Goal: Task Accomplishment & Management: Use online tool/utility

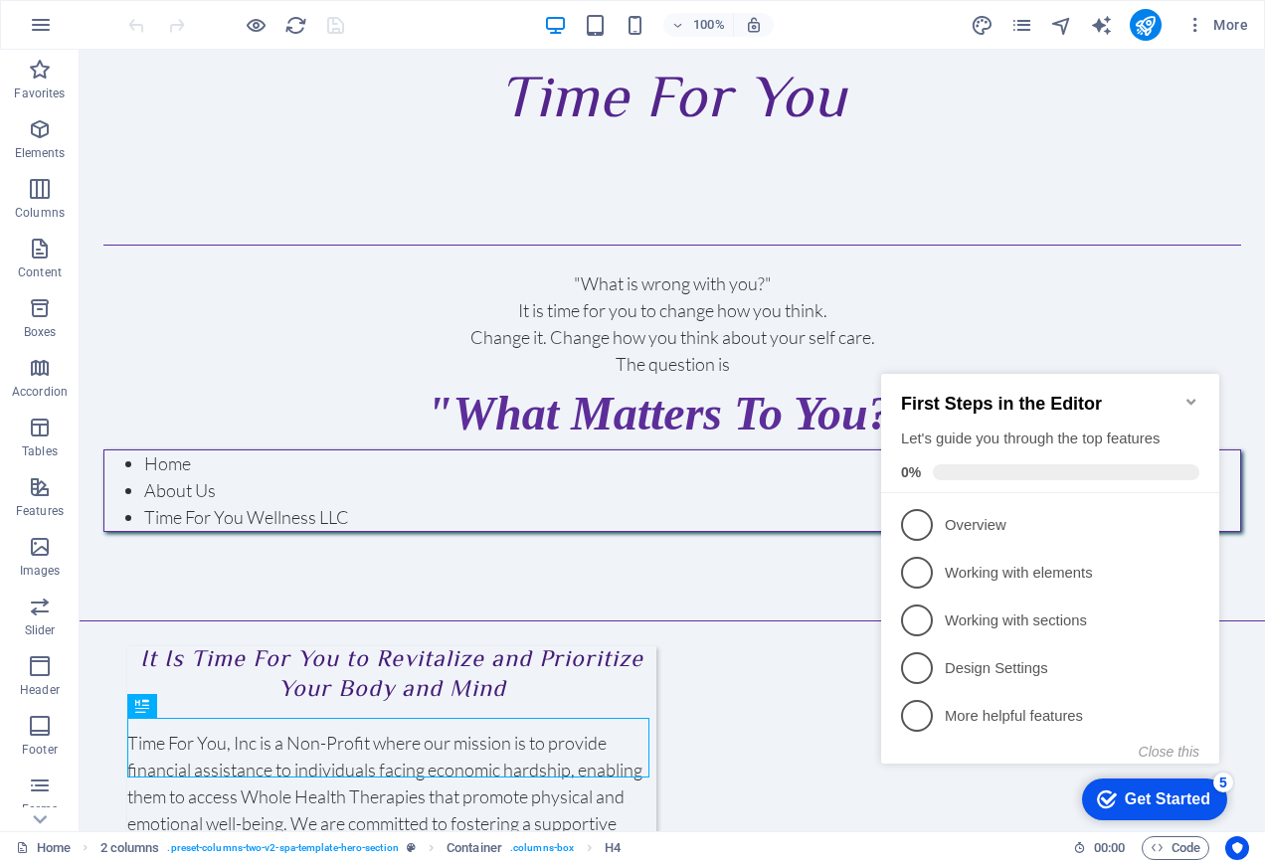
click at [1197, 399] on icon "Minimize checklist" at bounding box center [1191, 402] width 16 height 16
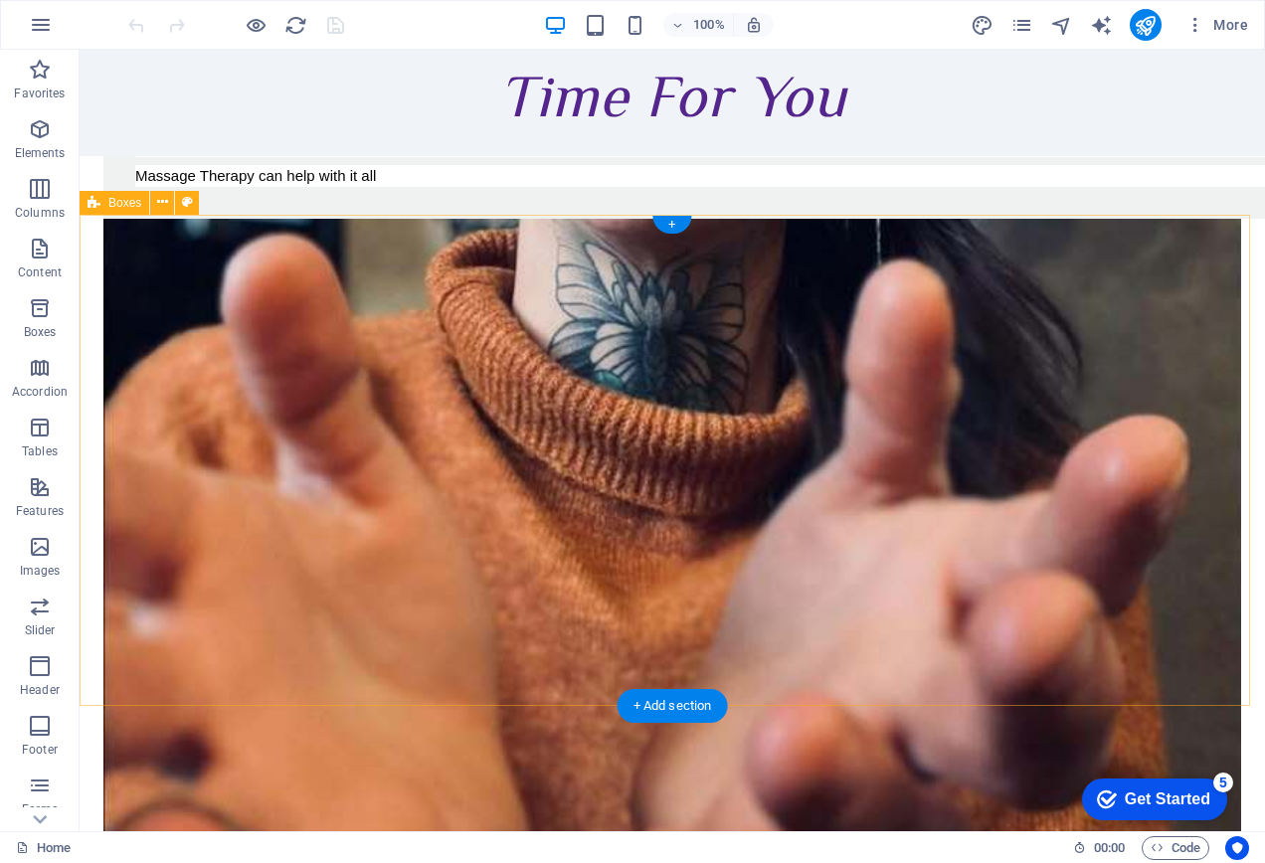
scroll to position [1591, 0]
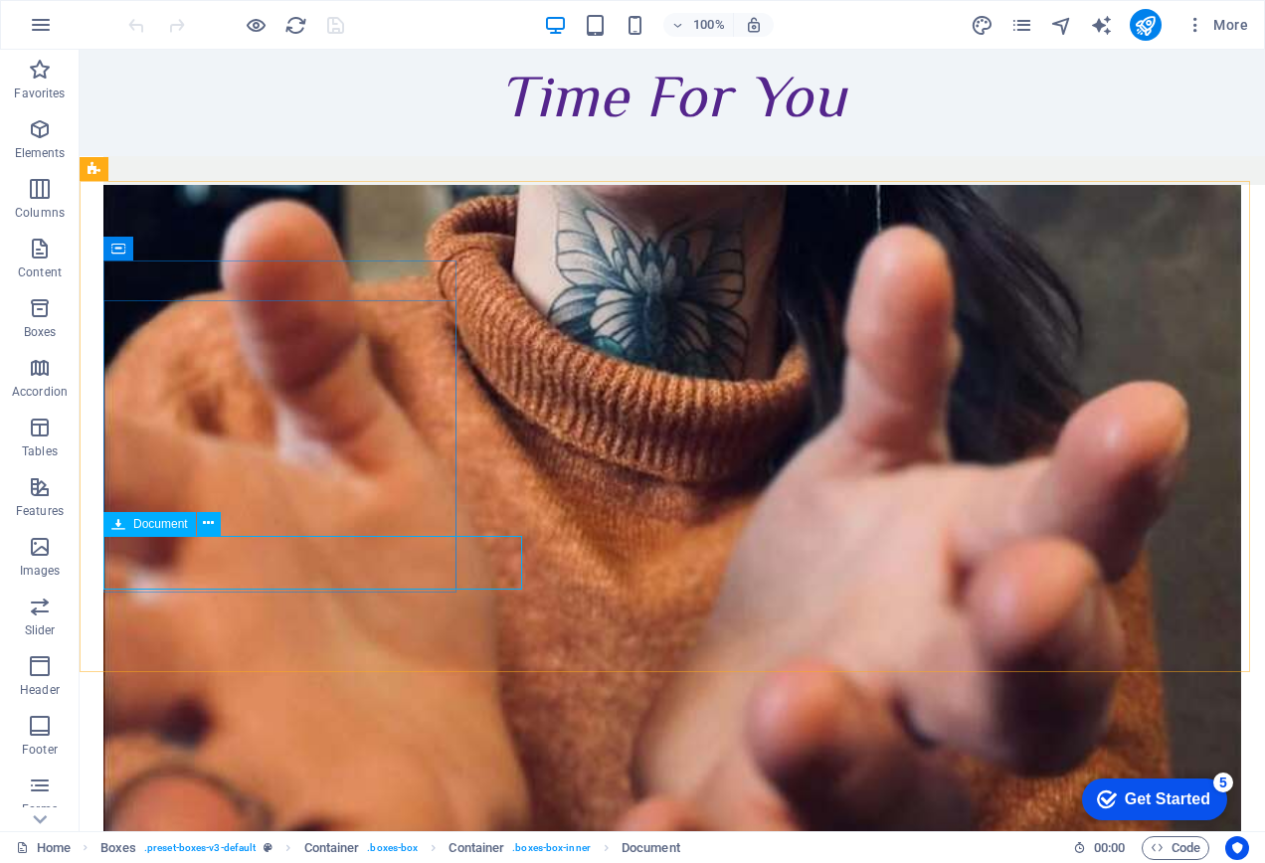
click at [142, 525] on span "Document" at bounding box center [160, 524] width 55 height 12
click at [210, 523] on icon at bounding box center [208, 523] width 11 height 21
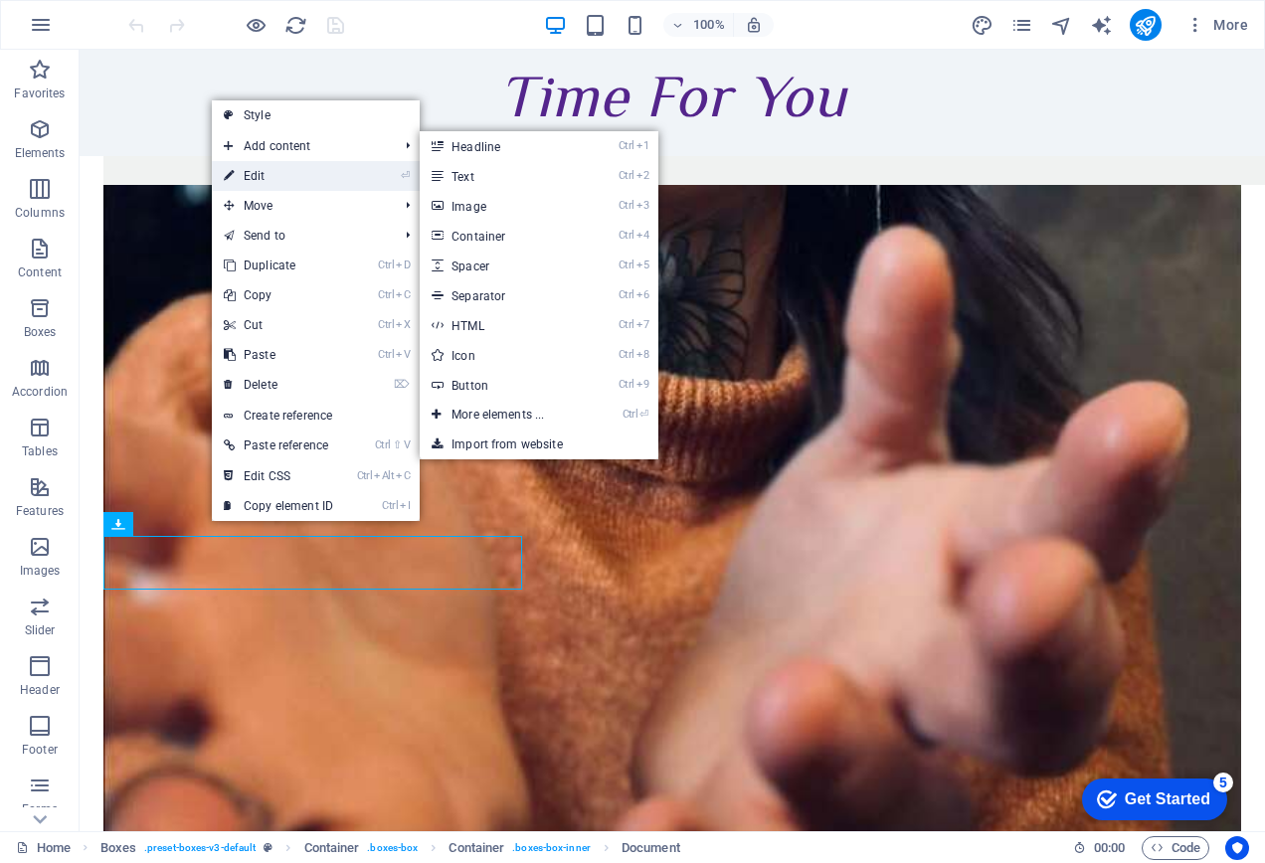
click at [259, 183] on link "⏎ Edit" at bounding box center [278, 176] width 133 height 30
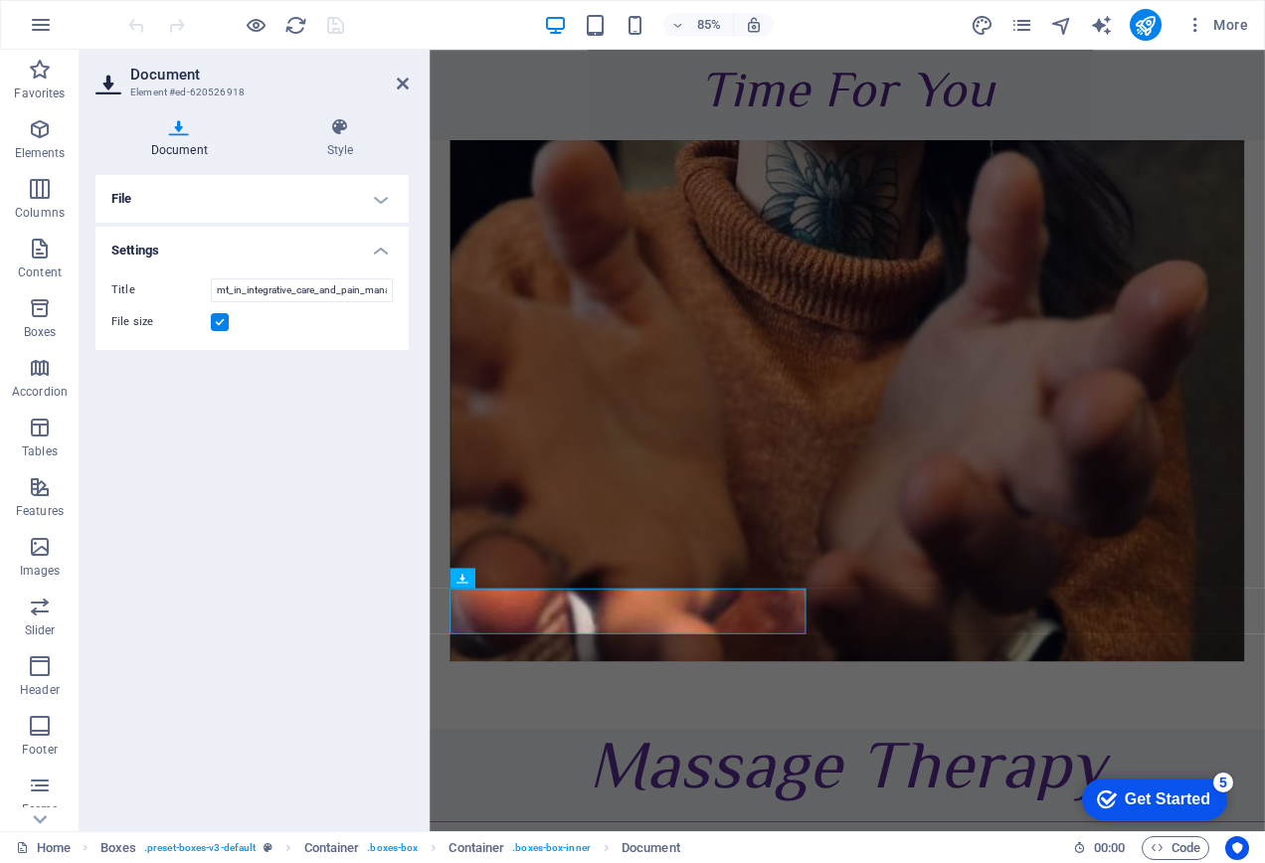
scroll to position [1515, 0]
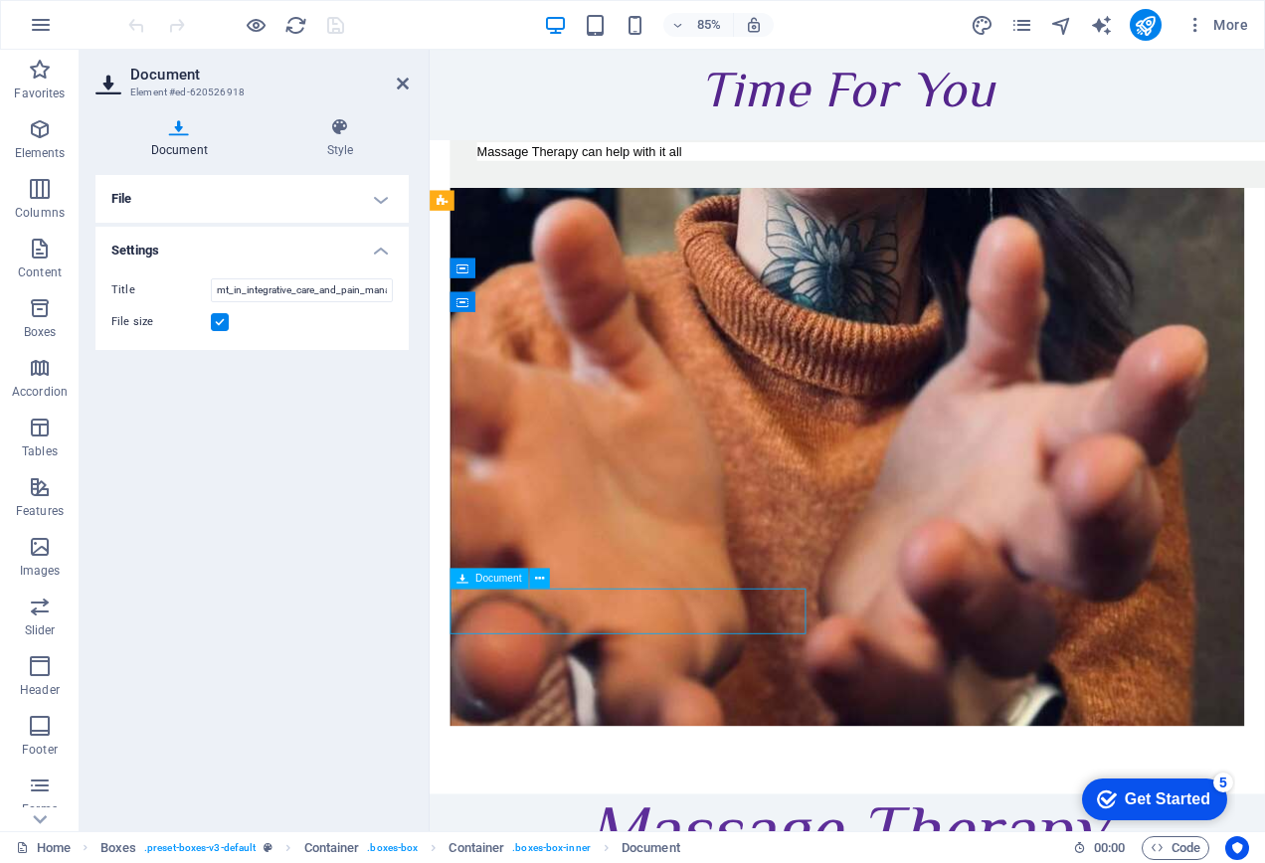
drag, startPoint x: 683, startPoint y: 720, endPoint x: 610, endPoint y: 716, distance: 73.7
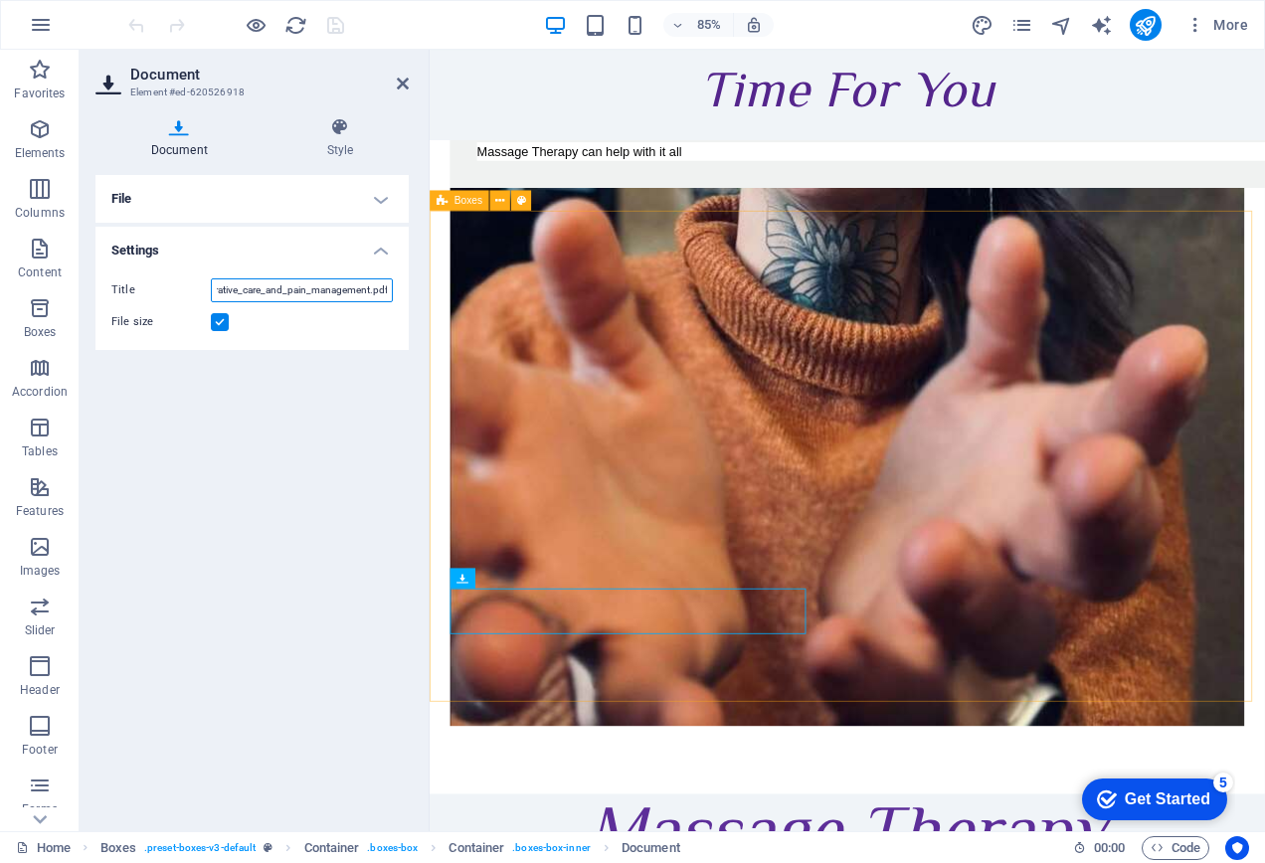
drag, startPoint x: 640, startPoint y: 340, endPoint x: 436, endPoint y: 336, distance: 203.9
drag, startPoint x: 436, startPoint y: 336, endPoint x: 802, endPoint y: 305, distance: 367.2
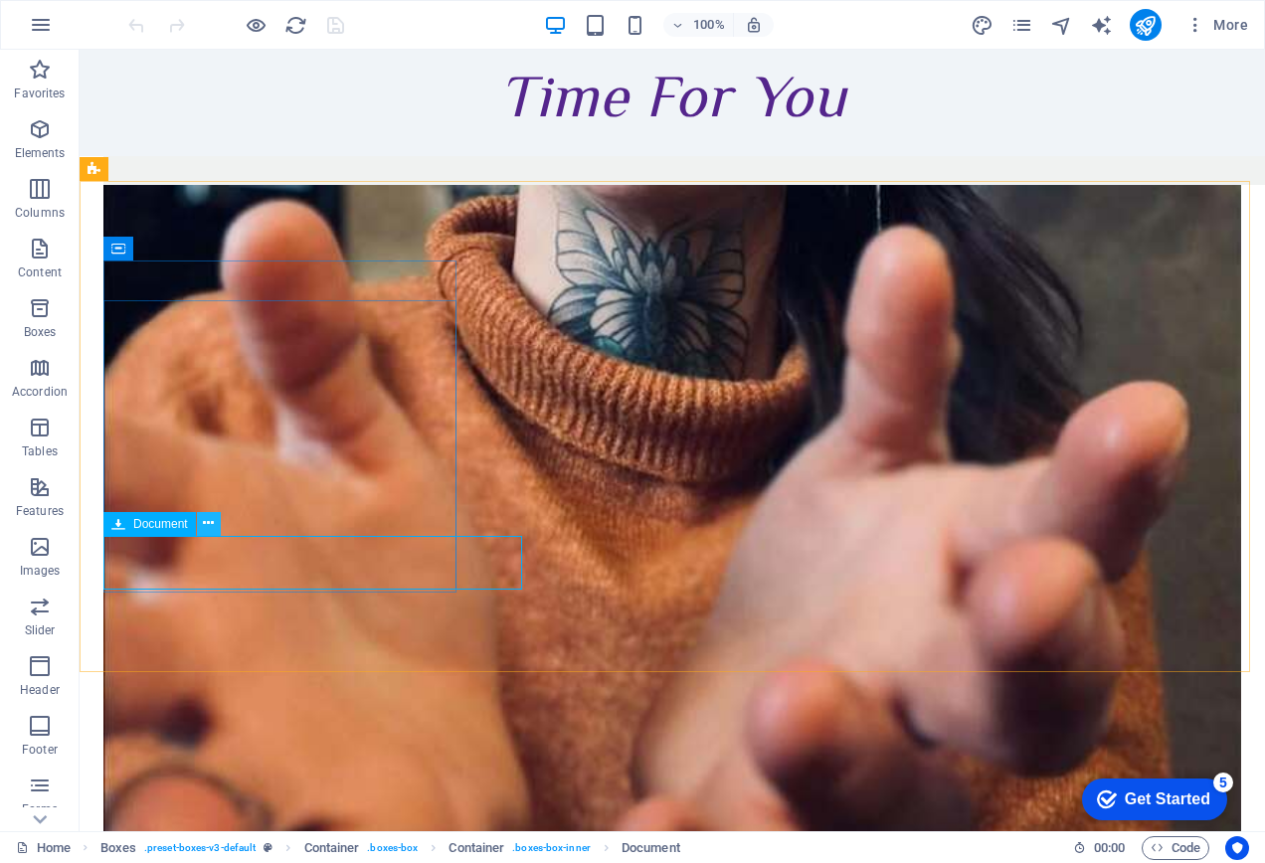
click at [211, 527] on icon at bounding box center [208, 523] width 11 height 21
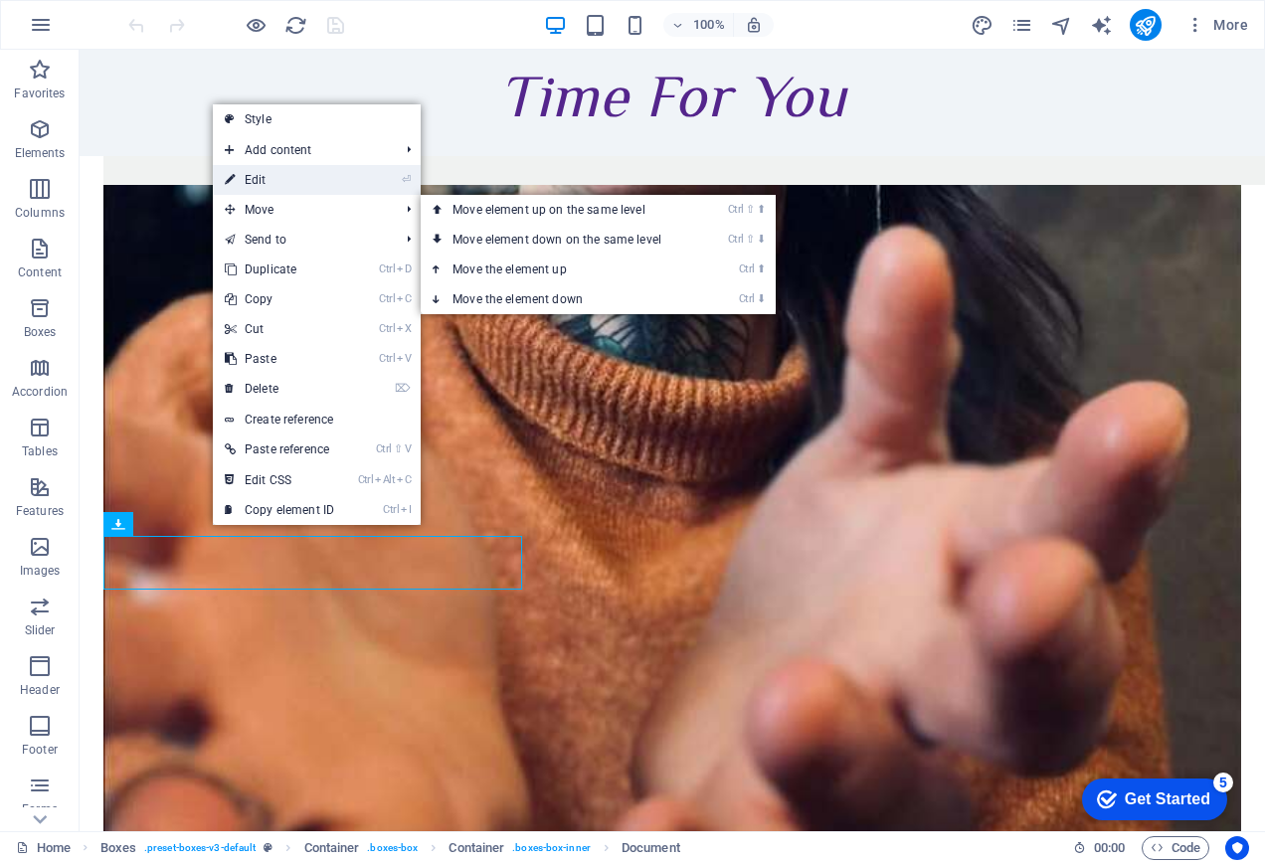
click at [243, 188] on link "⏎ Edit" at bounding box center [279, 180] width 133 height 30
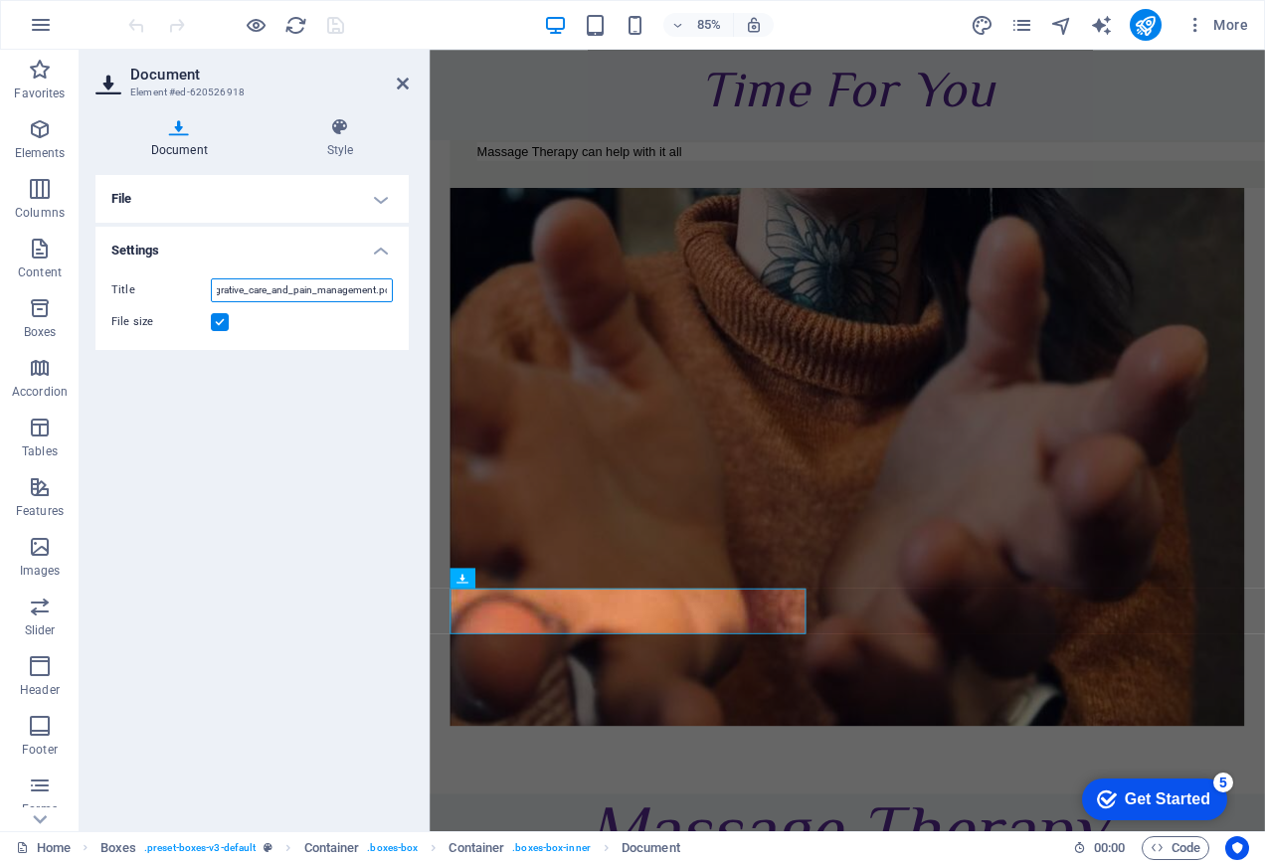
scroll to position [0, 54]
drag, startPoint x: 216, startPoint y: 289, endPoint x: 386, endPoint y: 290, distance: 170.0
click at [386, 290] on input "mt_in_integrative_care_and_pain_management.pdf" at bounding box center [302, 290] width 182 height 24
paste input "[URL][DOMAIN_NAME]"
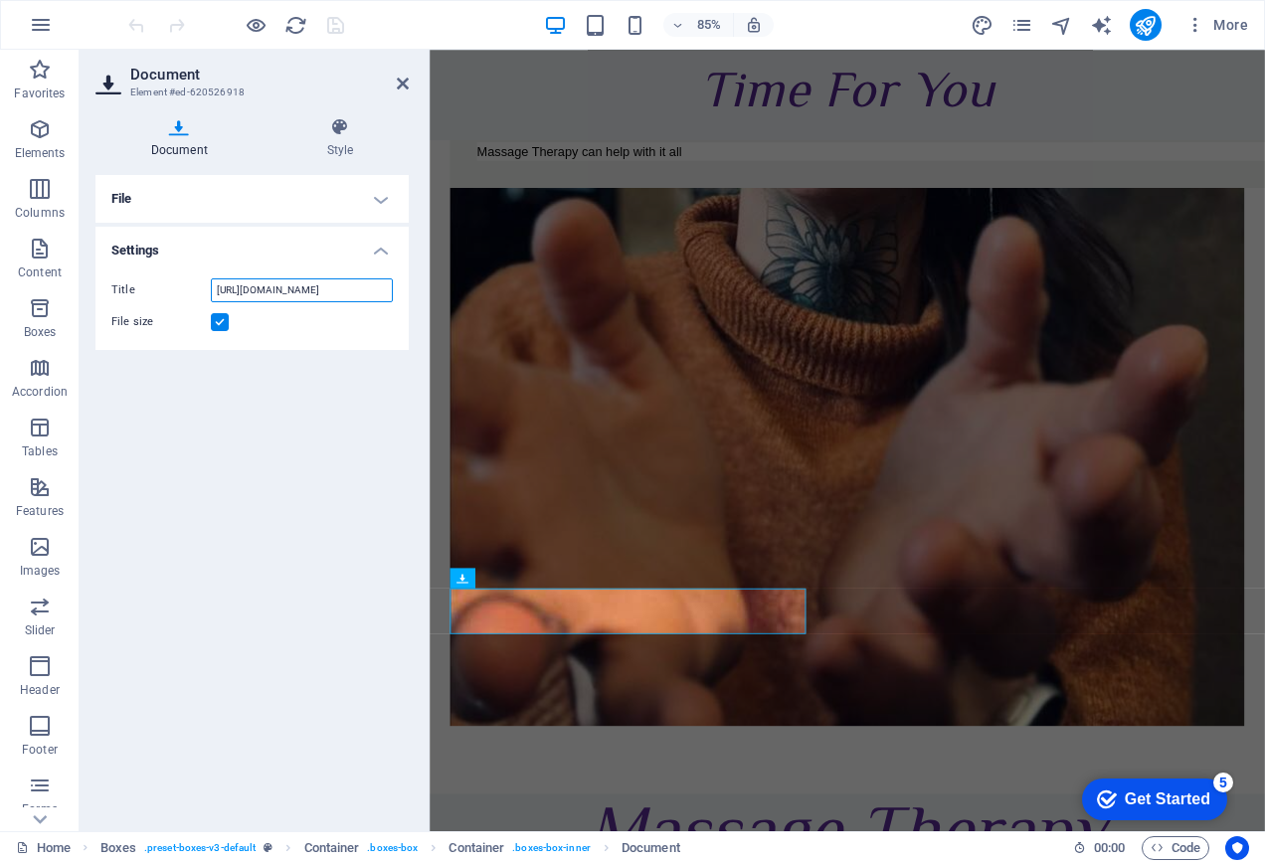
scroll to position [0, 263]
type input "[URL][DOMAIN_NAME]"
click at [313, 503] on div "File Drag files here, click to choose files or select files from Files or our f…" at bounding box center [251, 495] width 313 height 640
click at [407, 84] on icon at bounding box center [403, 84] width 12 height 16
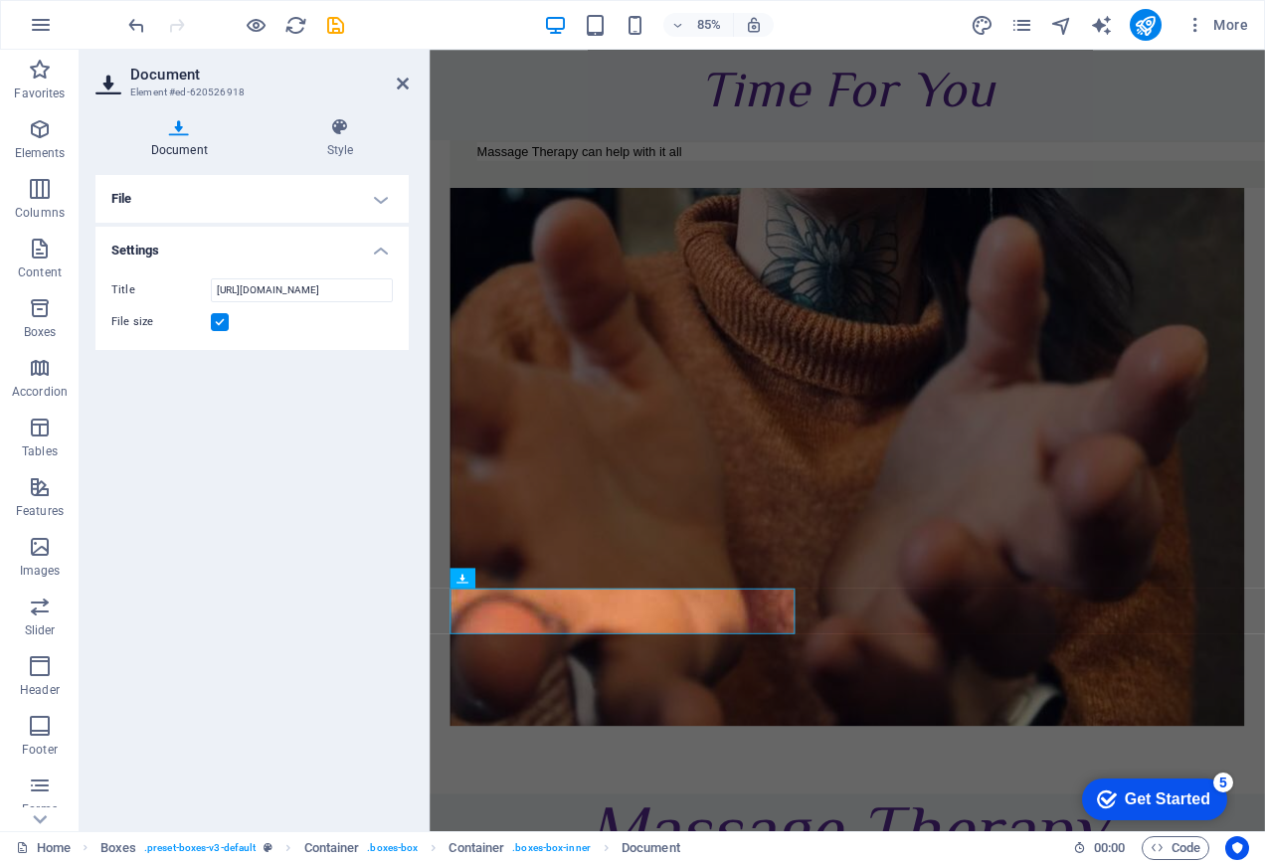
scroll to position [1591, 0]
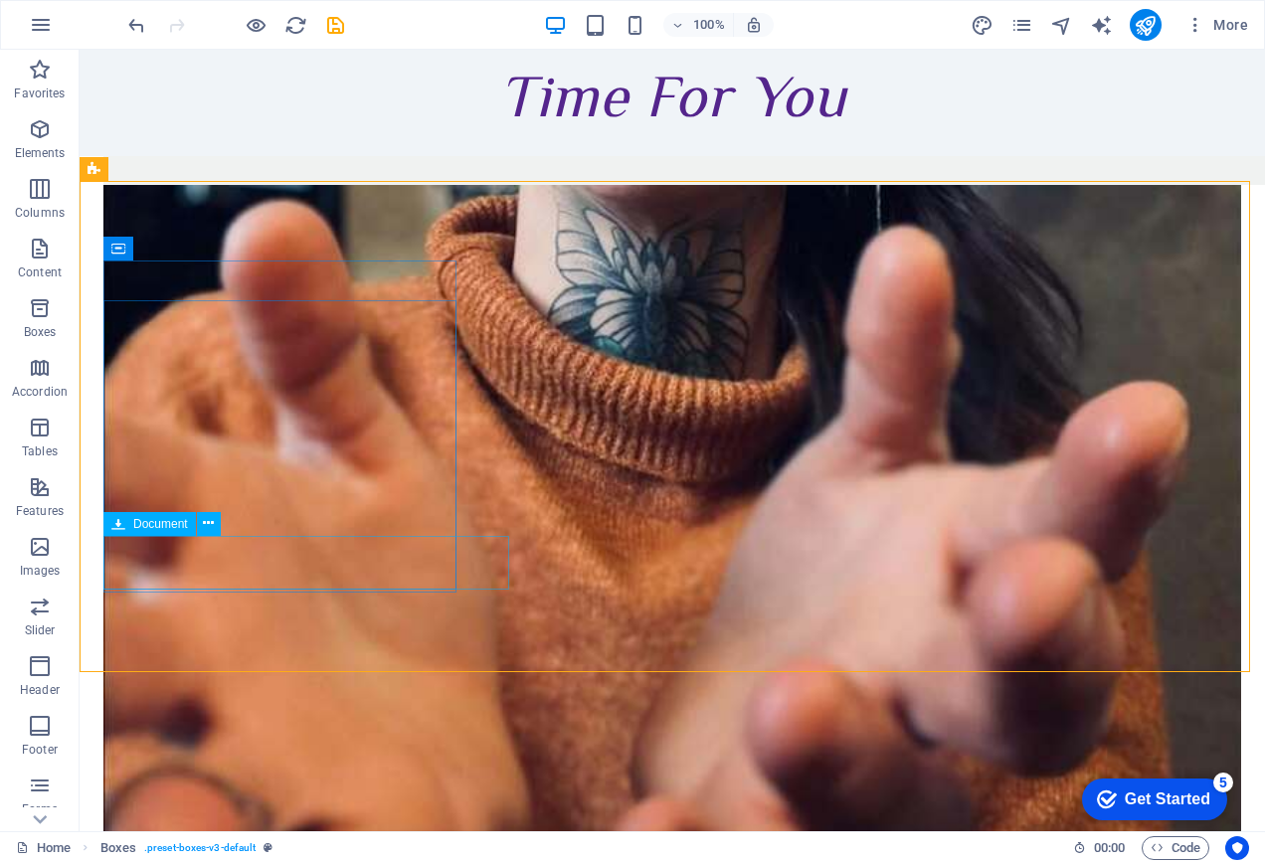
click at [152, 526] on span "Document" at bounding box center [160, 524] width 55 height 12
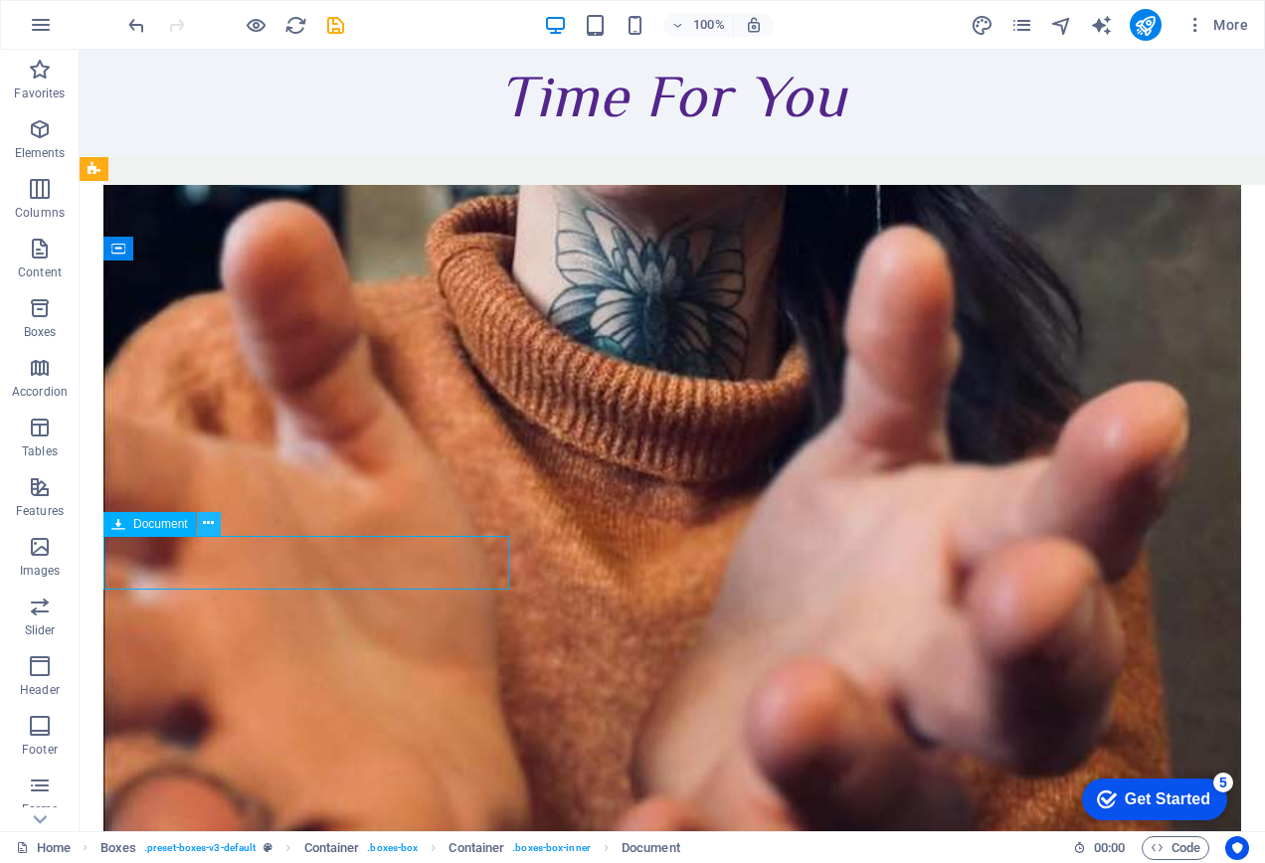
click at [204, 522] on icon at bounding box center [208, 523] width 11 height 21
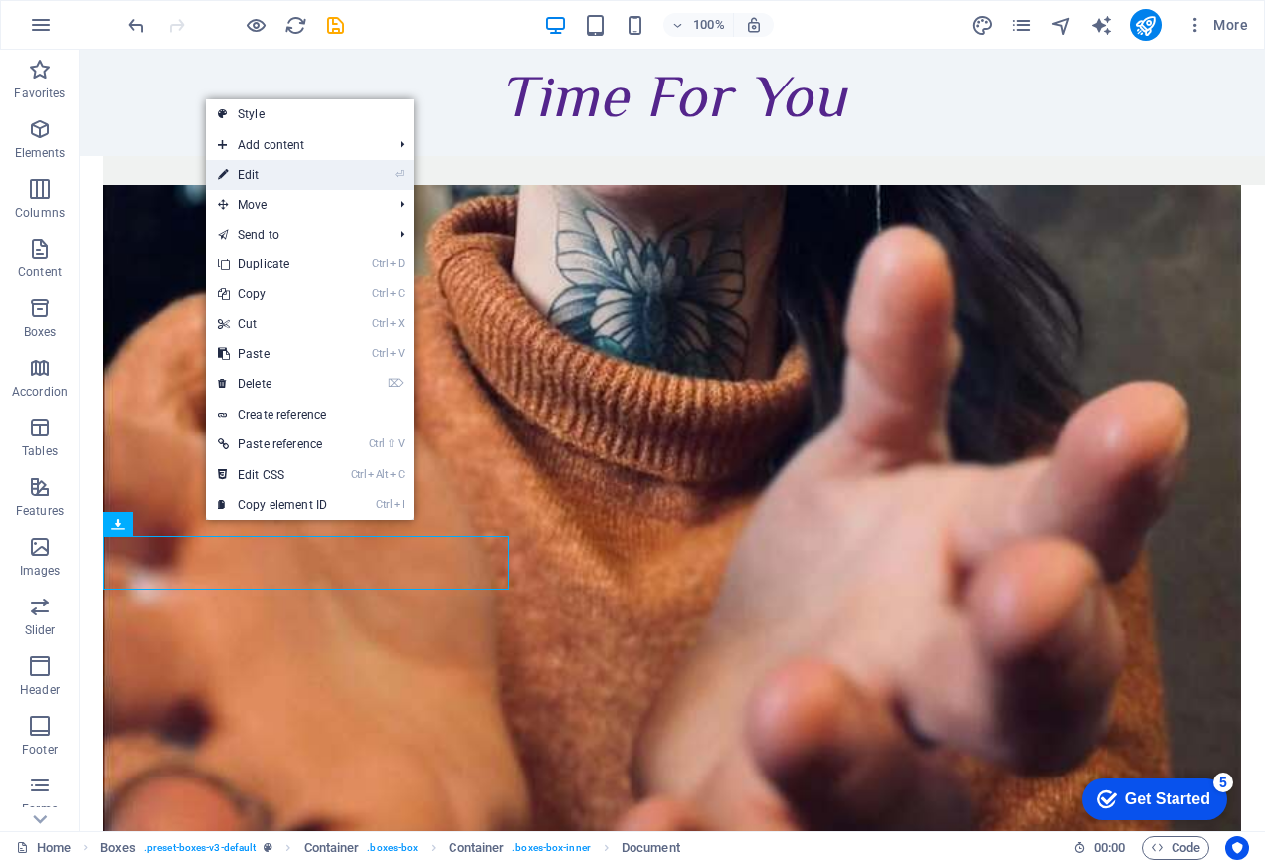
click at [263, 175] on link "⏎ Edit" at bounding box center [272, 175] width 133 height 30
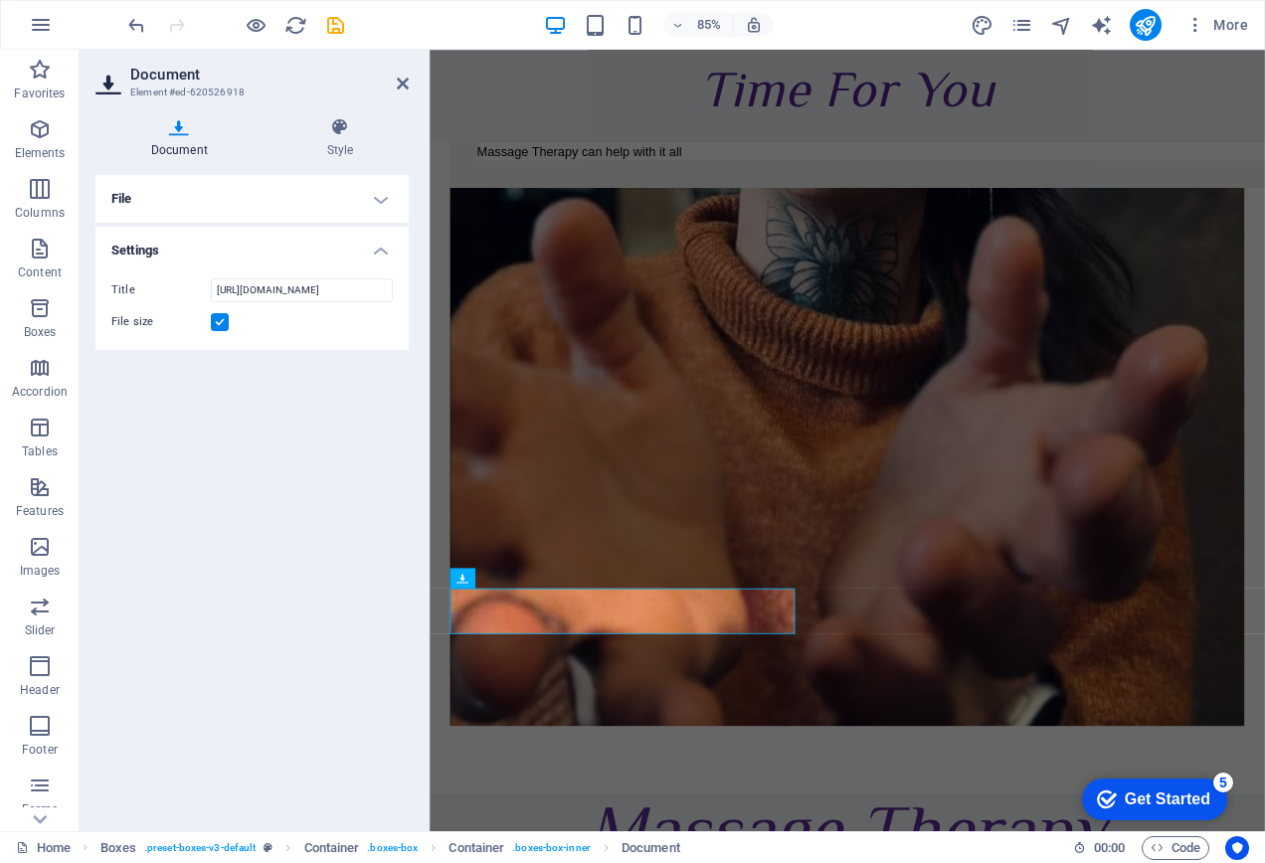
click at [371, 203] on h4 "File" at bounding box center [251, 199] width 313 height 48
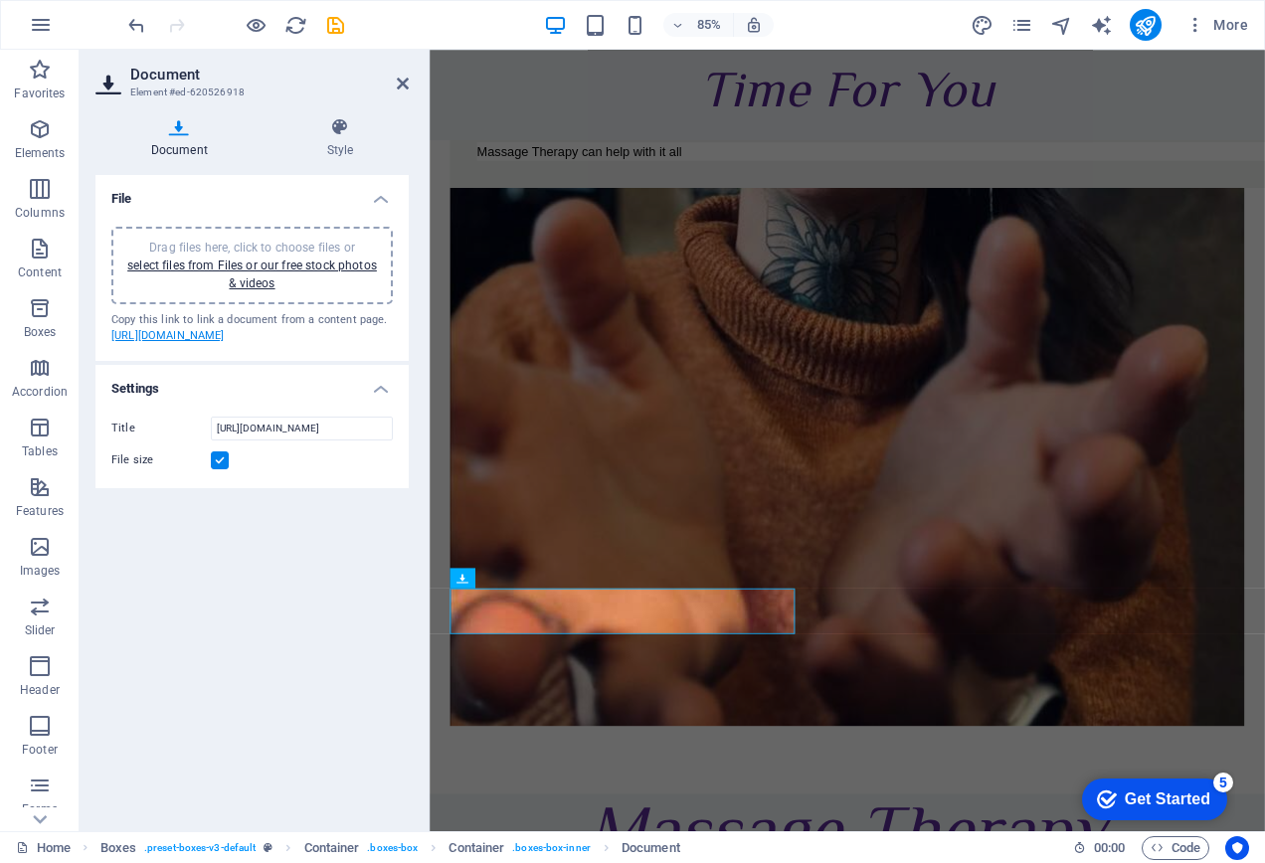
click at [156, 342] on link "[URL][DOMAIN_NAME]" at bounding box center [167, 335] width 113 height 13
click at [337, 136] on icon at bounding box center [339, 127] width 137 height 20
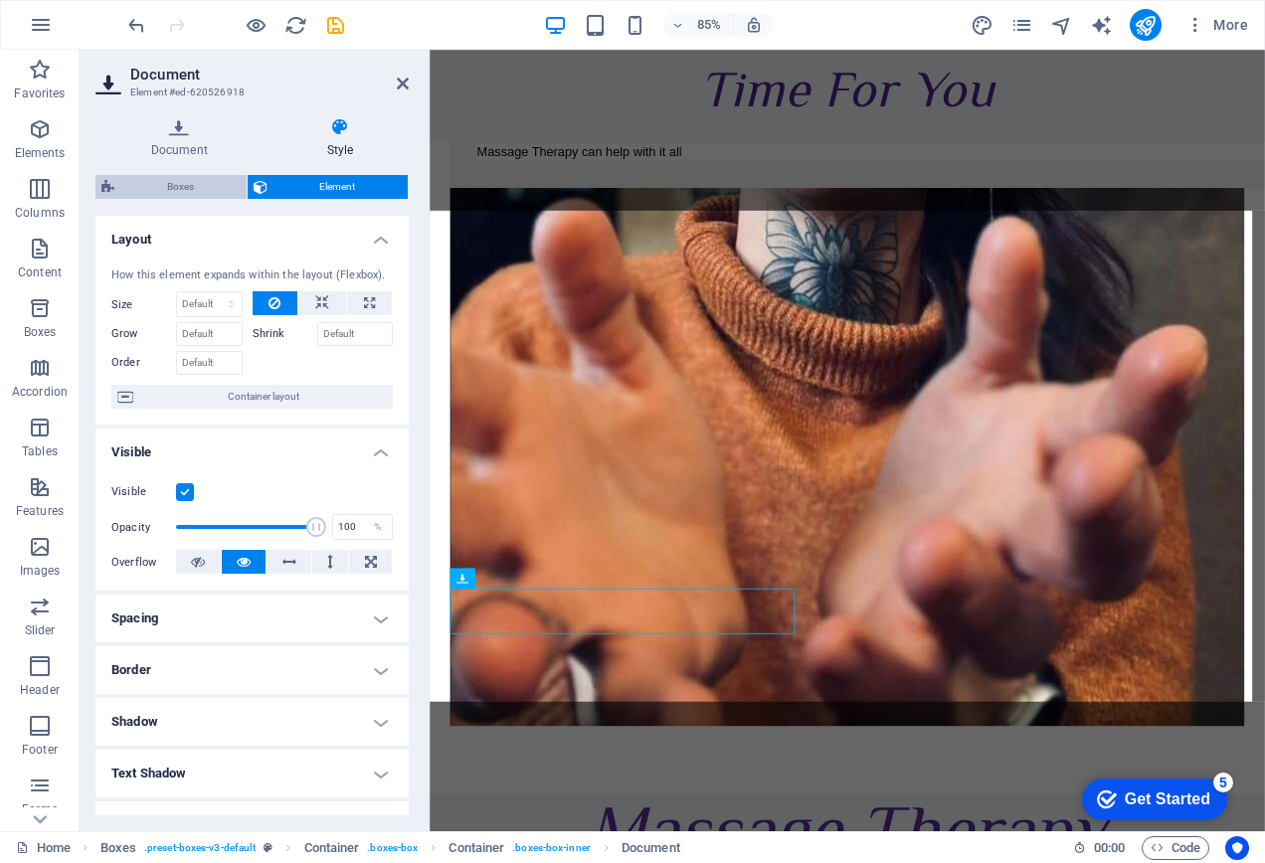
click at [176, 184] on span "Boxes" at bounding box center [180, 187] width 120 height 24
select select "rem"
select select "preset-boxes-v3-default"
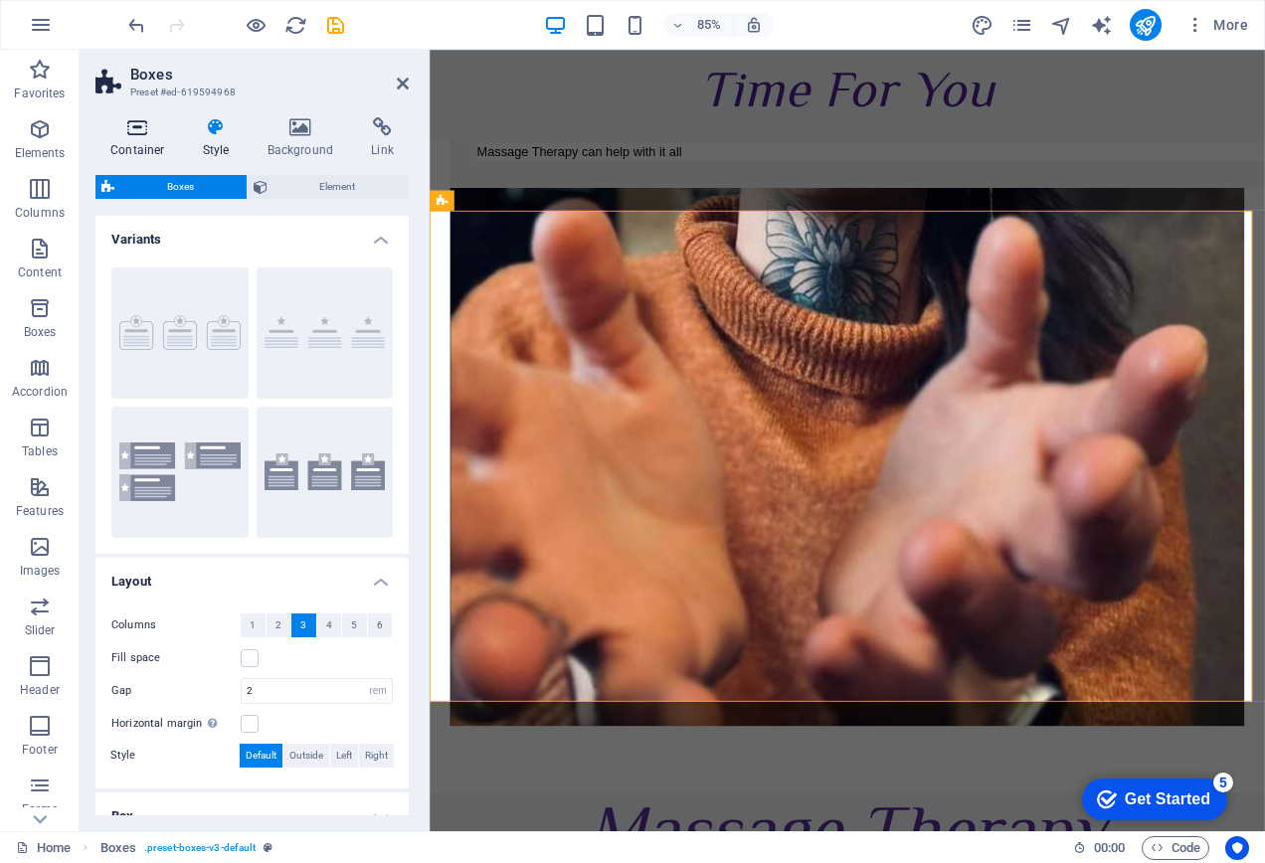
click at [146, 140] on h4 "Container" at bounding box center [141, 138] width 92 height 42
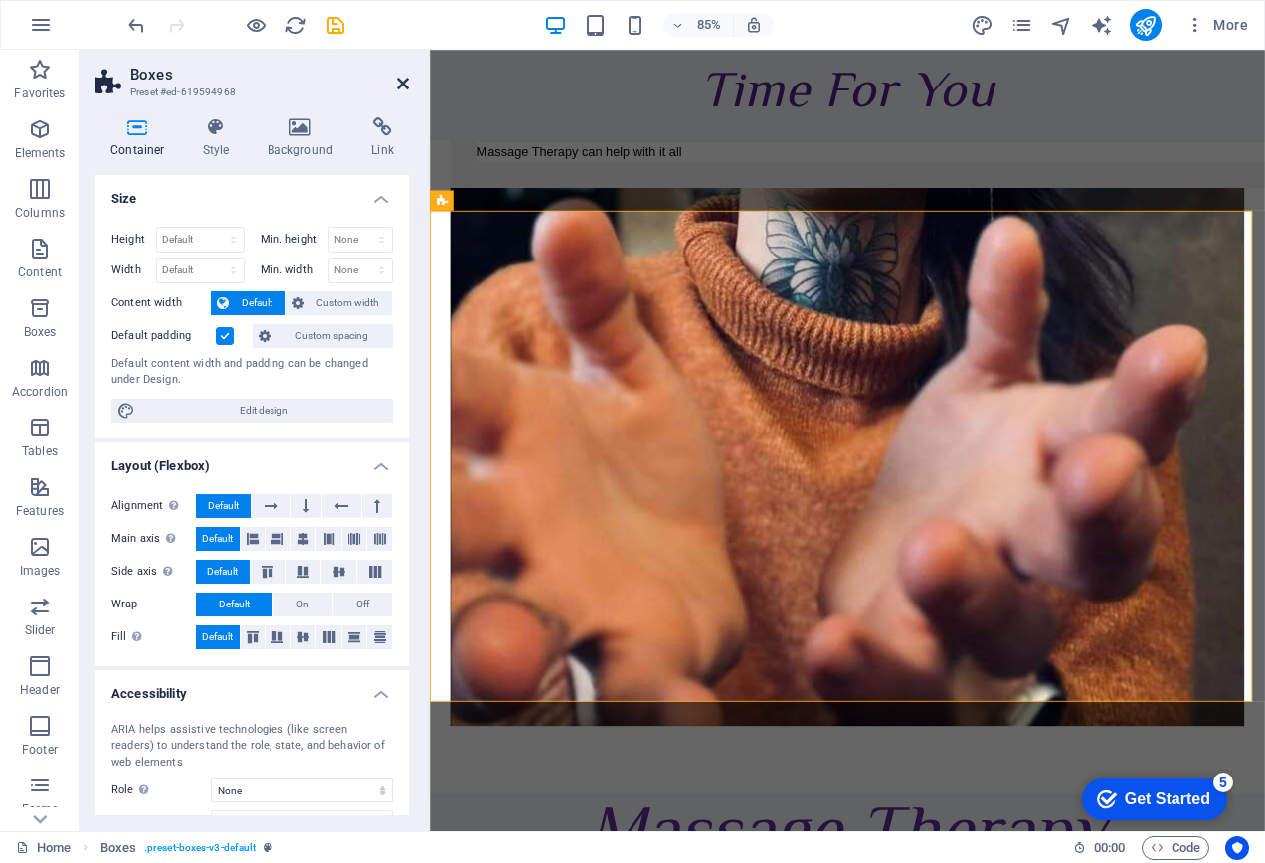
drag, startPoint x: 399, startPoint y: 81, endPoint x: 319, endPoint y: 32, distance: 93.3
click at [399, 81] on icon at bounding box center [403, 84] width 12 height 16
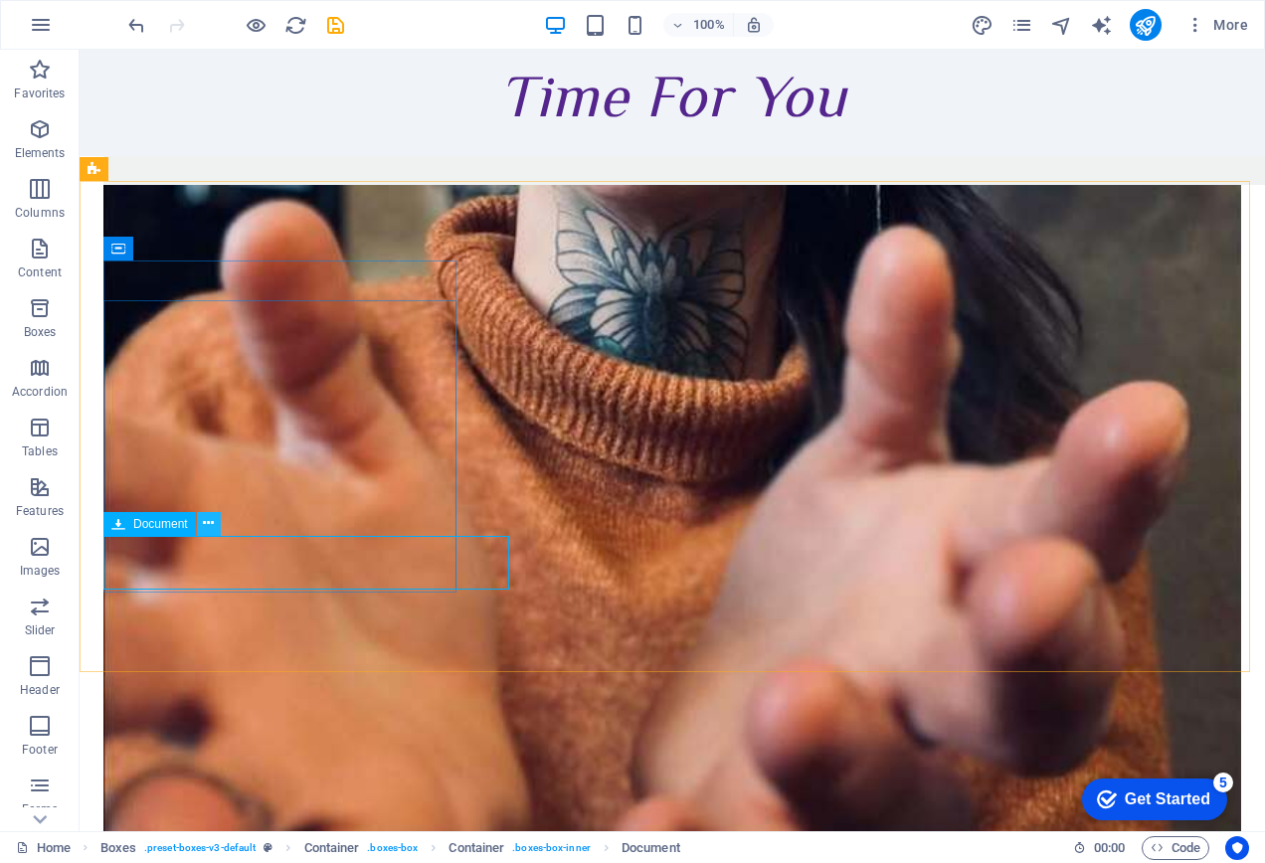
click at [213, 521] on icon at bounding box center [208, 523] width 11 height 21
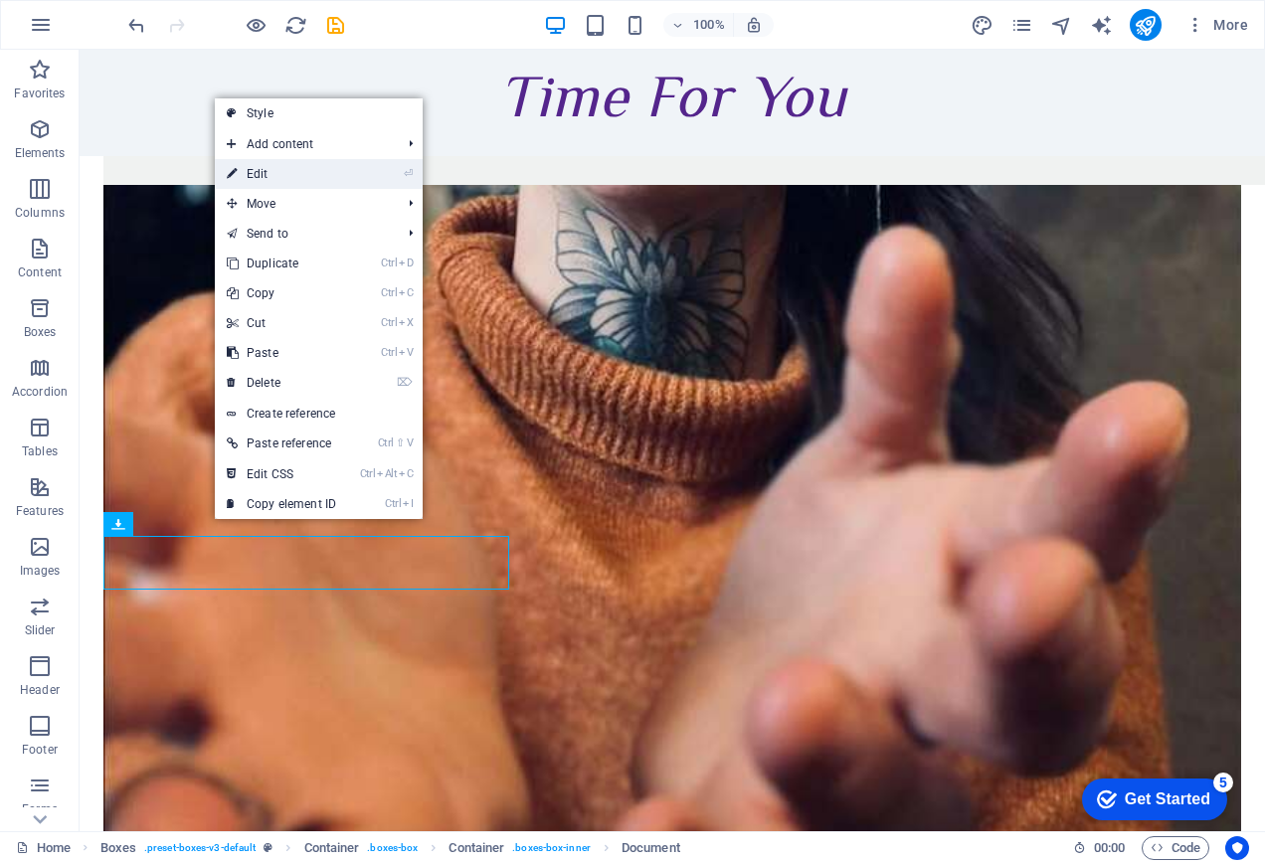
click at [308, 174] on link "⏎ Edit" at bounding box center [281, 174] width 133 height 30
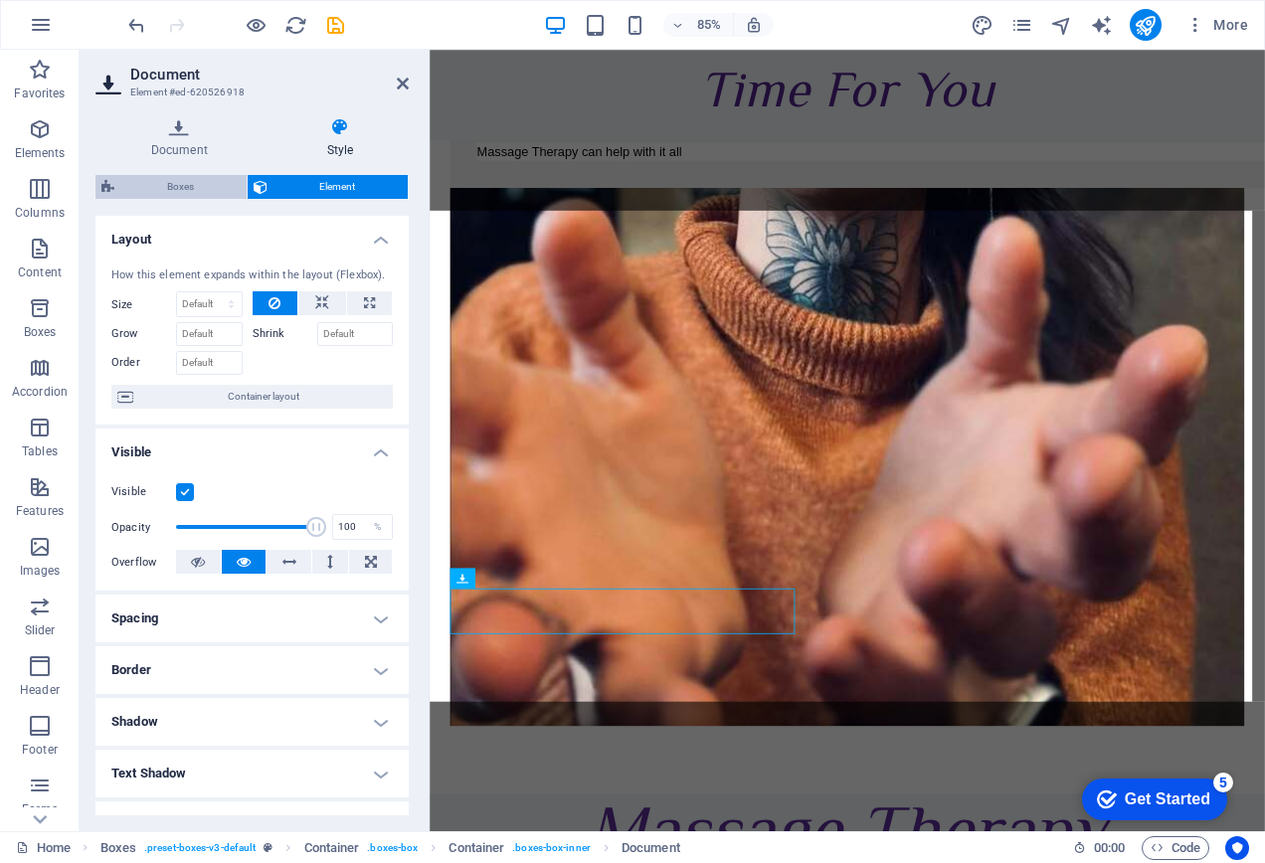
click at [199, 190] on span "Boxes" at bounding box center [180, 187] width 120 height 24
select select "rem"
select select "preset-boxes-v3-default"
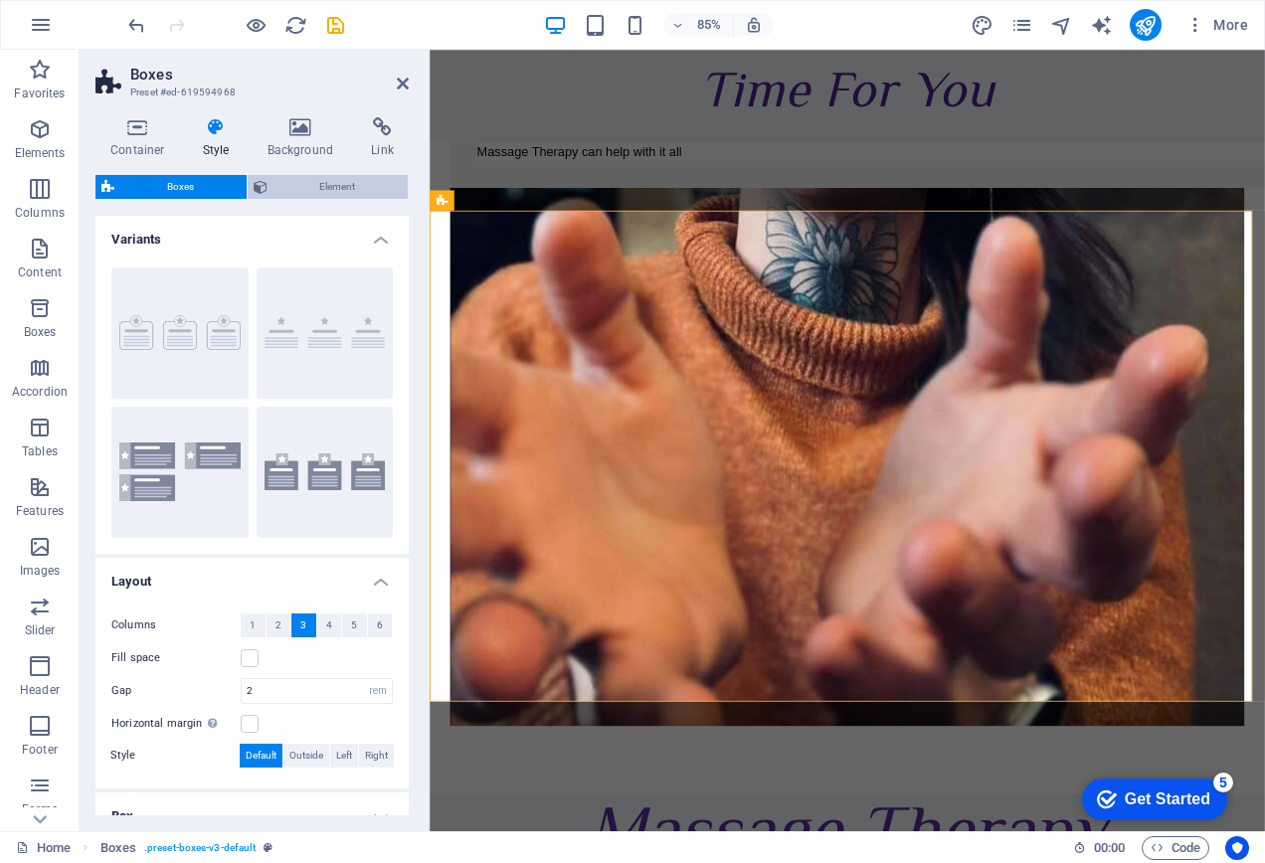
click at [293, 183] on span "Element" at bounding box center [337, 187] width 129 height 24
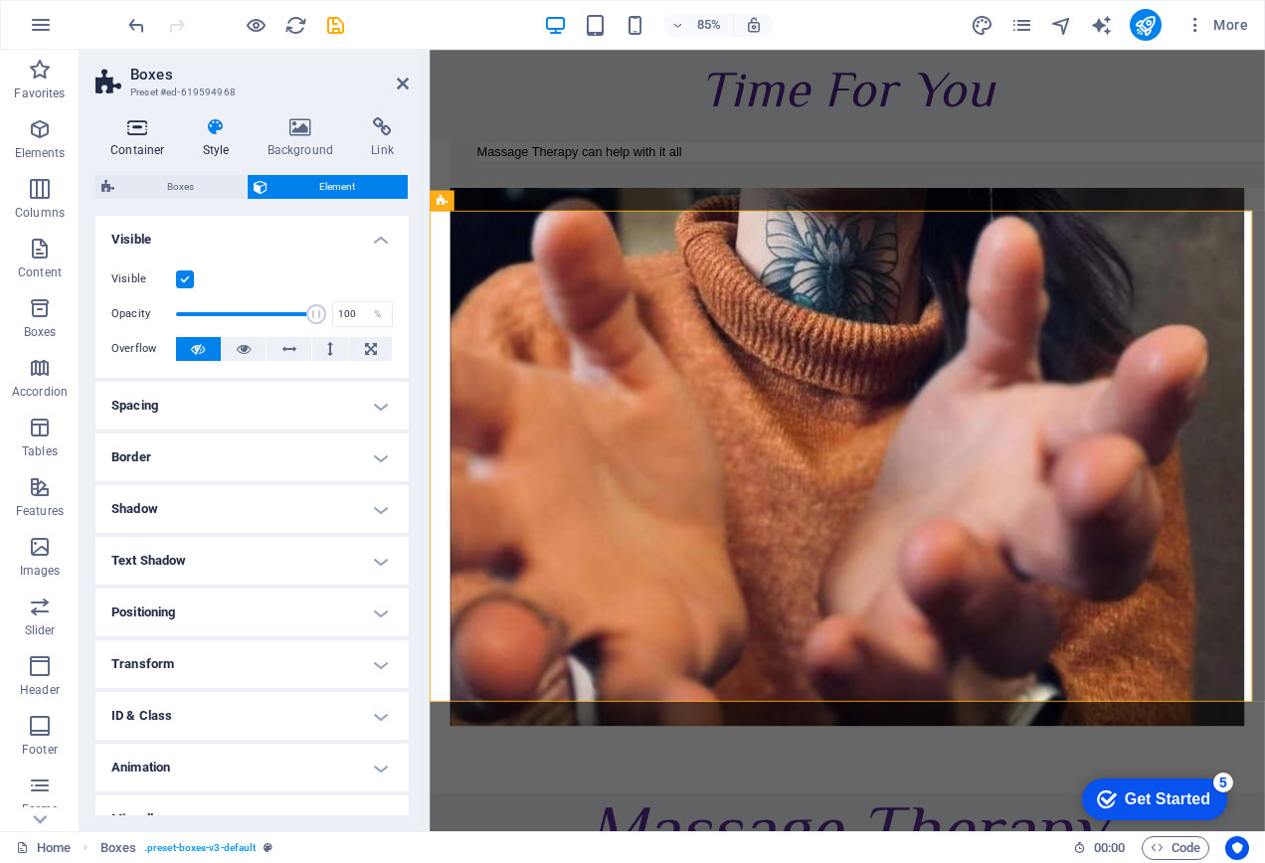
click at [138, 146] on h4 "Container" at bounding box center [141, 138] width 92 height 42
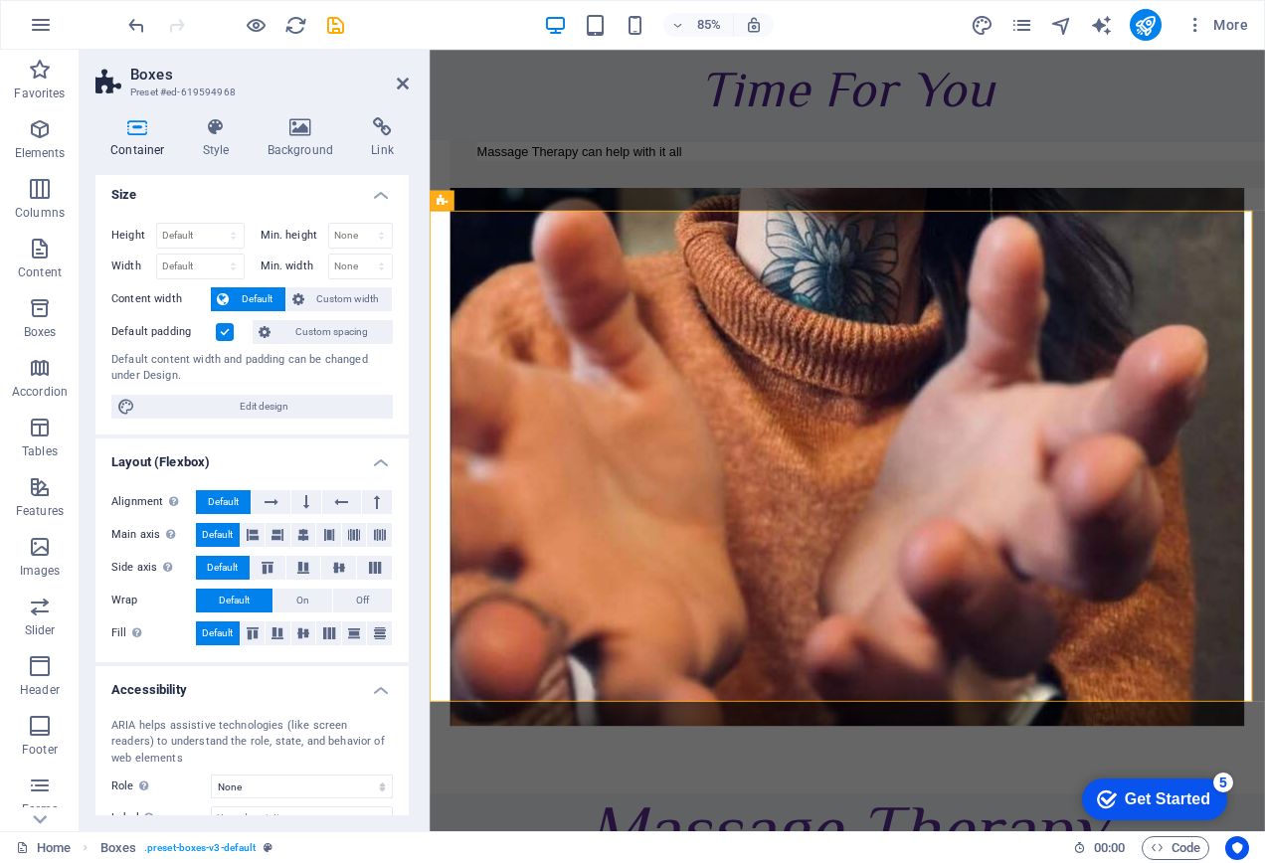
scroll to position [0, 0]
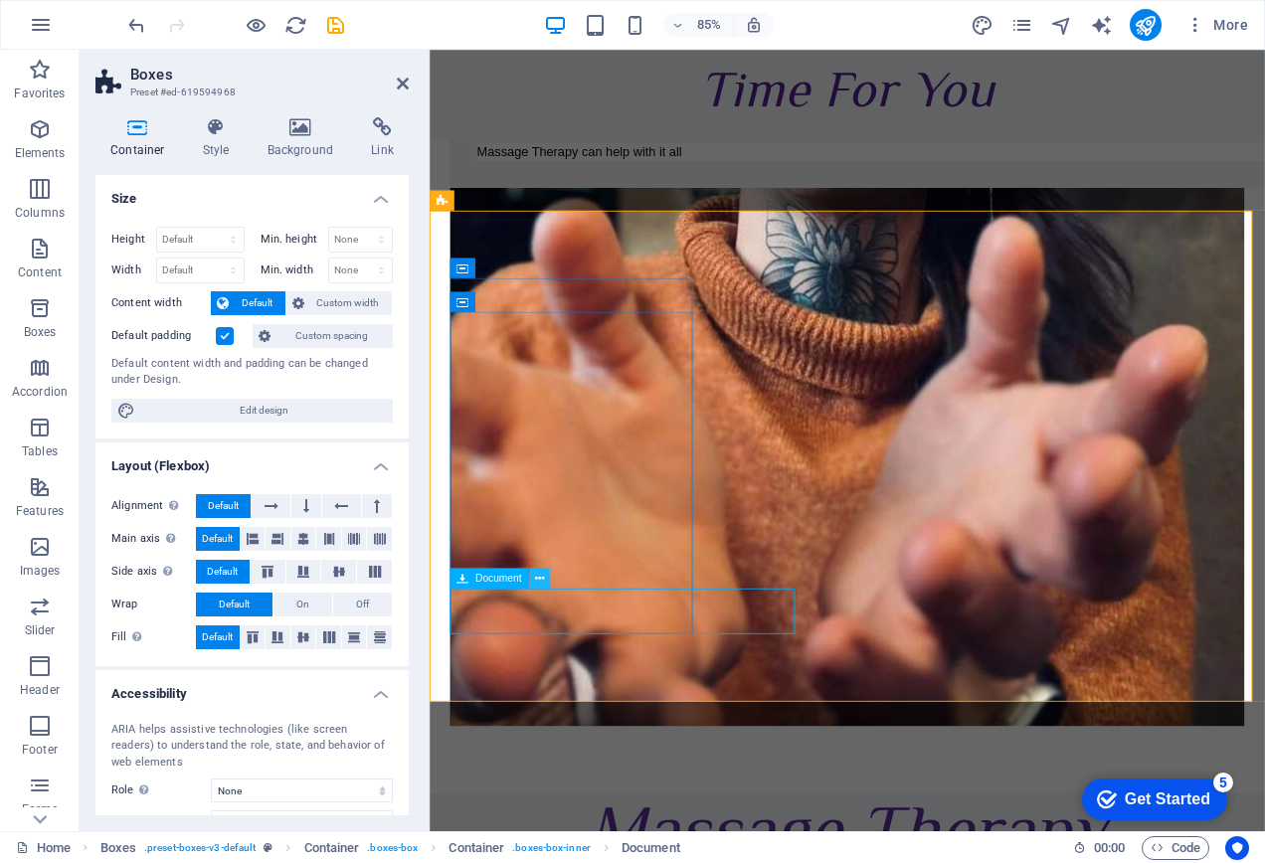
click at [536, 585] on icon at bounding box center [539, 579] width 9 height 18
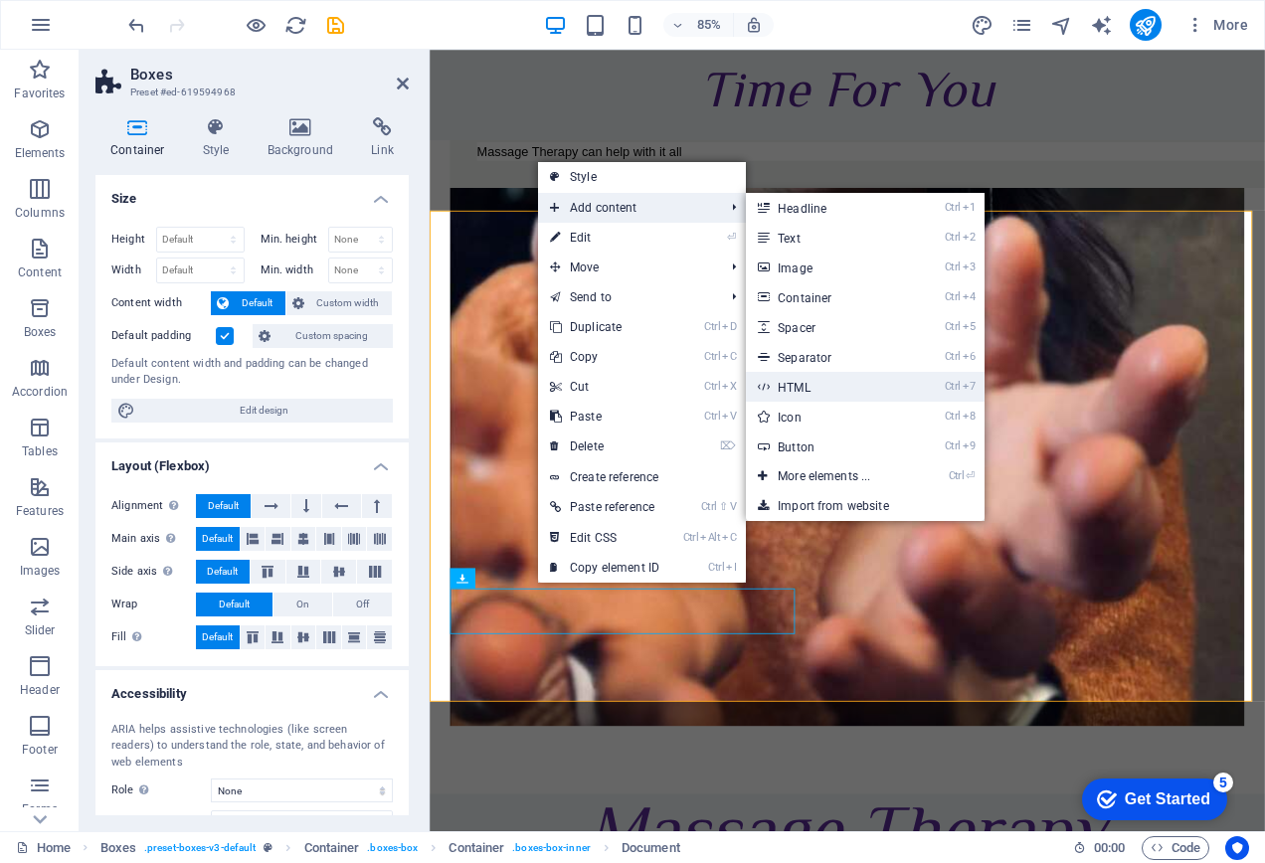
click at [848, 382] on link "Ctrl 7 HTML" at bounding box center [828, 387] width 164 height 30
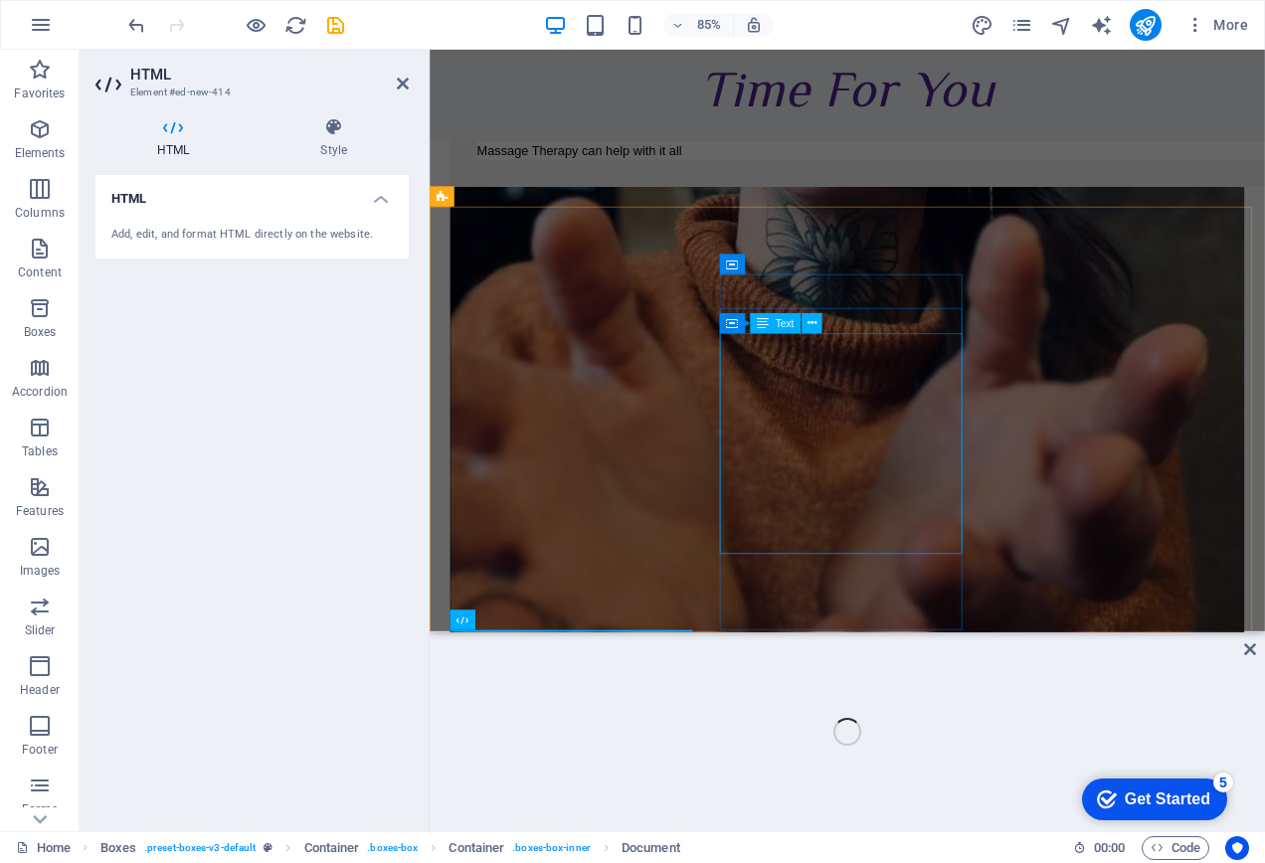
scroll to position [1860, 0]
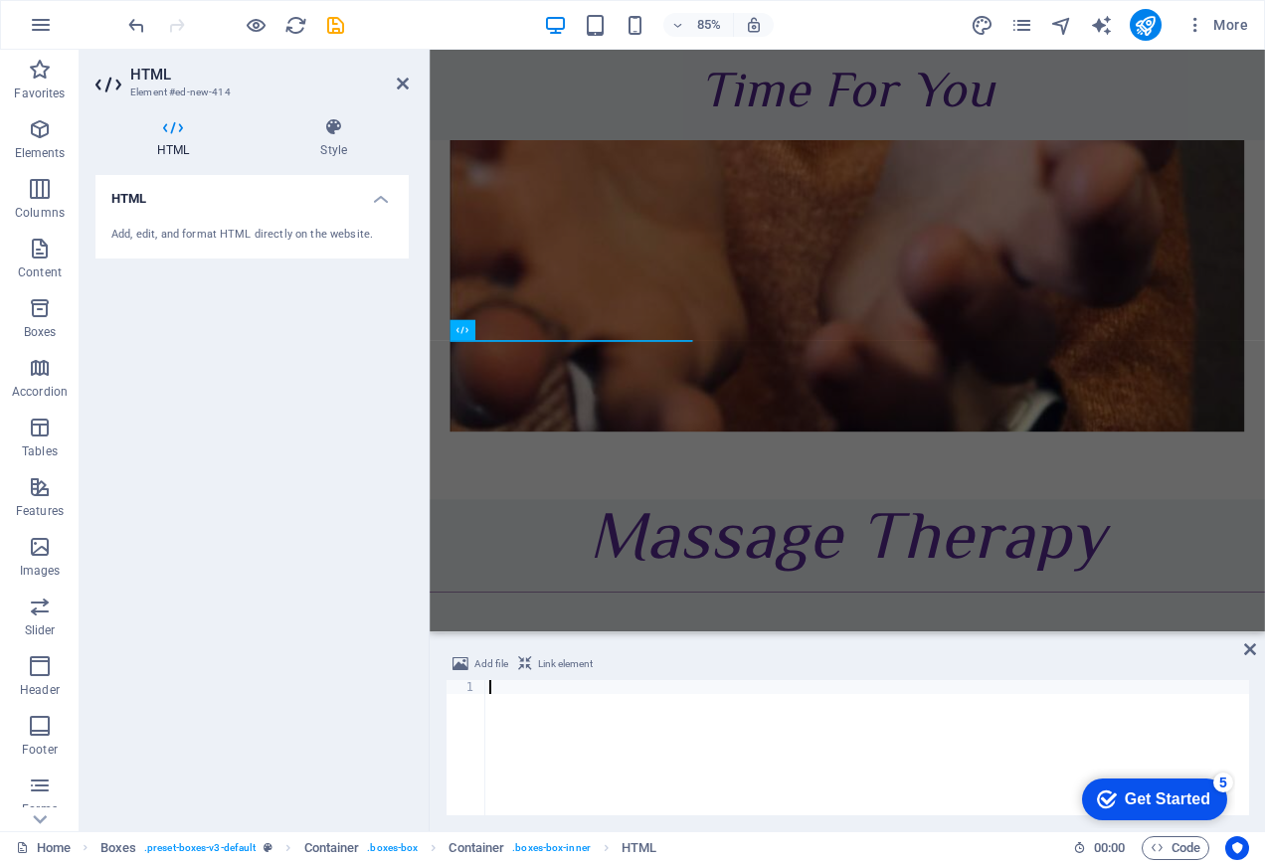
click at [250, 199] on h4 "HTML" at bounding box center [251, 193] width 313 height 36
click at [285, 214] on h4 "HTML" at bounding box center [251, 199] width 313 height 48
click at [268, 231] on div "Add, edit, and format HTML directly on the website." at bounding box center [251, 235] width 281 height 17
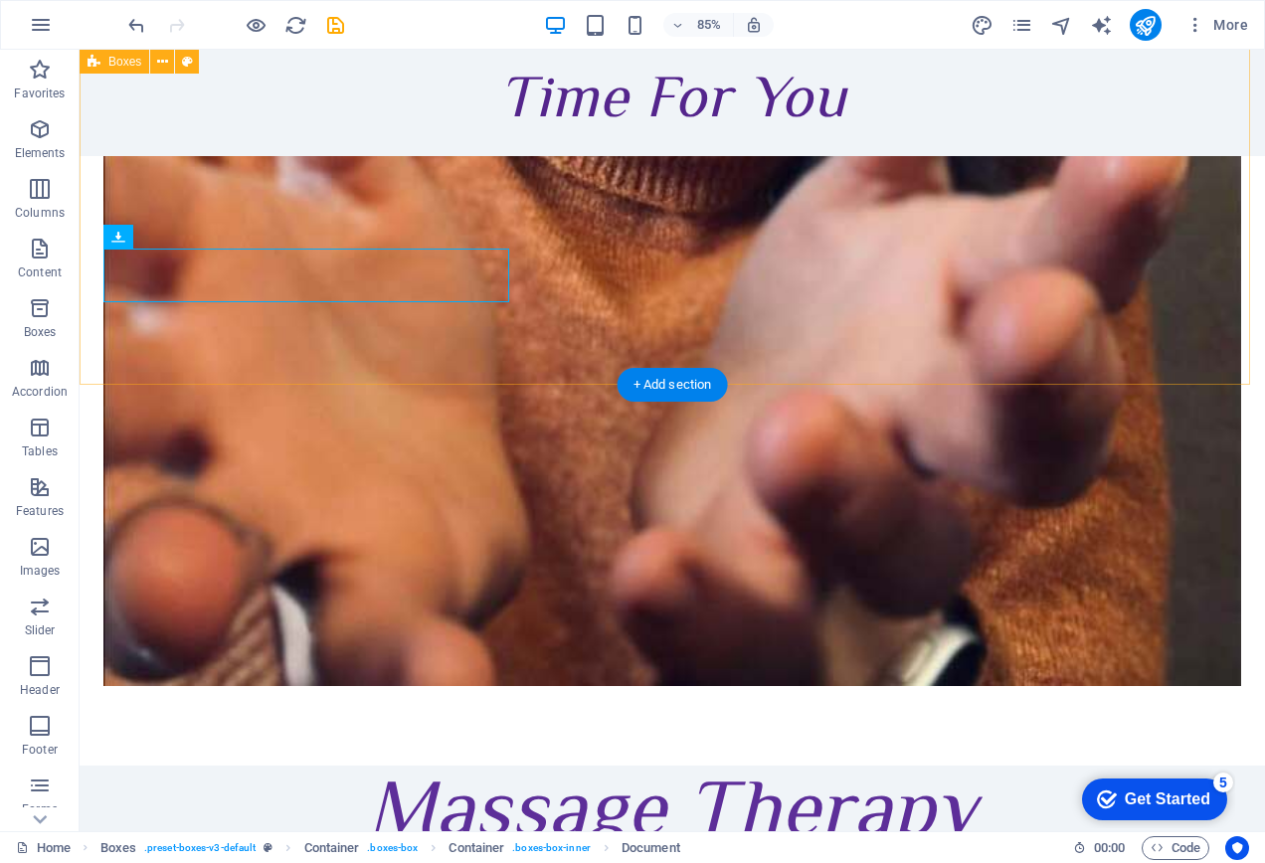
scroll to position [1878, 0]
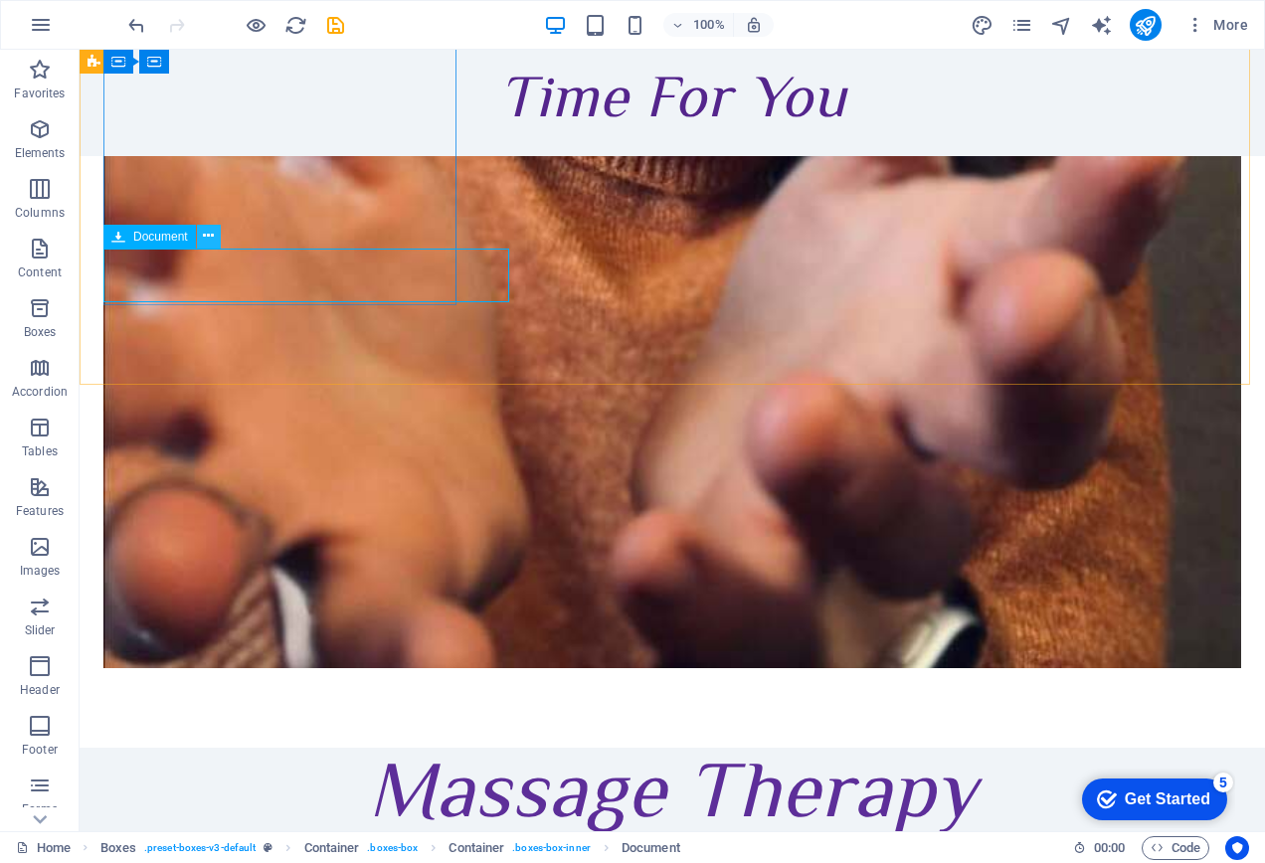
click at [214, 234] on icon at bounding box center [208, 236] width 11 height 21
click at [220, 243] on button at bounding box center [209, 237] width 24 height 24
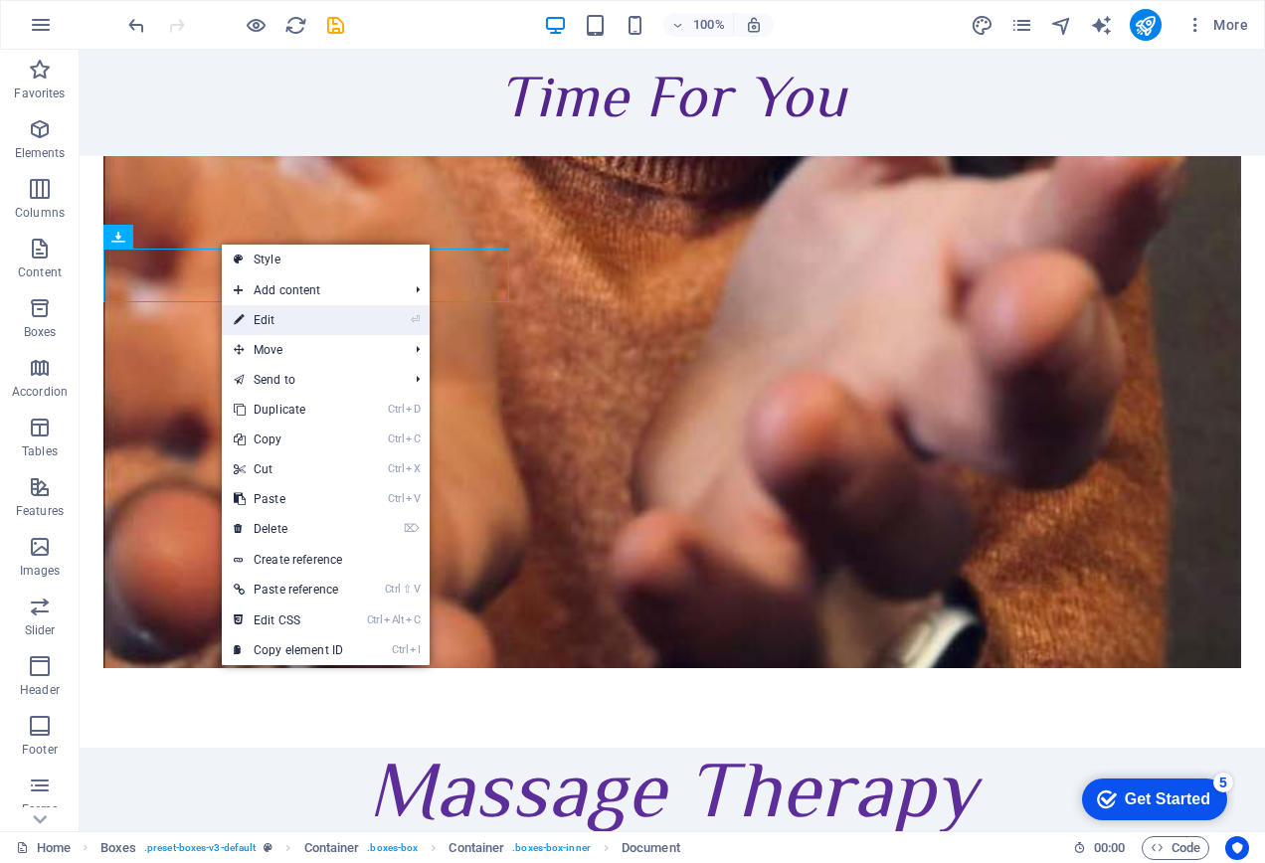
drag, startPoint x: 298, startPoint y: 328, endPoint x: 263, endPoint y: 320, distance: 35.7
click at [263, 320] on link "⏎ Edit" at bounding box center [288, 320] width 133 height 30
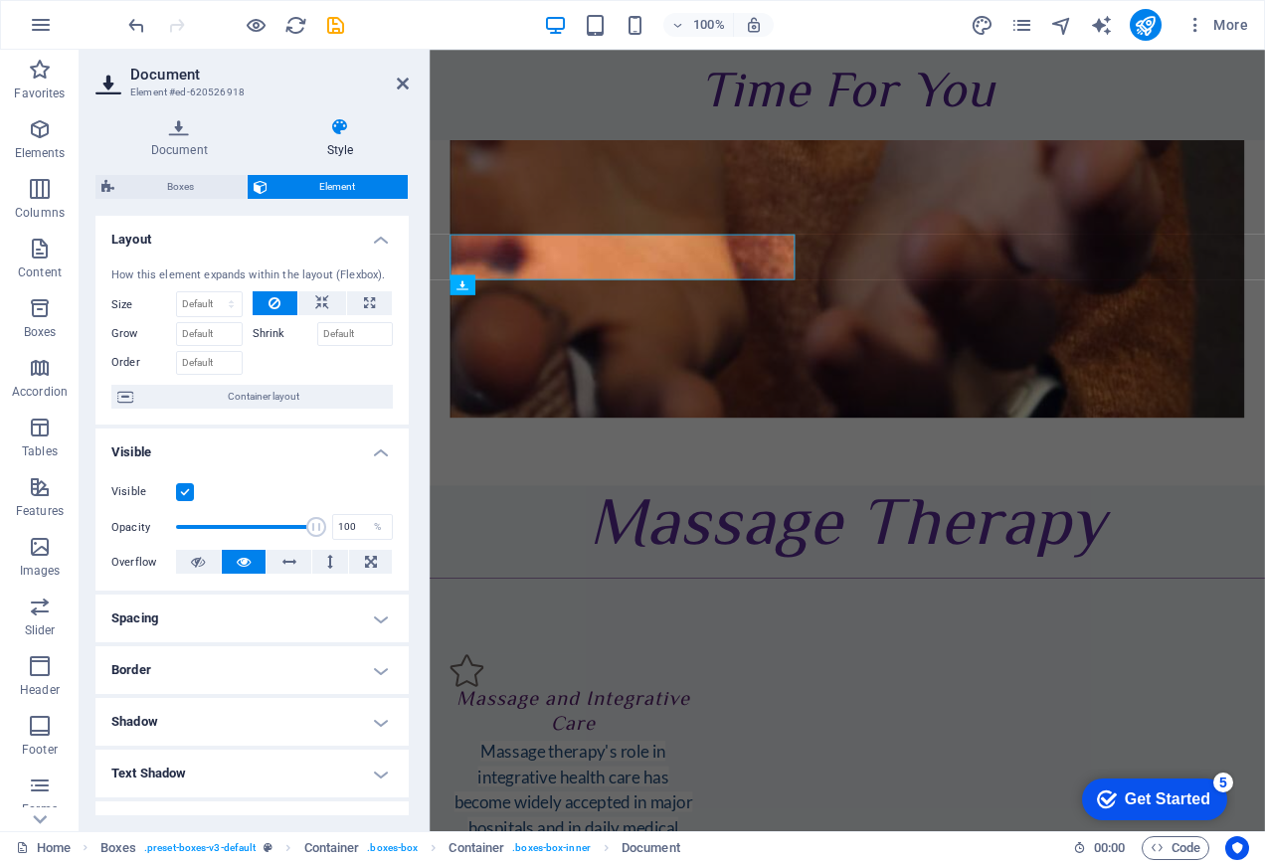
scroll to position [1860, 0]
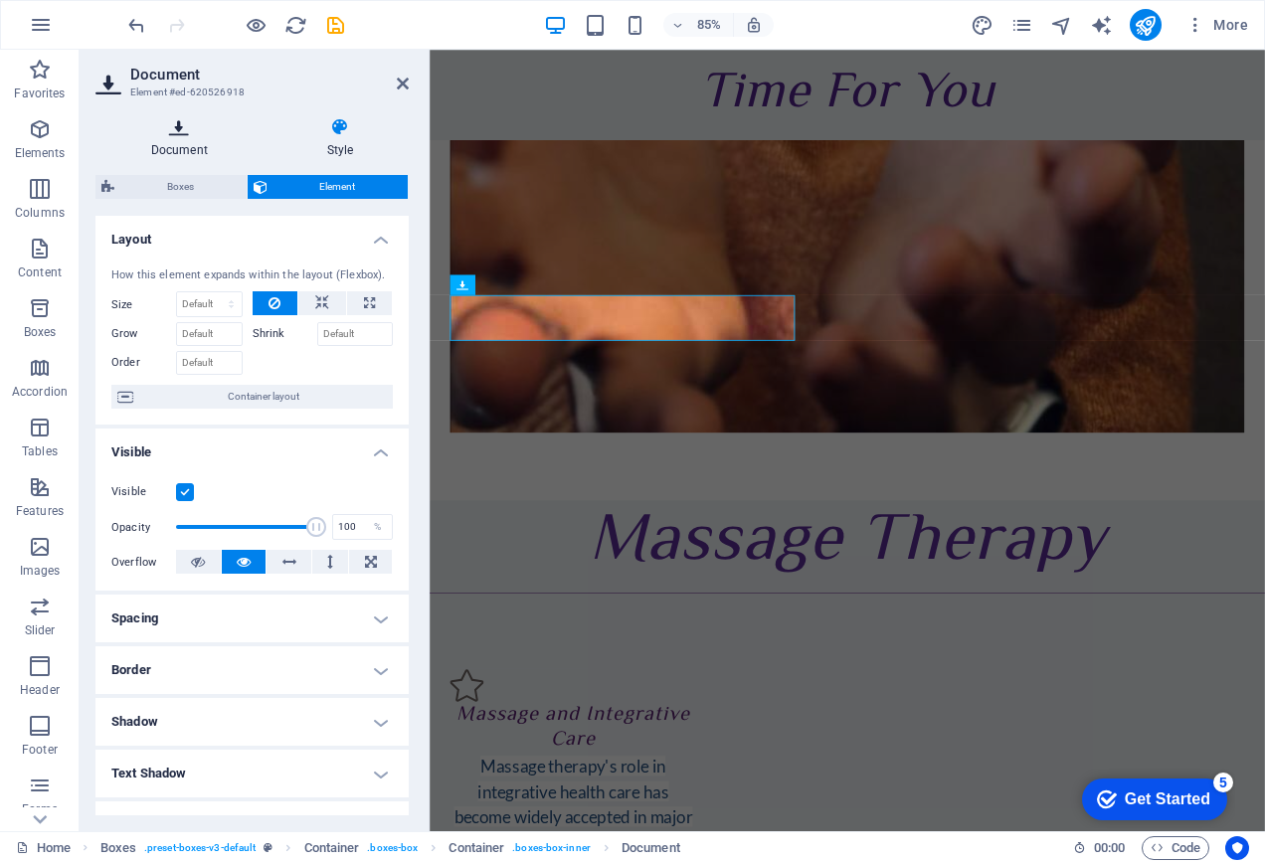
click at [194, 141] on h4 "Document" at bounding box center [183, 138] width 176 height 42
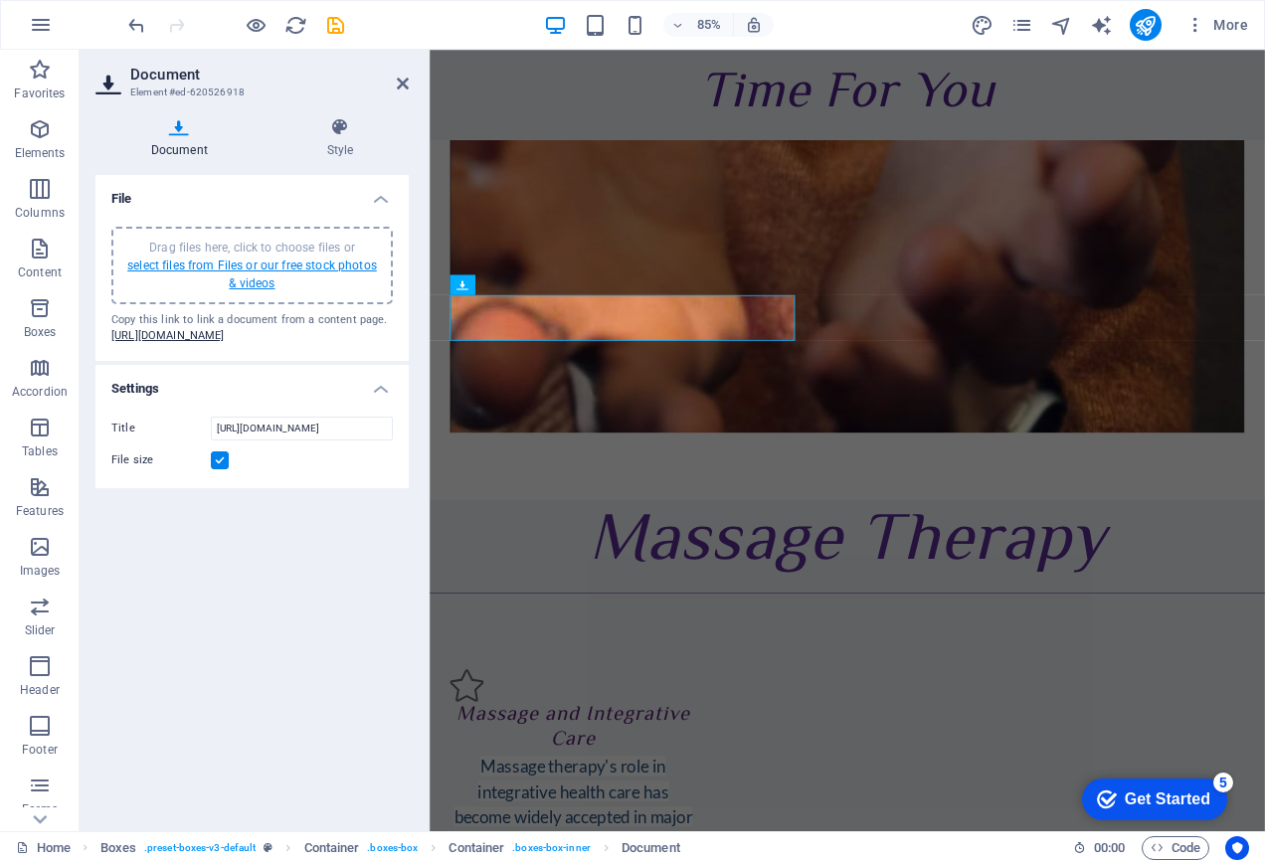
click at [237, 271] on link "select files from Files or our free stock photos & videos" at bounding box center [252, 275] width 250 height 32
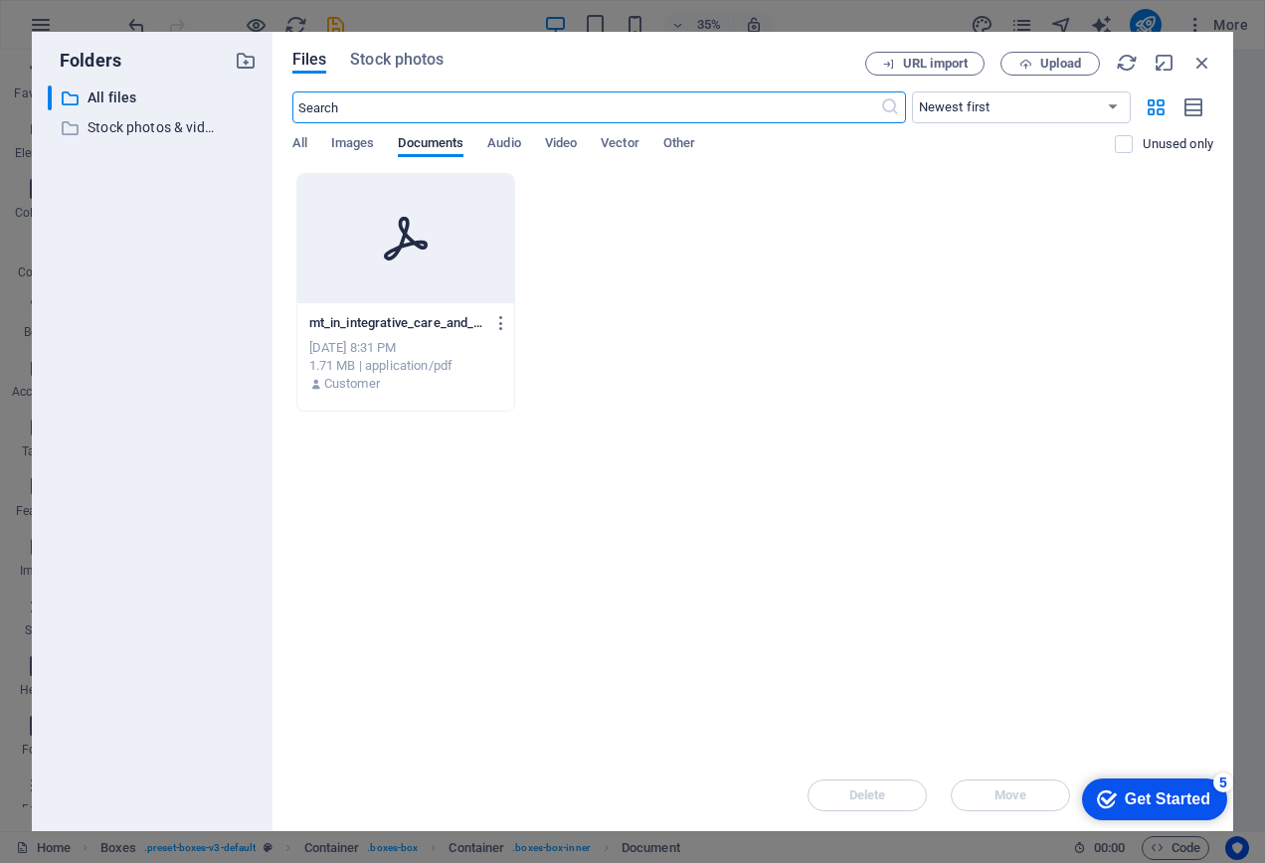
scroll to position [1324, 0]
click at [81, 125] on div "​ Stock photos & videos Stock photos & videos" at bounding box center [134, 127] width 172 height 25
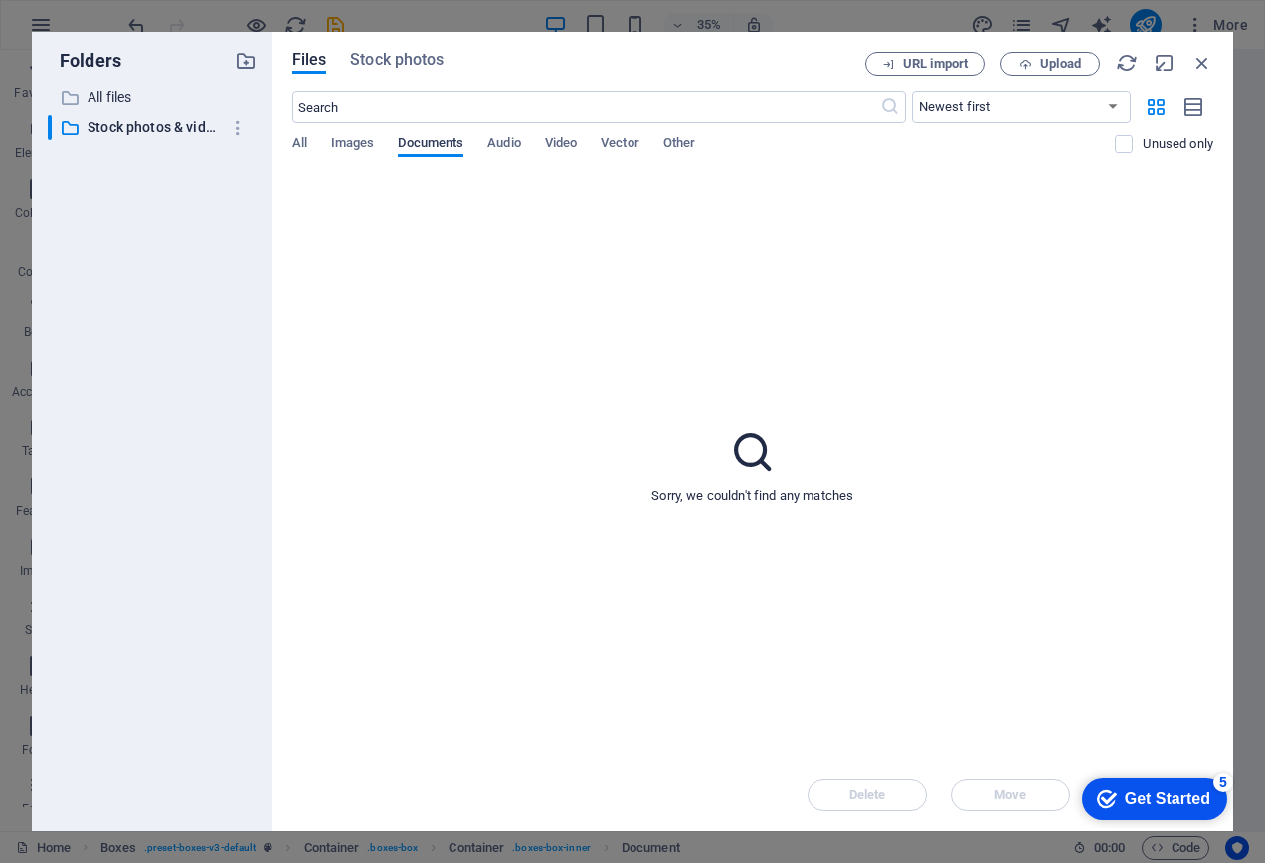
click at [433, 148] on span "Documents" at bounding box center [431, 145] width 66 height 28
click at [122, 94] on p "All files" at bounding box center [153, 98] width 132 height 23
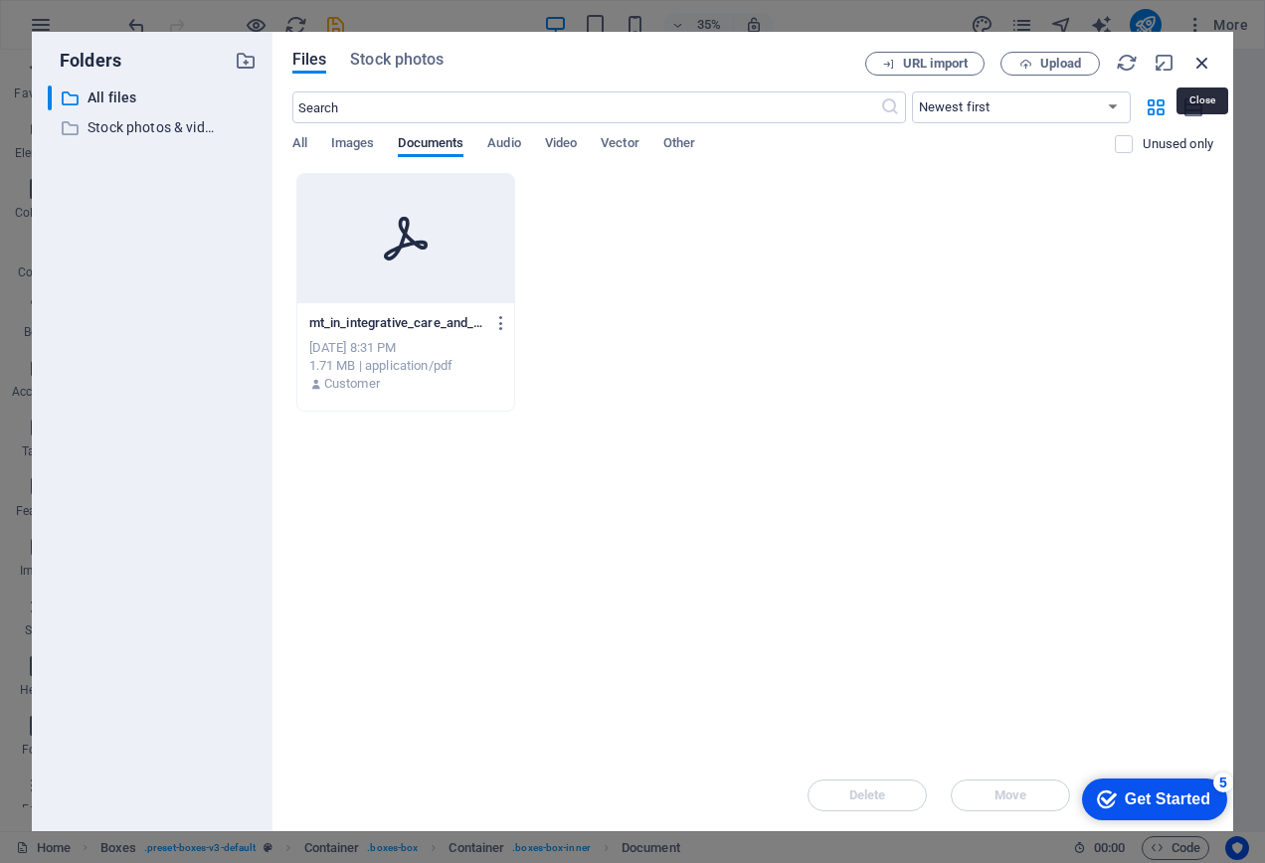
click at [1199, 63] on icon "button" at bounding box center [1202, 63] width 22 height 22
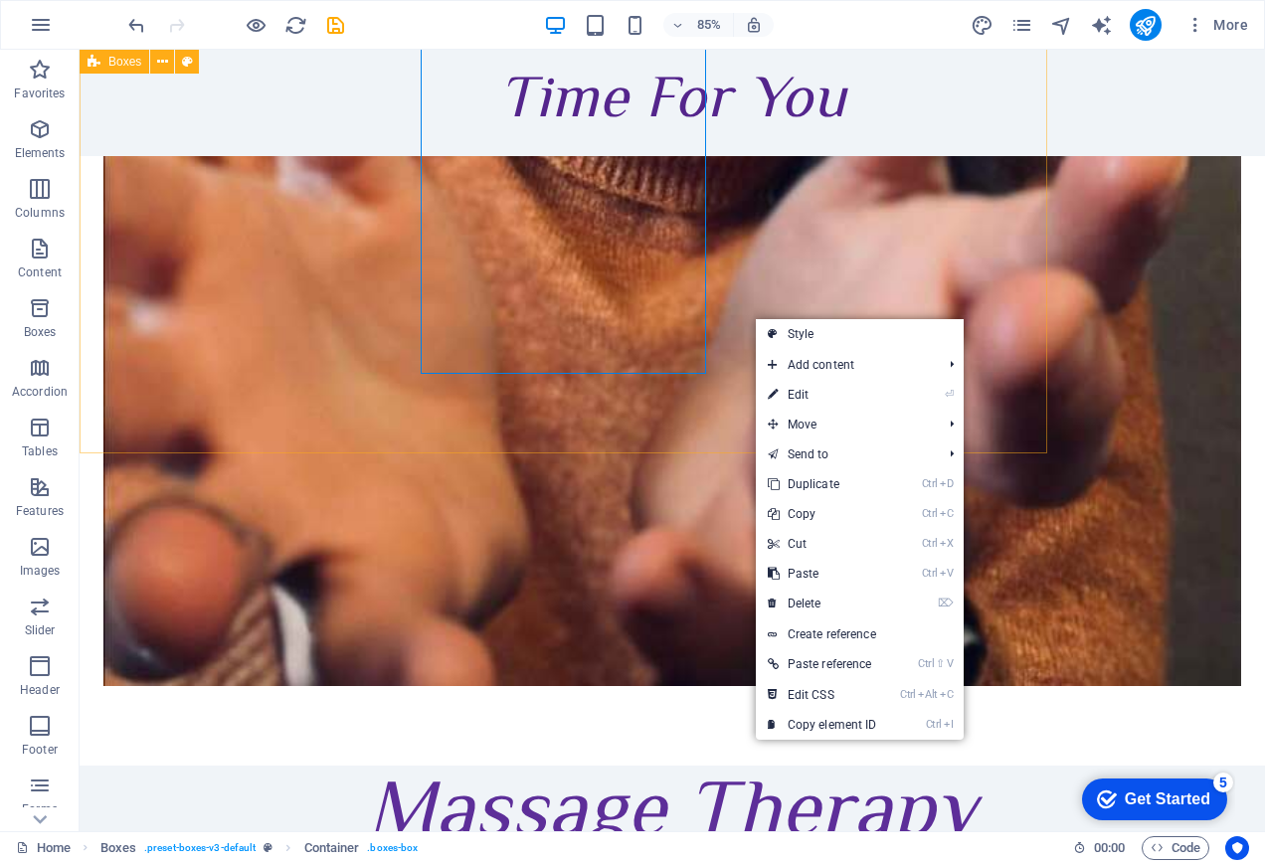
scroll to position [1878, 0]
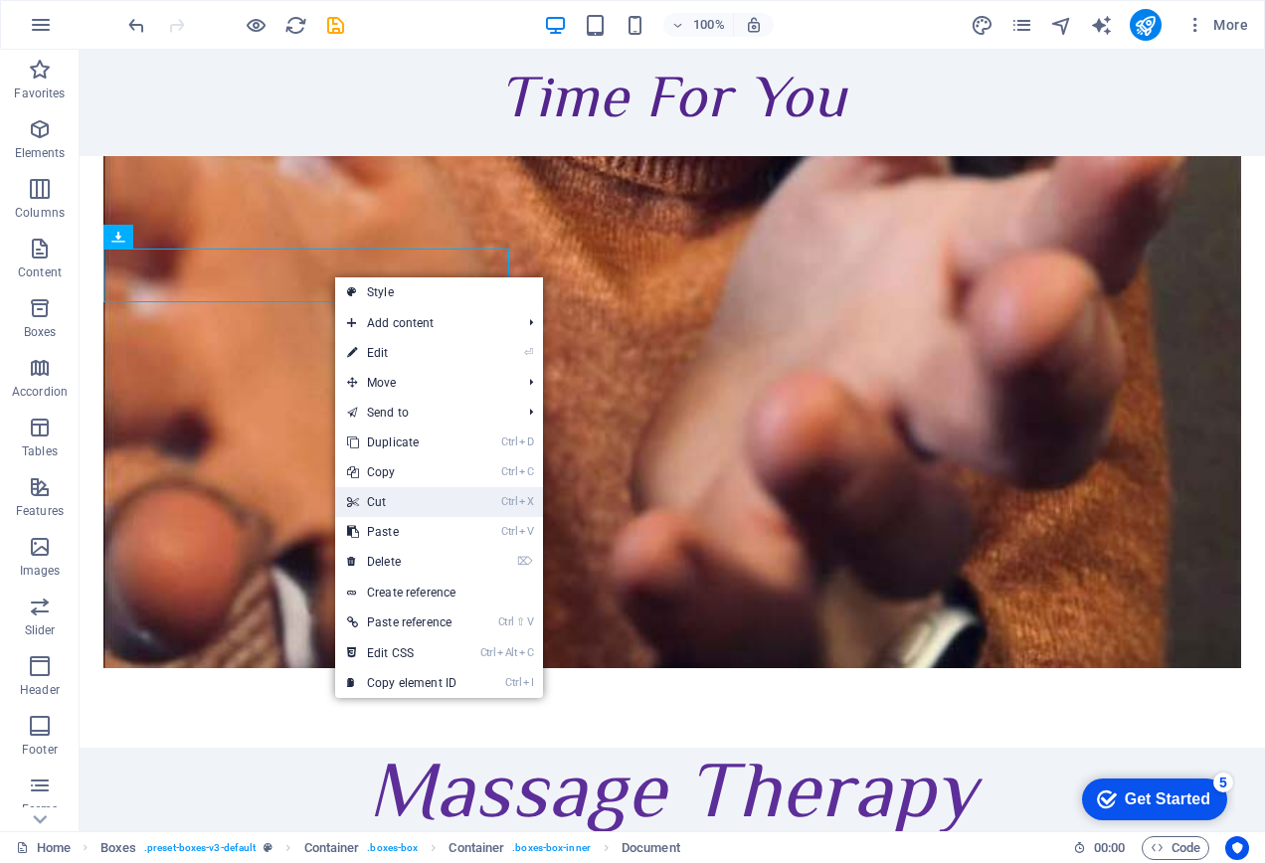
click at [381, 510] on link "Ctrl X Cut" at bounding box center [401, 502] width 133 height 30
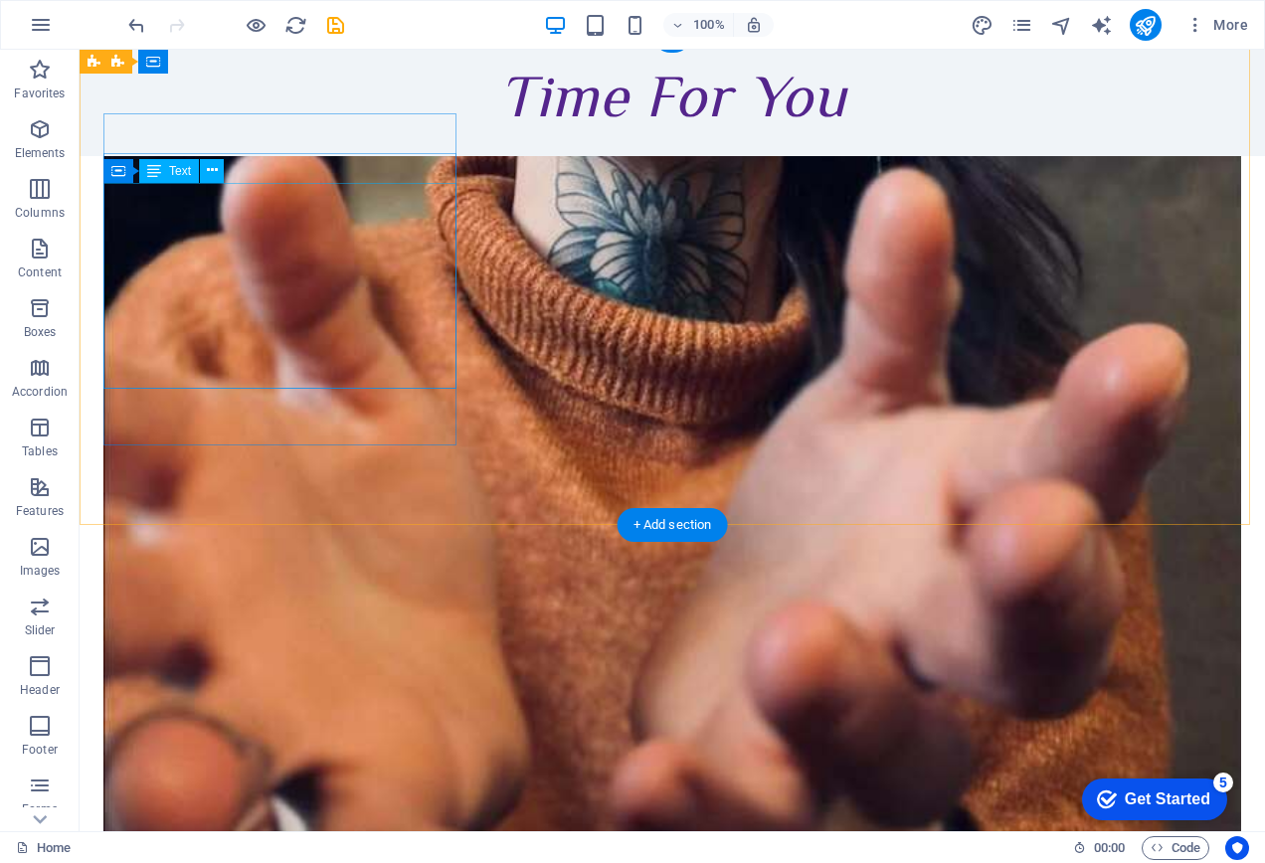
scroll to position [1580, 0]
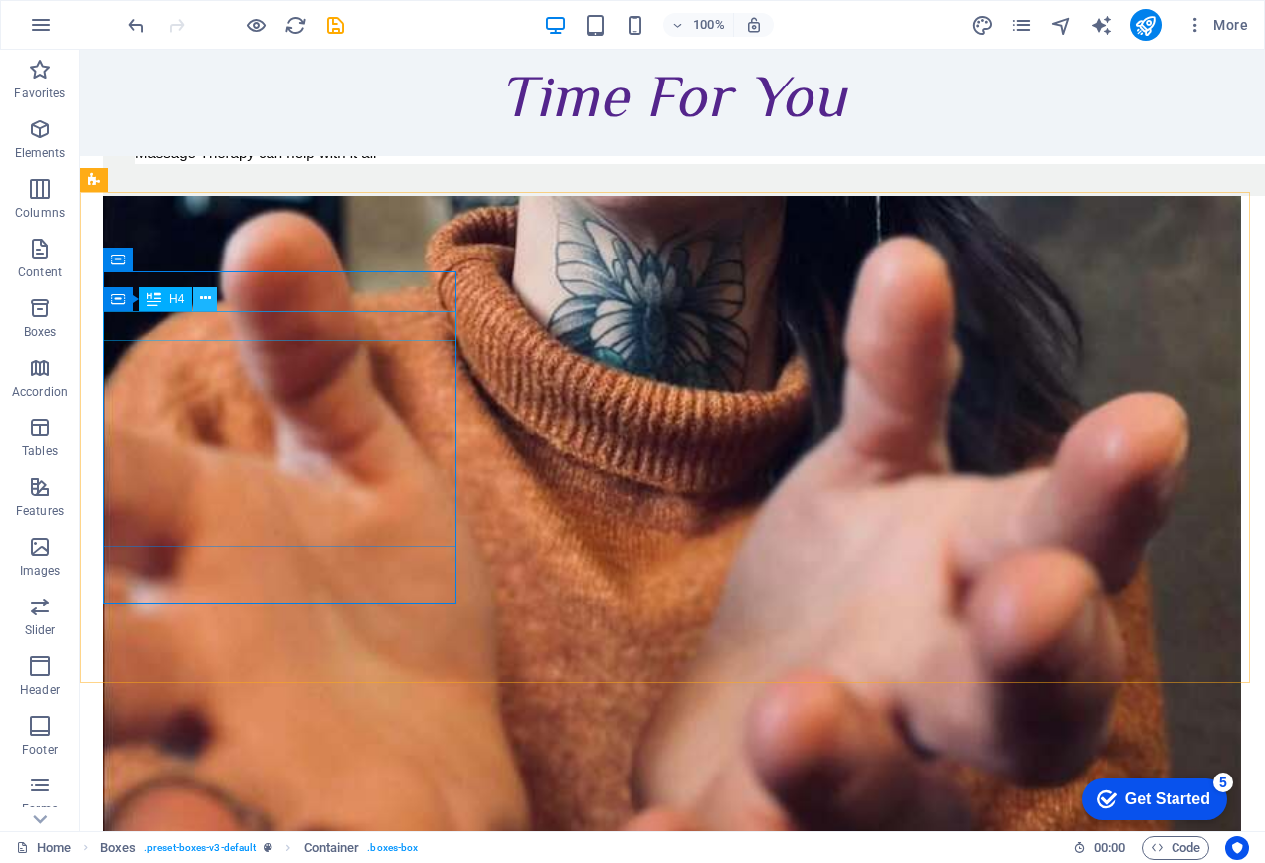
click at [202, 303] on icon at bounding box center [205, 298] width 11 height 21
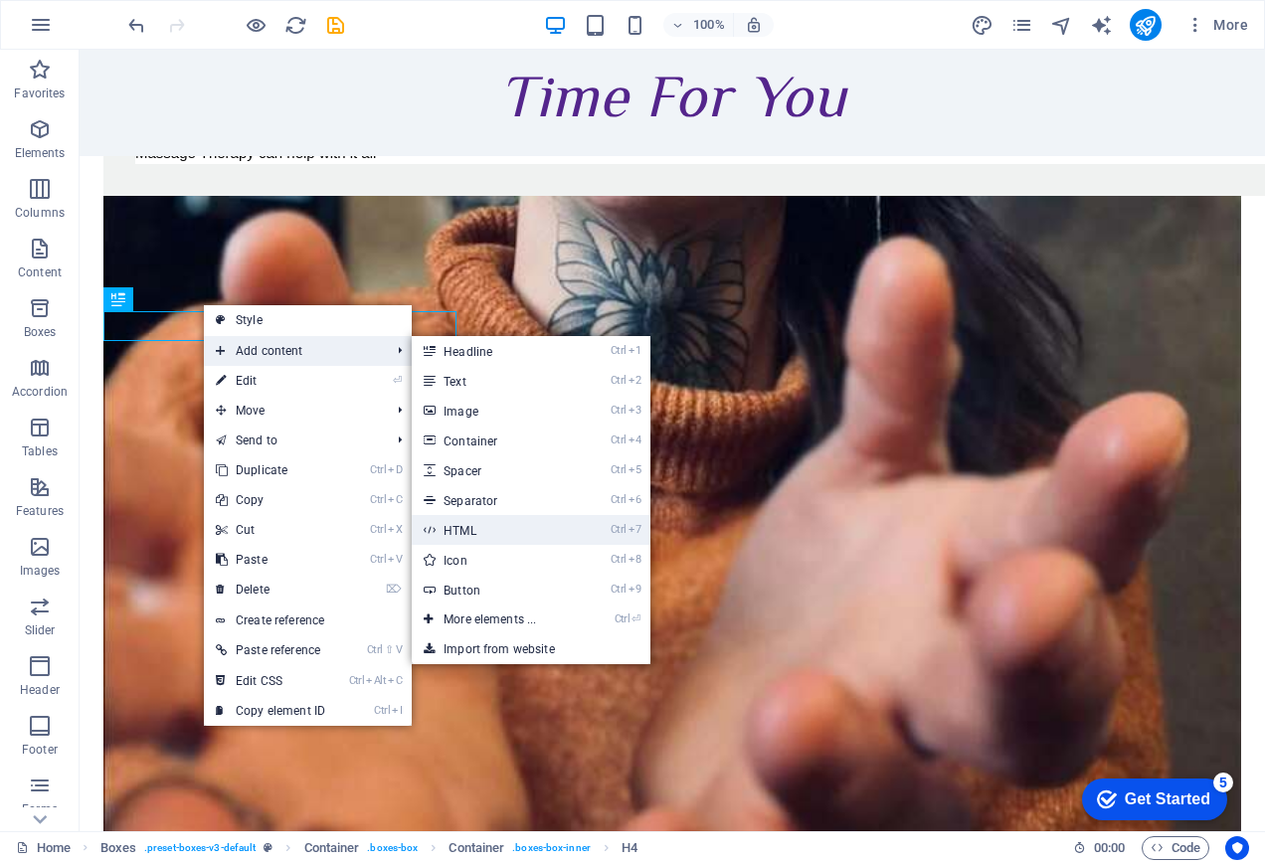
click at [517, 527] on link "Ctrl 7 HTML" at bounding box center [494, 530] width 164 height 30
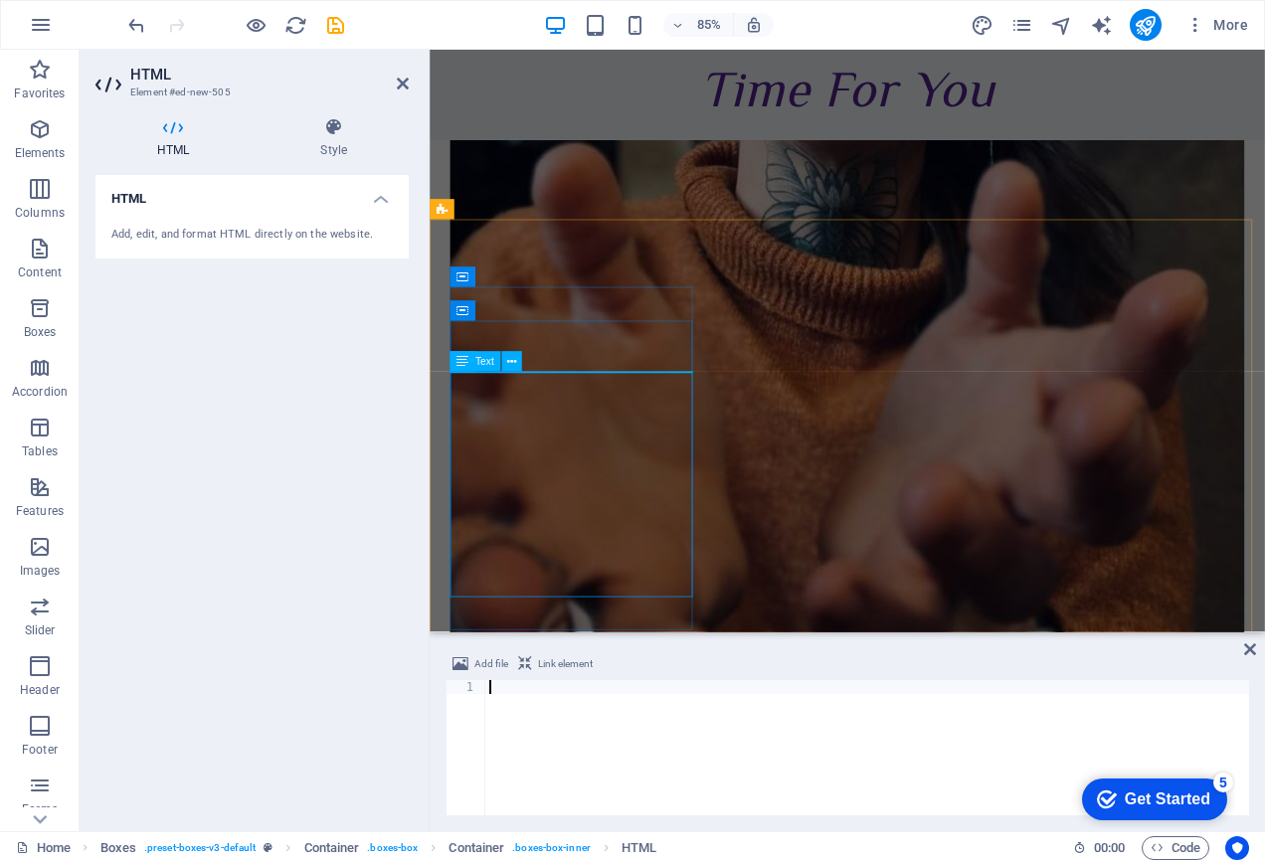
scroll to position [1504, 0]
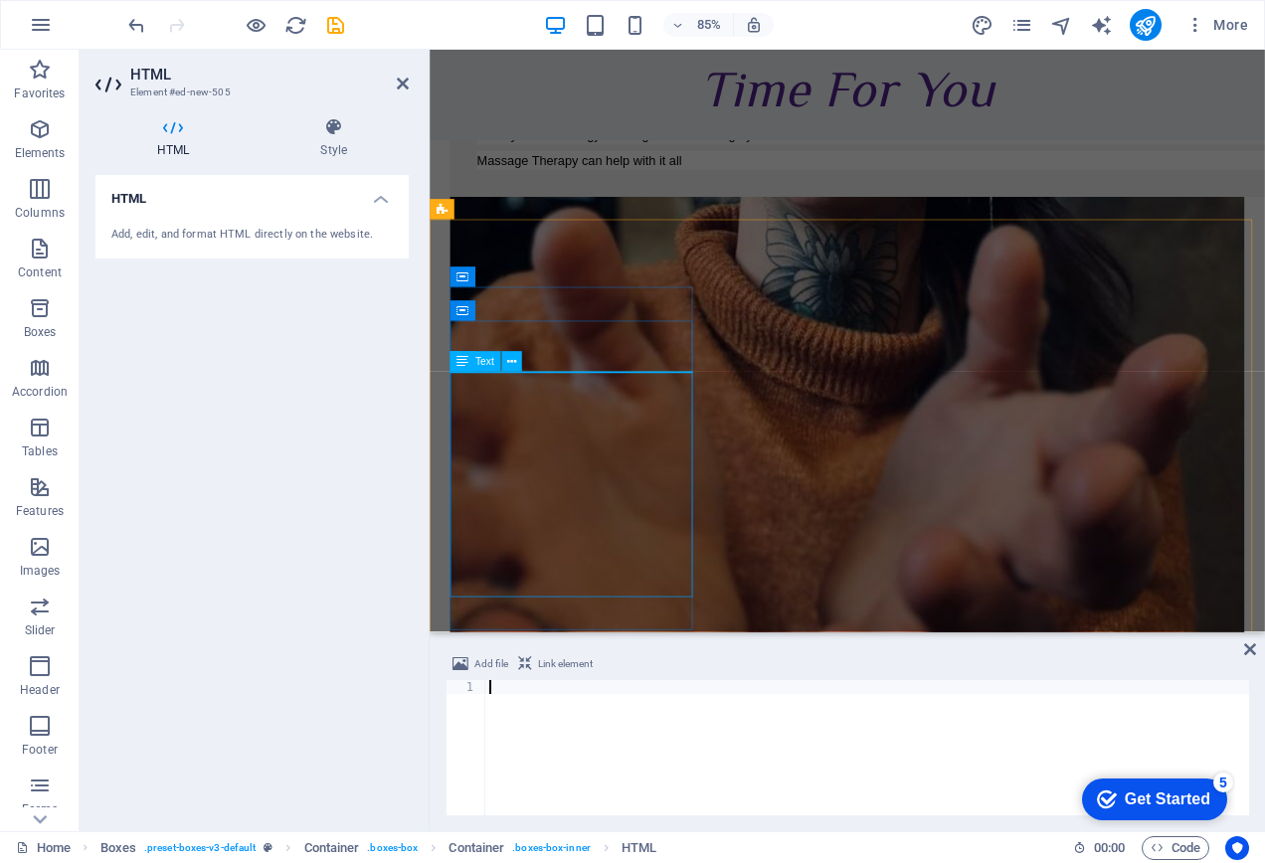
paste textarea "[URL][DOMAIN_NAME]"
type textarea "[URL][DOMAIN_NAME]"
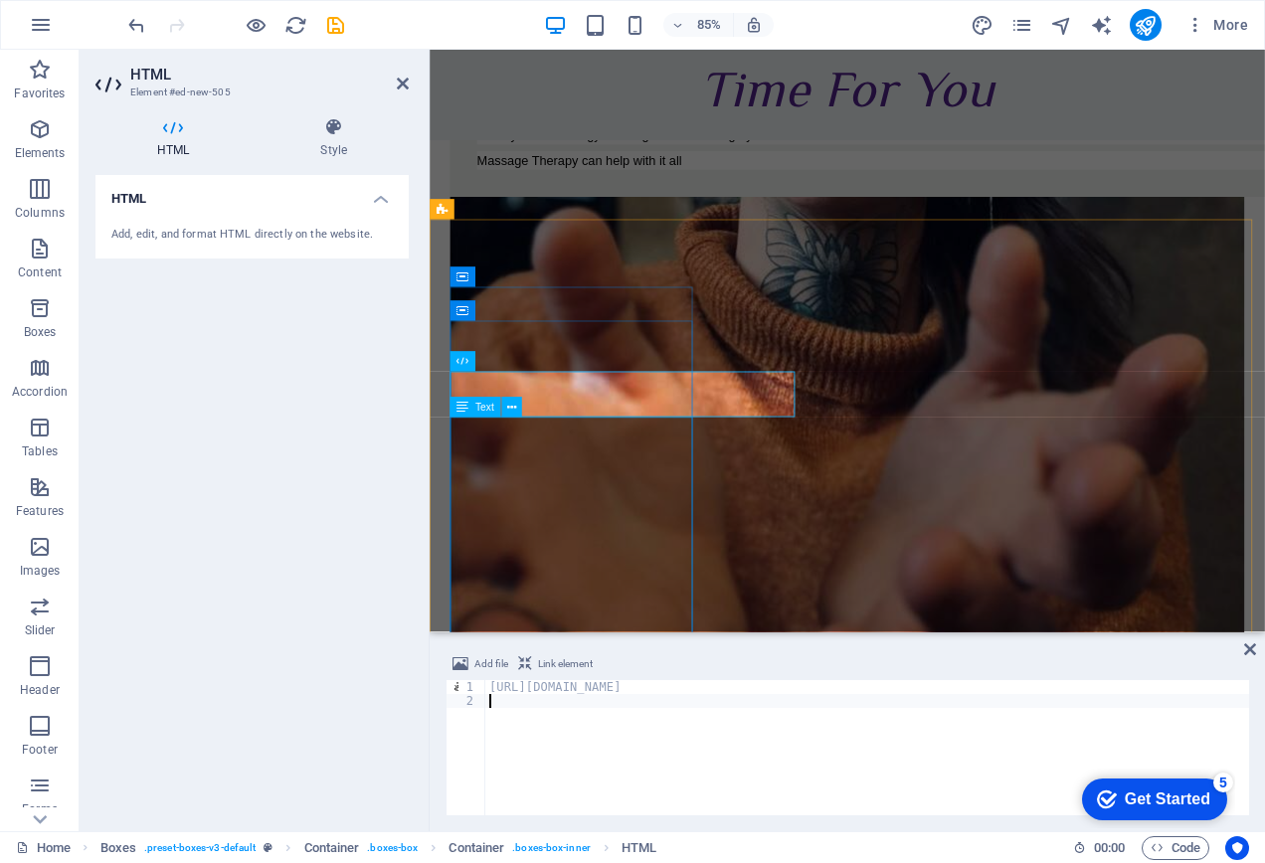
type textarea "[URL][DOMAIN_NAME]"
click at [347, 385] on div "HTML Add, edit, and format HTML directly on the website." at bounding box center [251, 495] width 313 height 640
click at [402, 83] on icon at bounding box center [403, 84] width 12 height 16
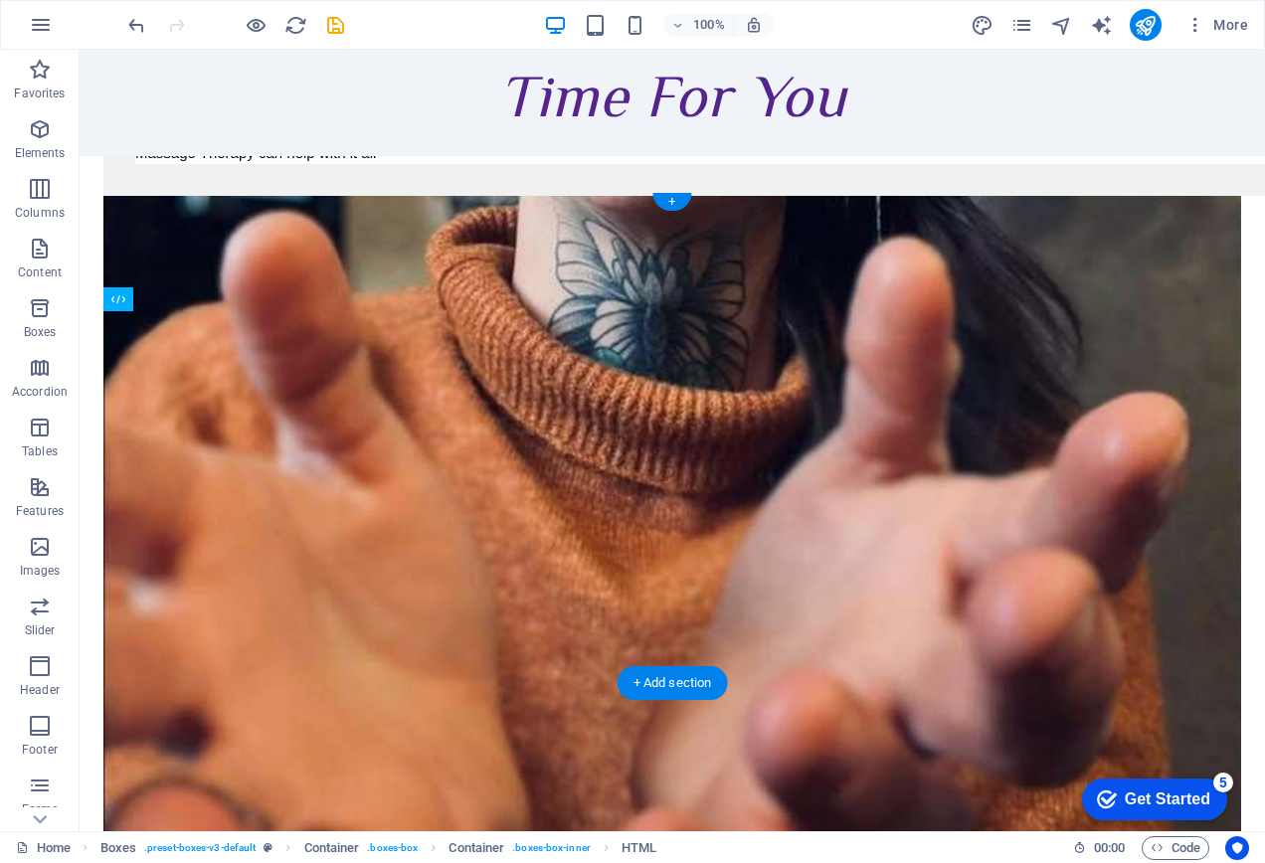
drag, startPoint x: 338, startPoint y: 369, endPoint x: 315, endPoint y: 540, distance: 172.5
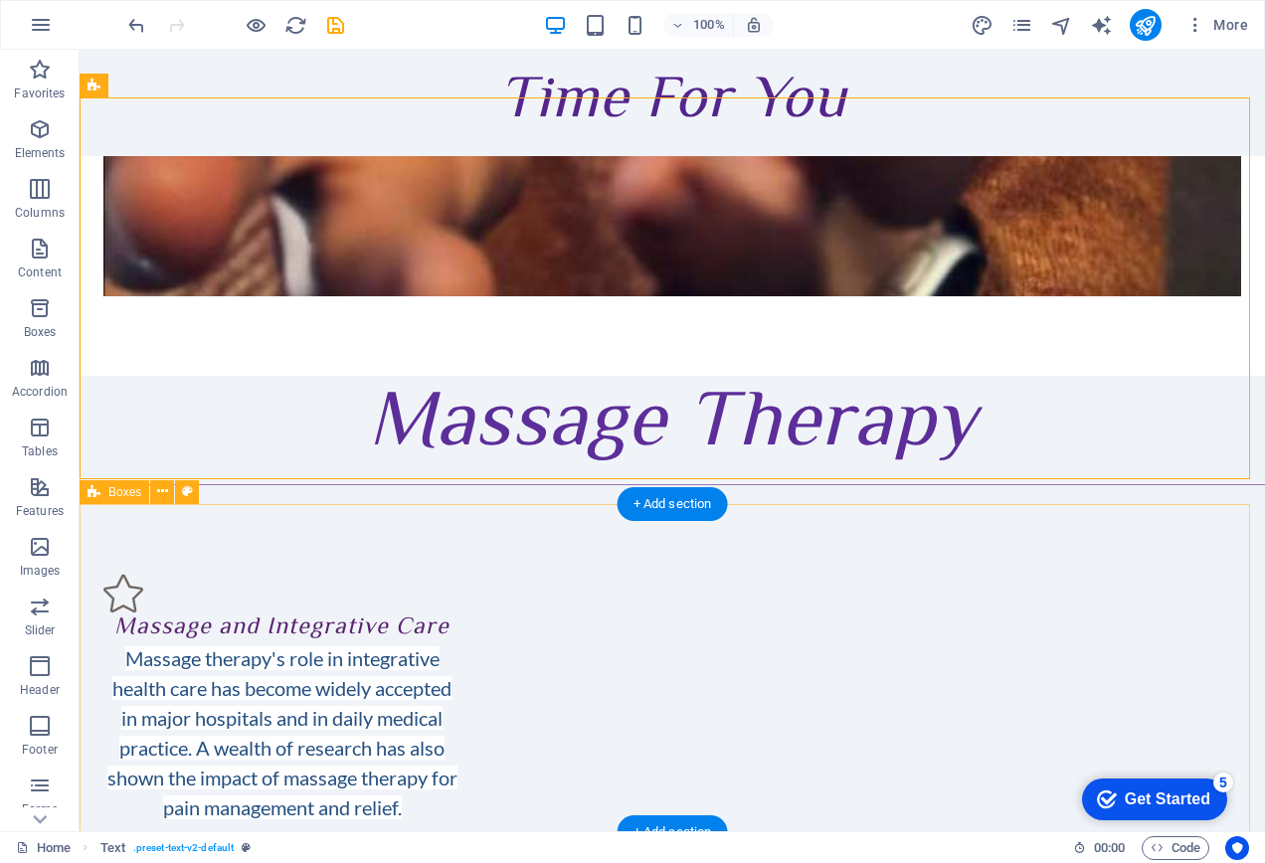
scroll to position [2276, 0]
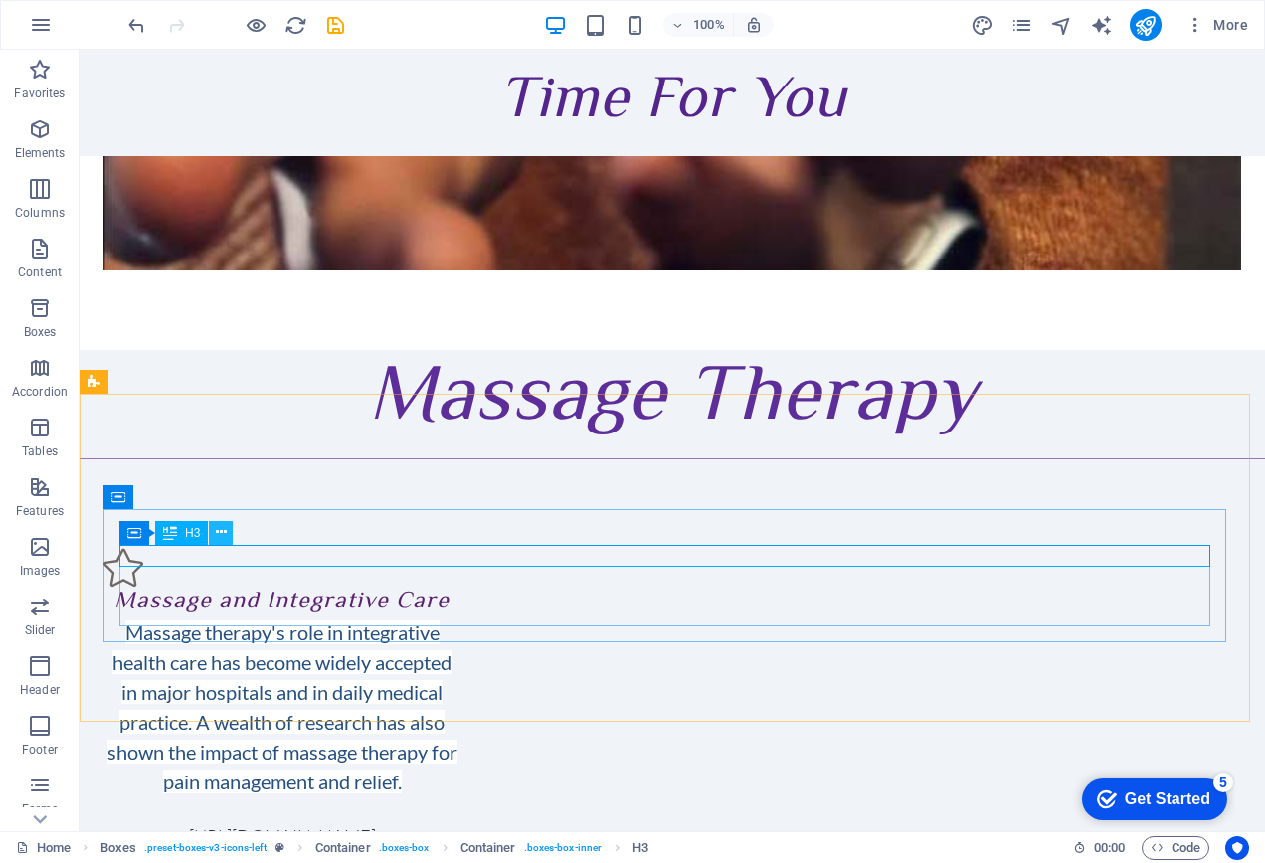
click at [226, 536] on icon at bounding box center [221, 532] width 11 height 21
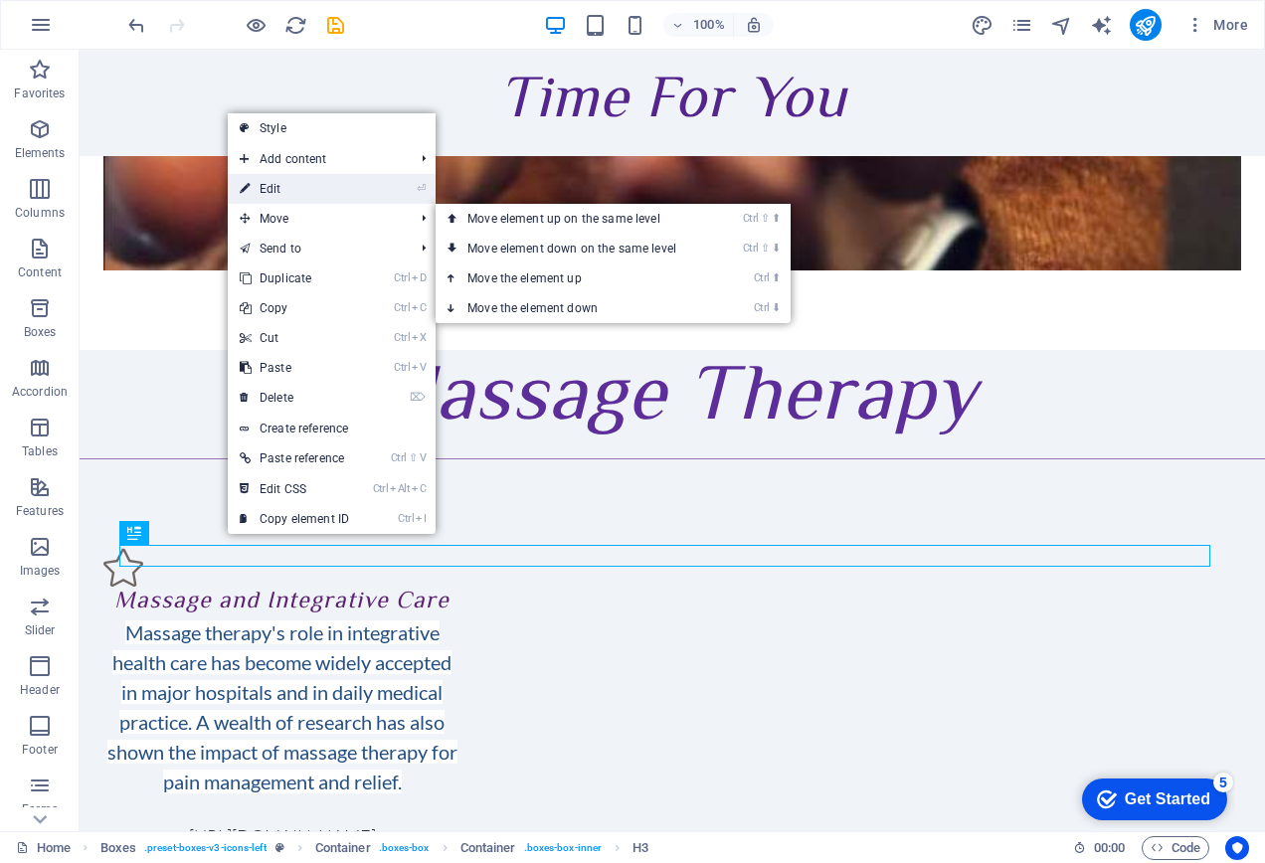
click at [265, 178] on link "⏎ Edit" at bounding box center [294, 189] width 133 height 30
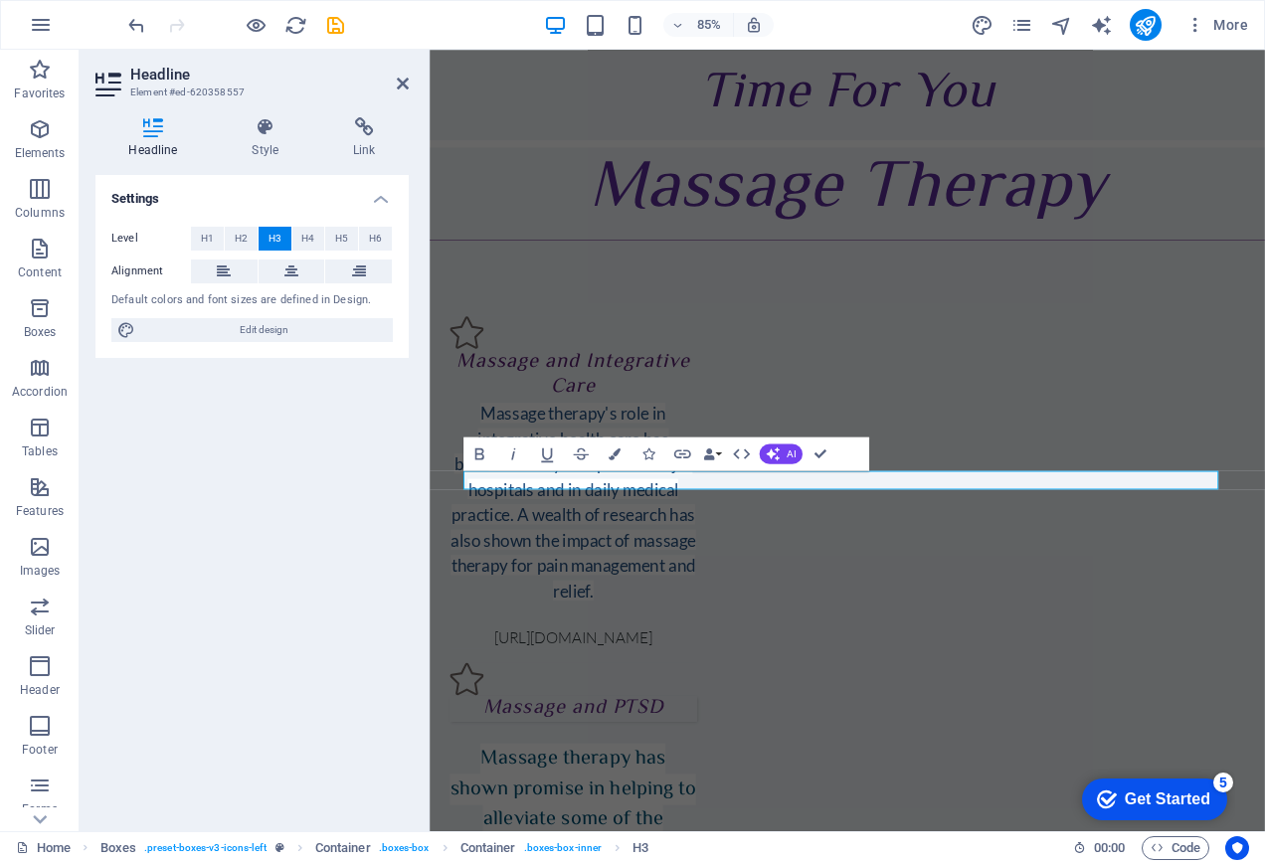
scroll to position [2345, 0]
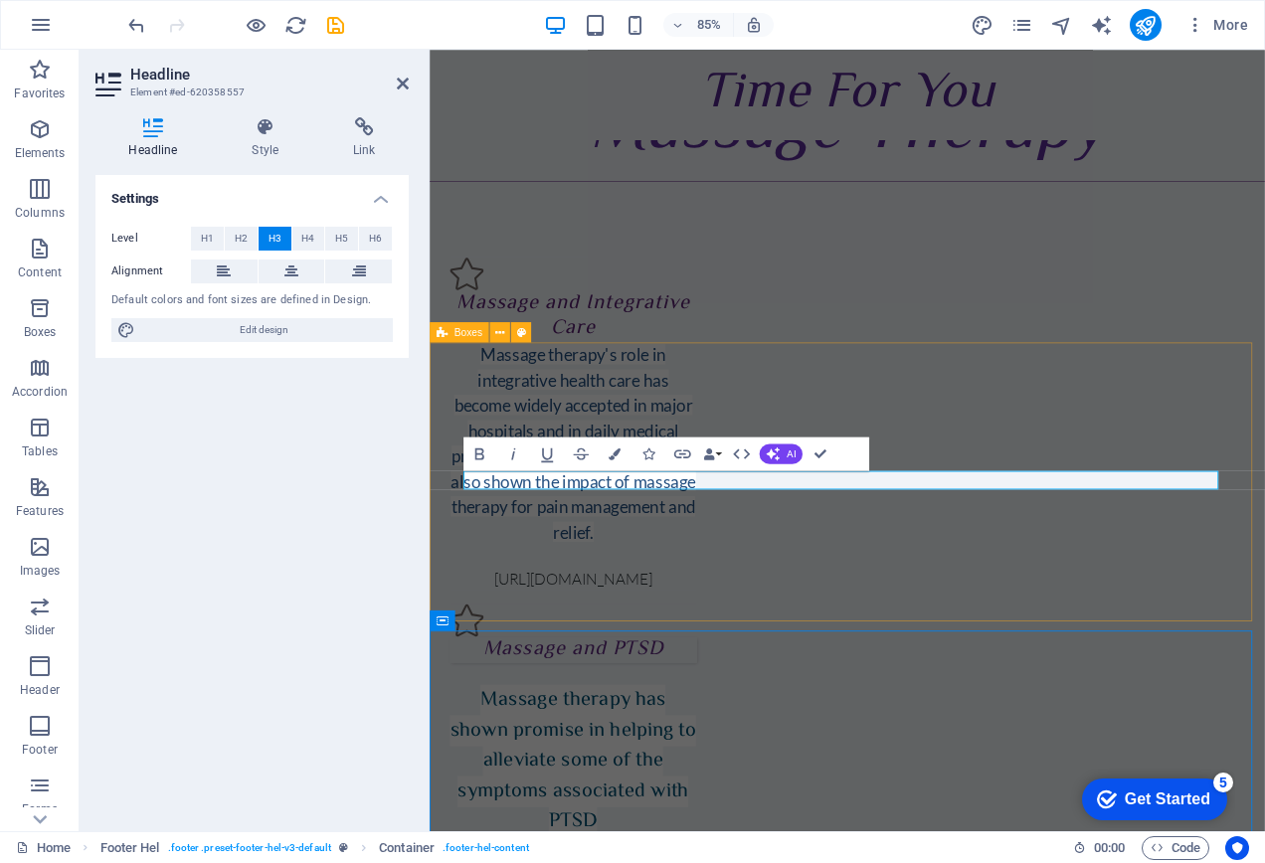
scroll to position [2276, 0]
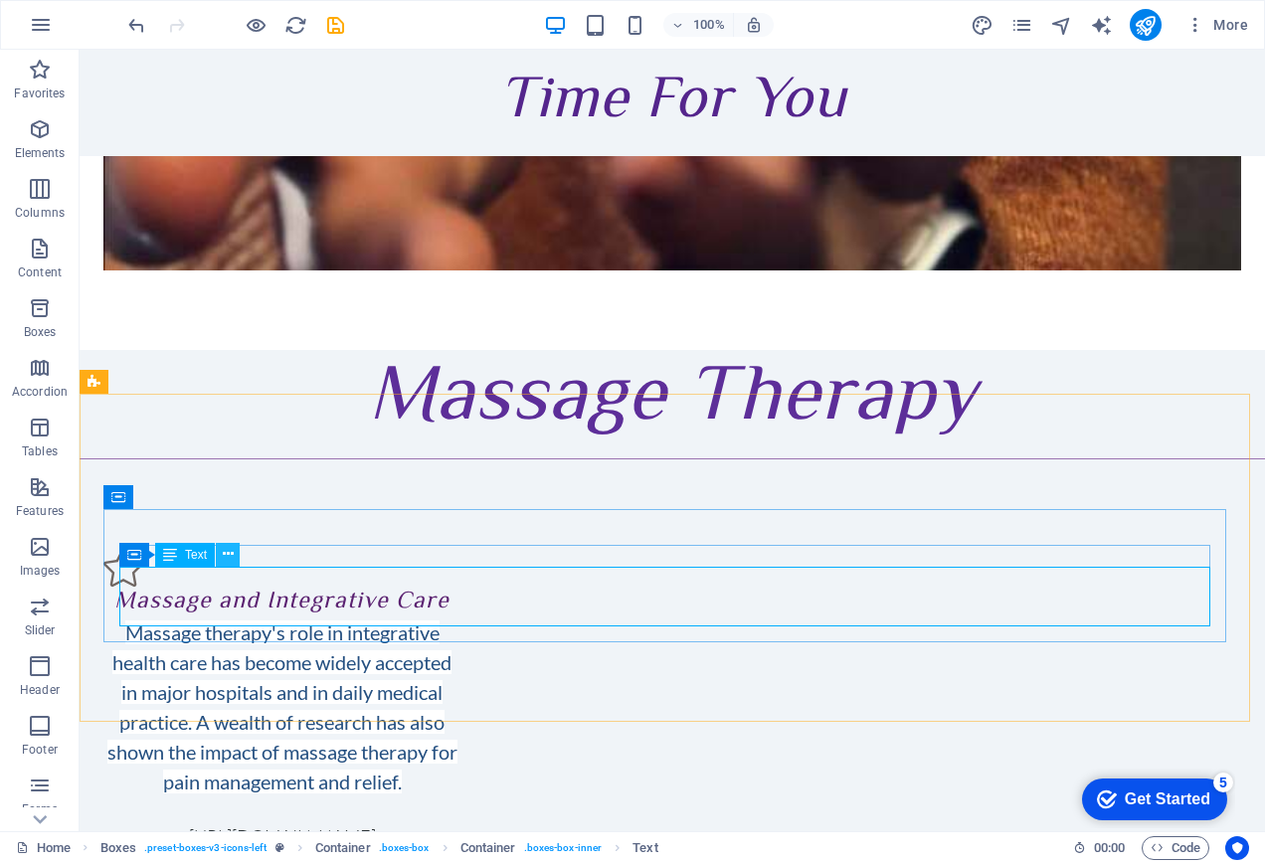
click at [229, 563] on icon at bounding box center [228, 554] width 11 height 21
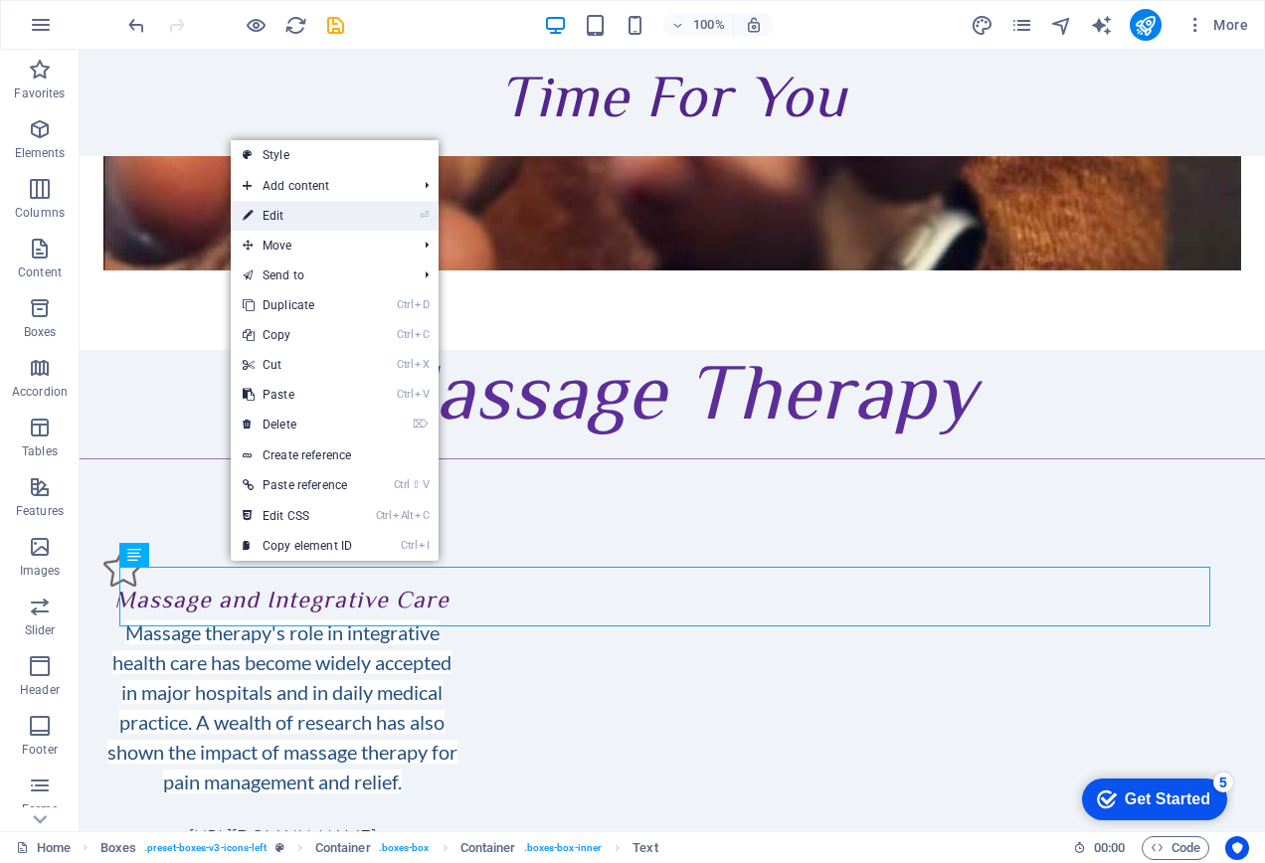
click at [301, 211] on link "⏎ Edit" at bounding box center [297, 216] width 133 height 30
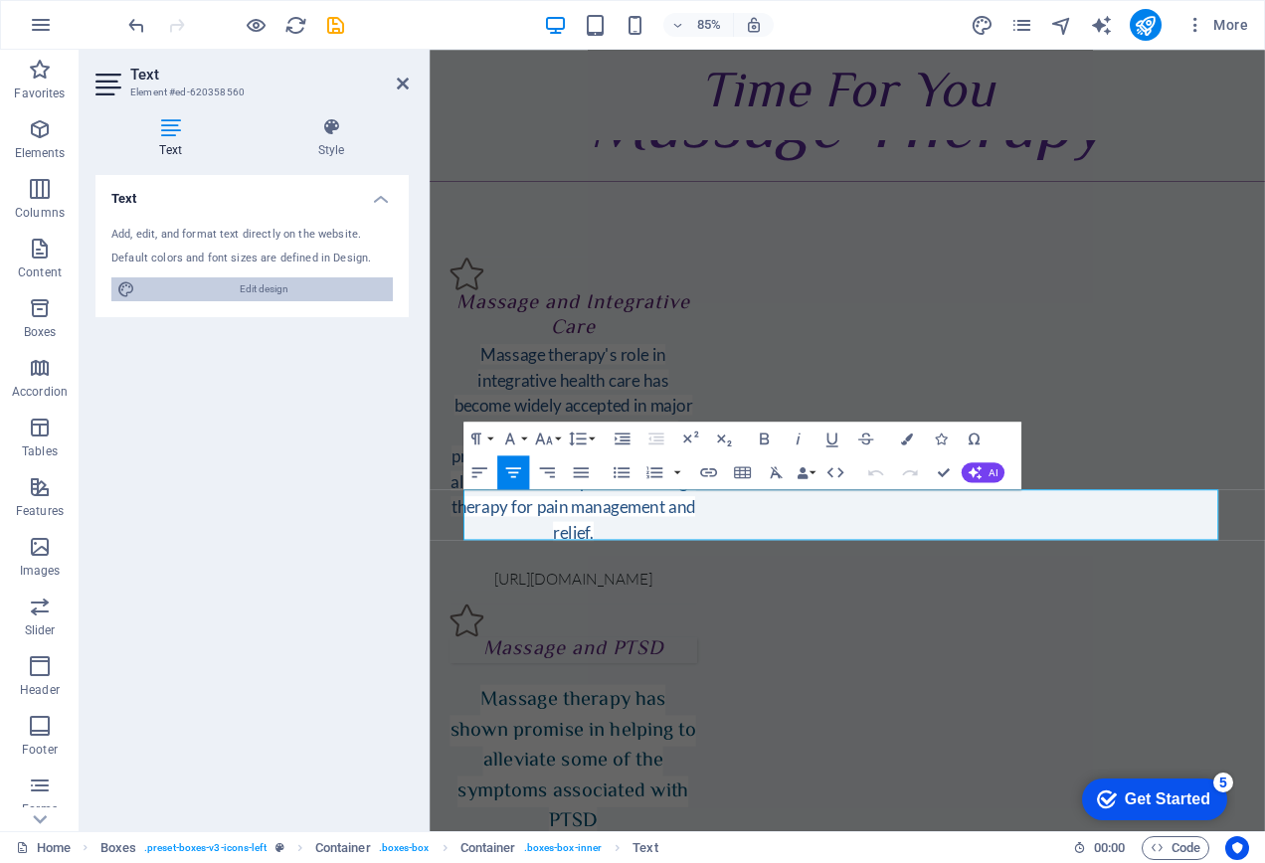
click at [291, 282] on span "Edit design" at bounding box center [264, 289] width 246 height 24
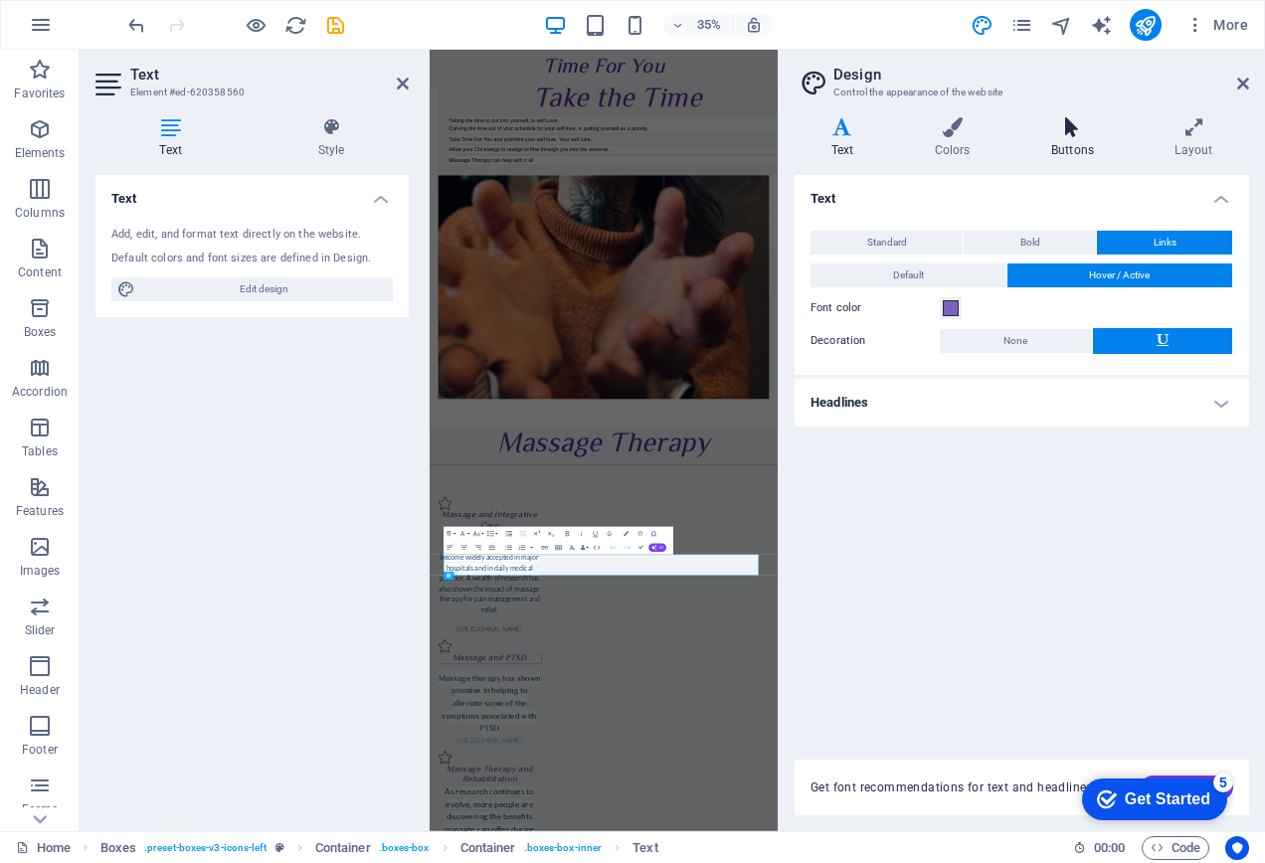
click at [1058, 134] on icon at bounding box center [1071, 127] width 115 height 20
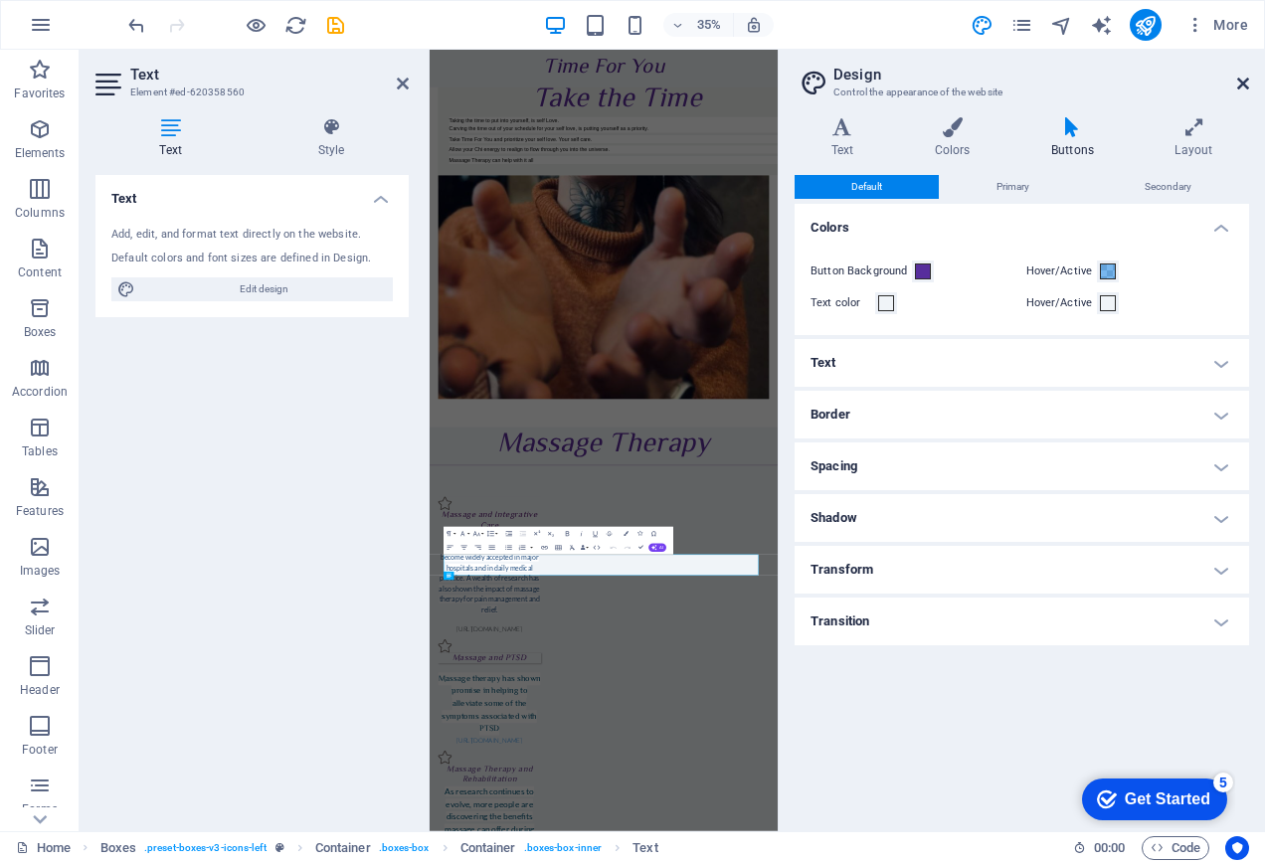
click at [1242, 87] on icon at bounding box center [1243, 84] width 12 height 16
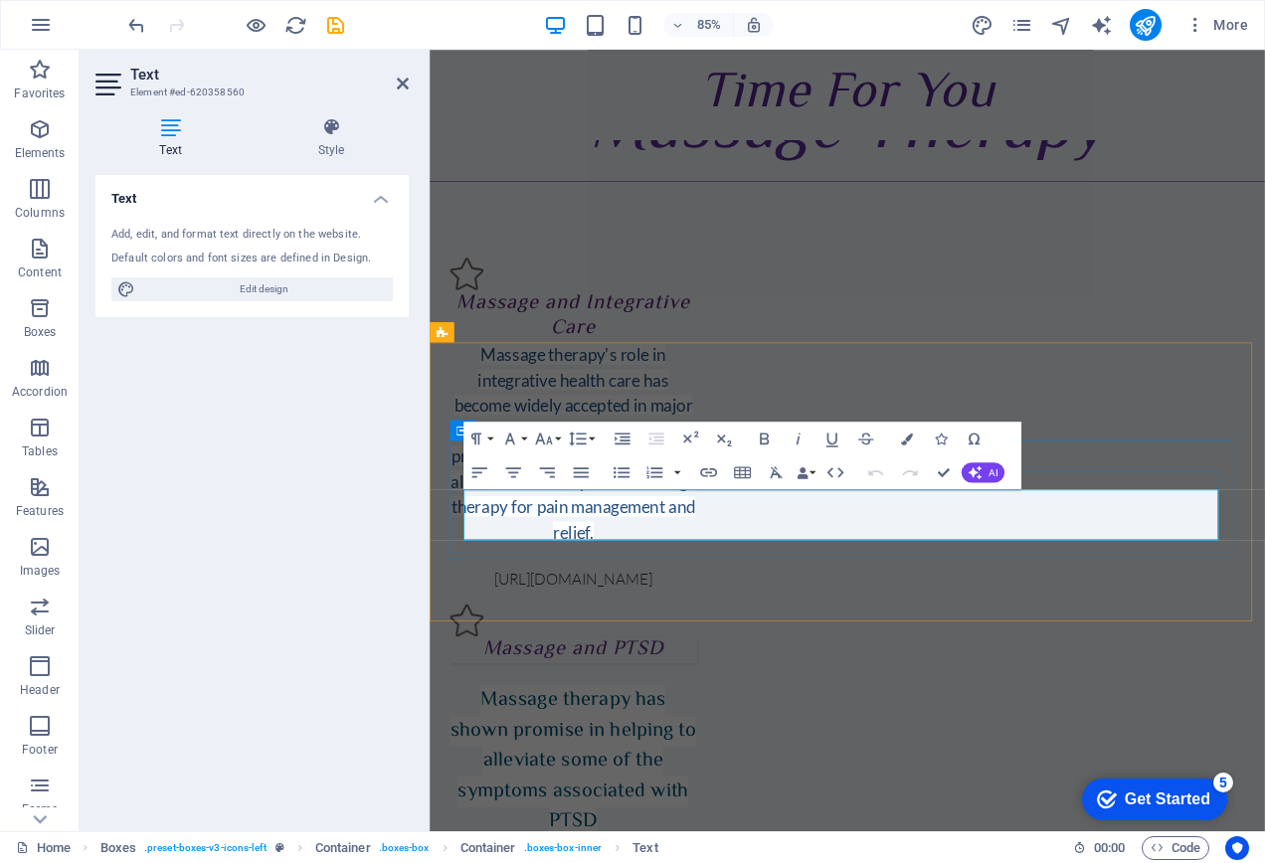
click at [850, 476] on icon "button" at bounding box center [848, 474] width 12 height 12
click at [850, 479] on icon "button" at bounding box center [848, 474] width 20 height 20
type input "http://<a href"
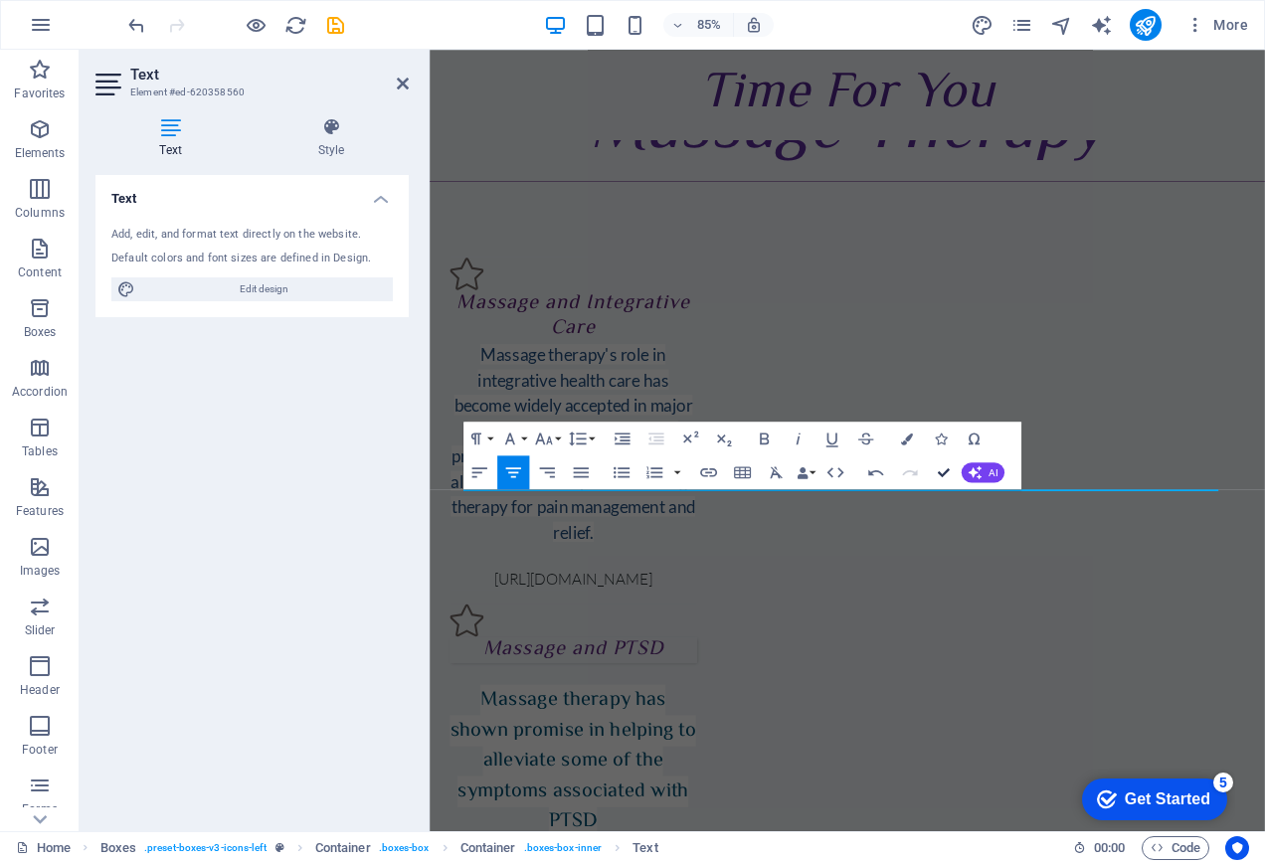
scroll to position [2276, 0]
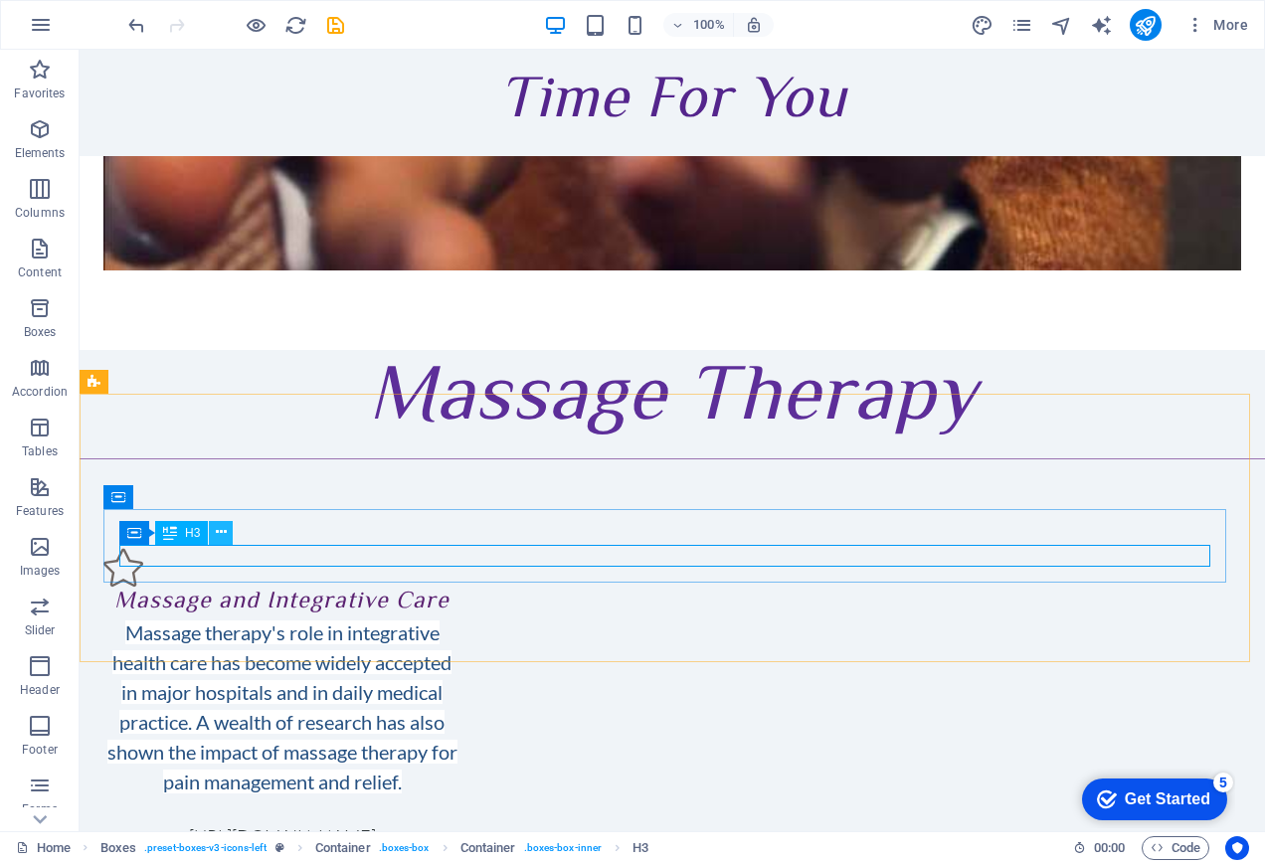
click at [221, 539] on icon at bounding box center [221, 532] width 11 height 21
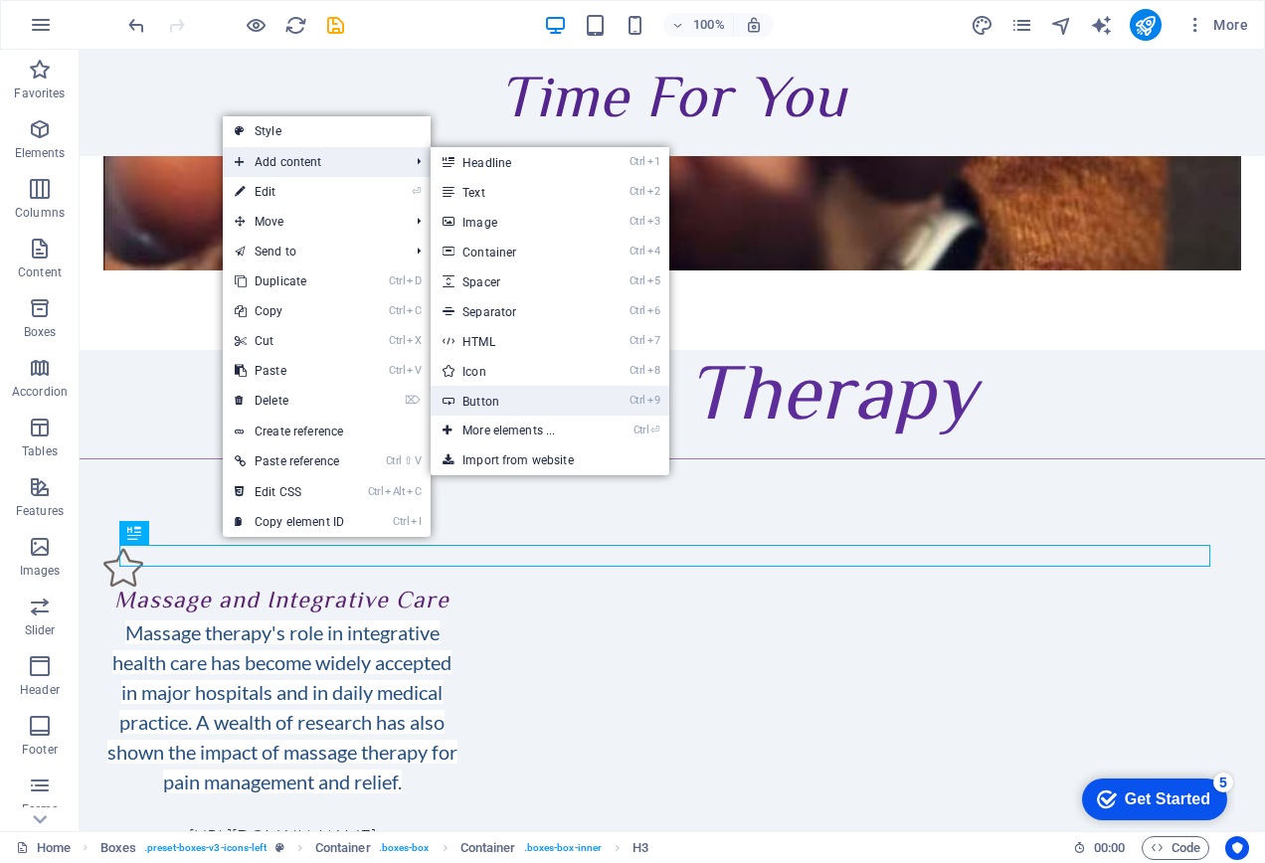
click at [467, 390] on link "Ctrl 9 Button" at bounding box center [513, 401] width 164 height 30
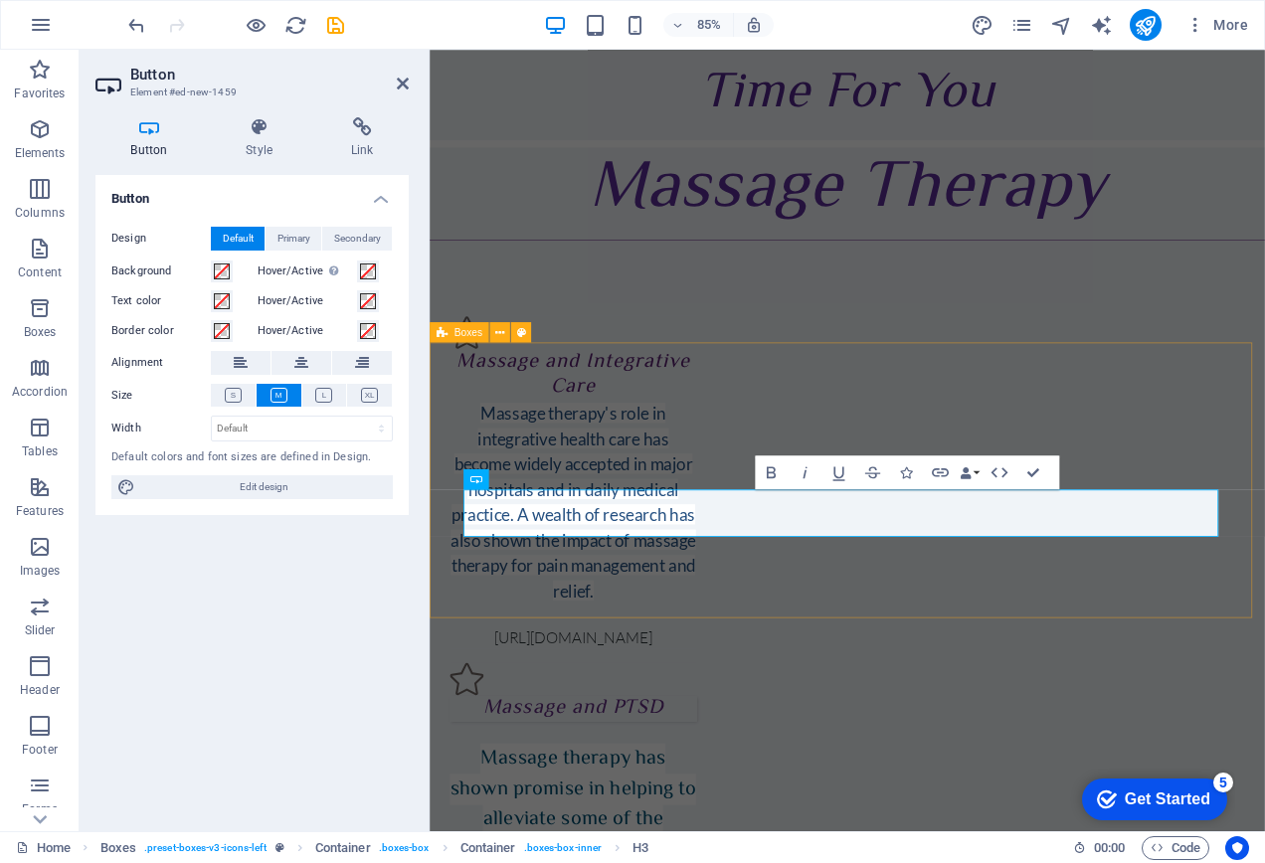
scroll to position [2345, 0]
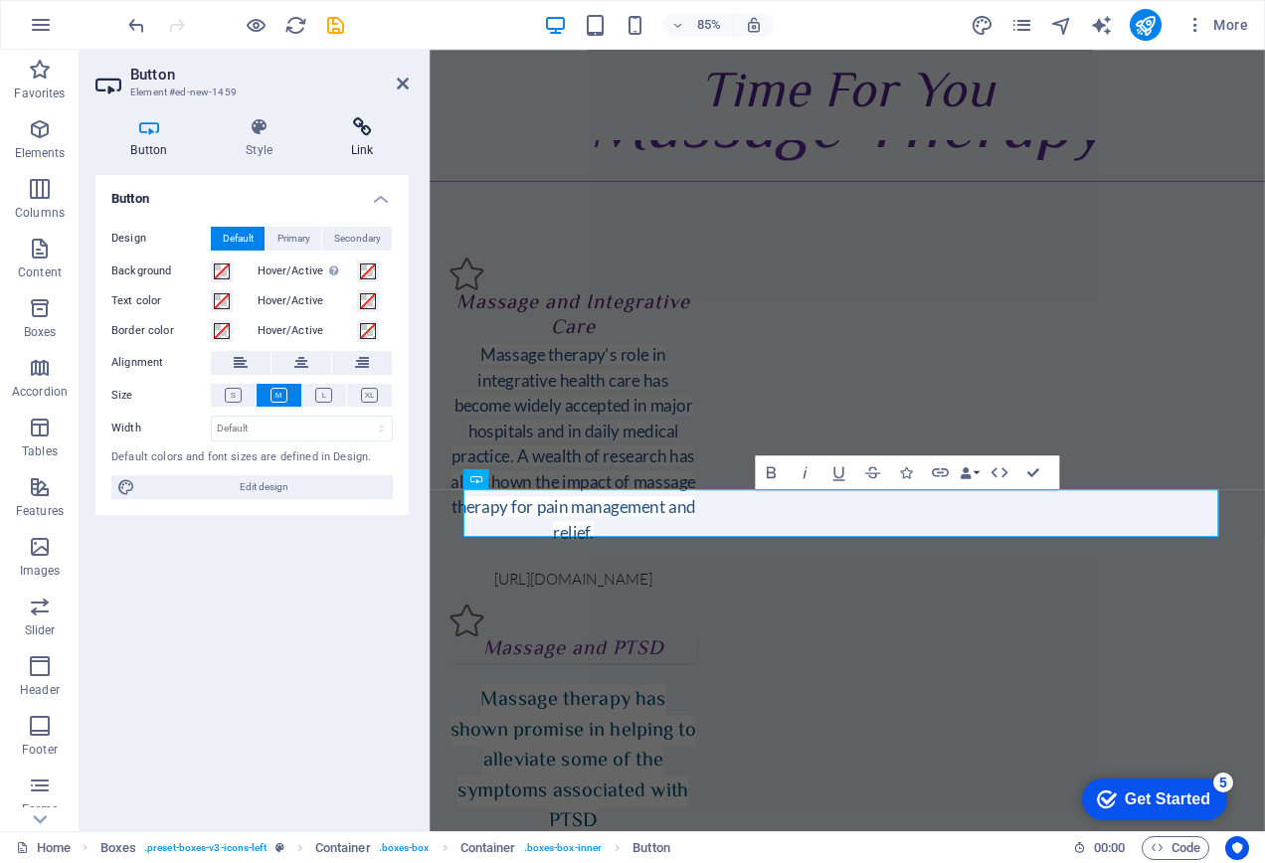
click at [351, 153] on h4 "Link" at bounding box center [361, 138] width 93 height 42
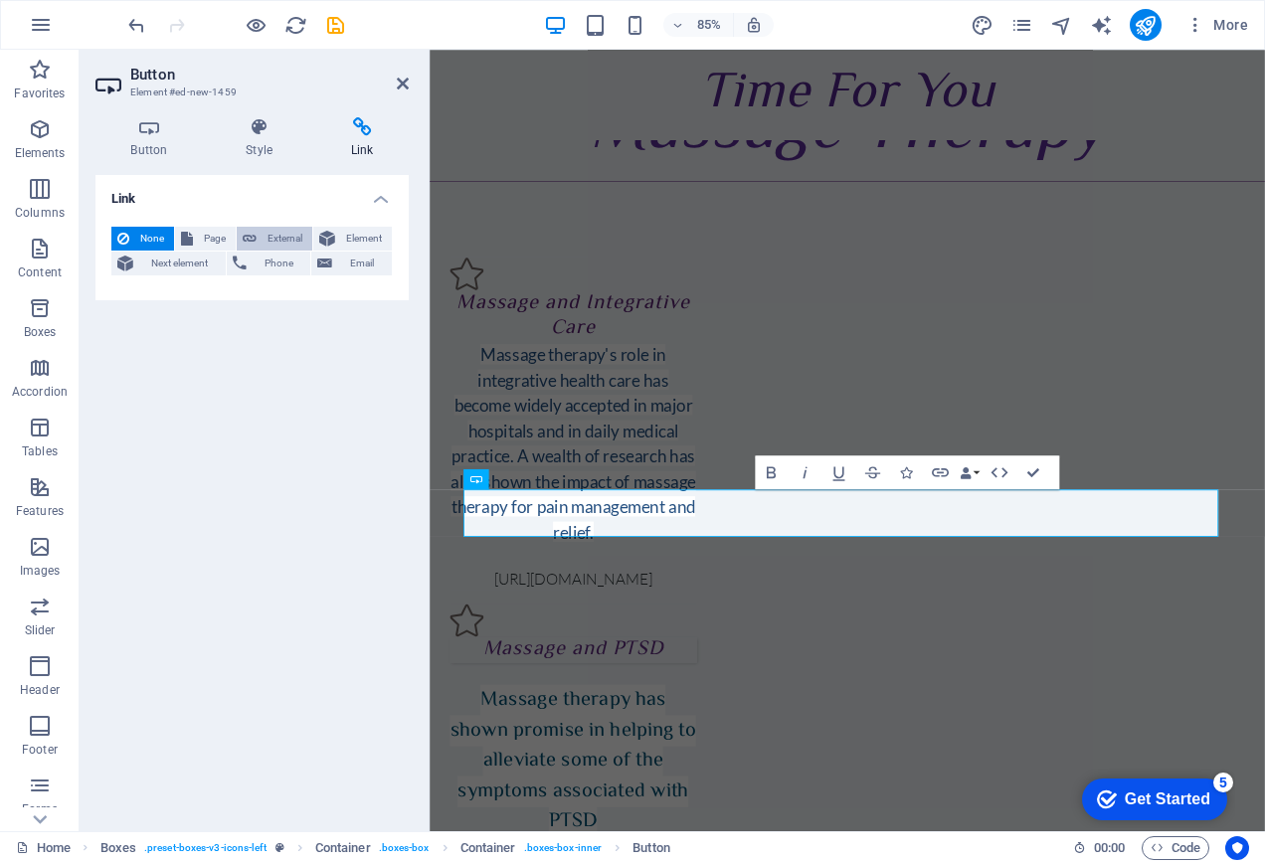
click at [274, 240] on span "External" at bounding box center [284, 239] width 44 height 24
select select "blank"
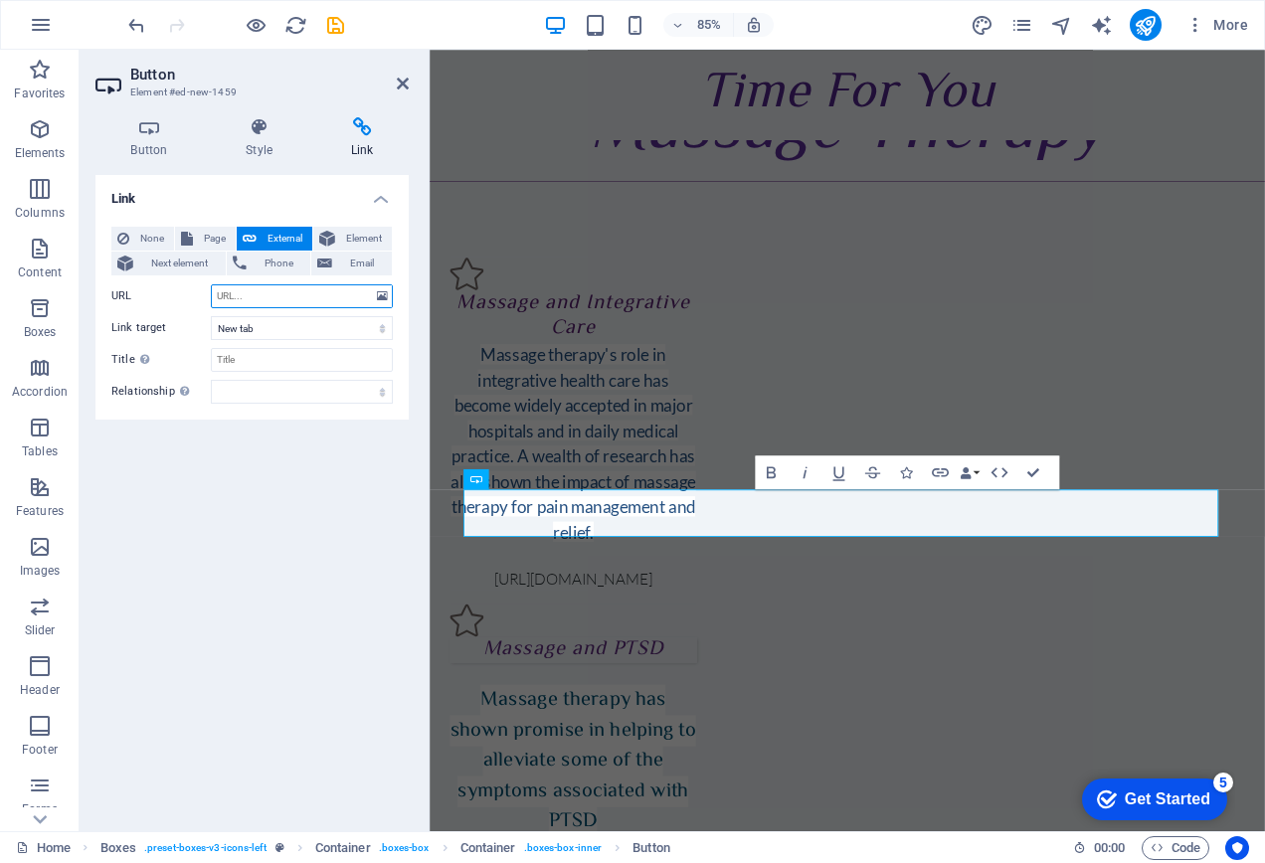
paste input "<a href="[URL][DOMAIN_NAME]"><img src="[URL][DOMAIN_NAME]" alt="Book Now on [DO…"
type input "<a href="[URL][DOMAIN_NAME]"><img src="[URL][DOMAIN_NAME]" alt="Book Now on [DO…"
click at [143, 142] on h4 "Button" at bounding box center [152, 138] width 115 height 42
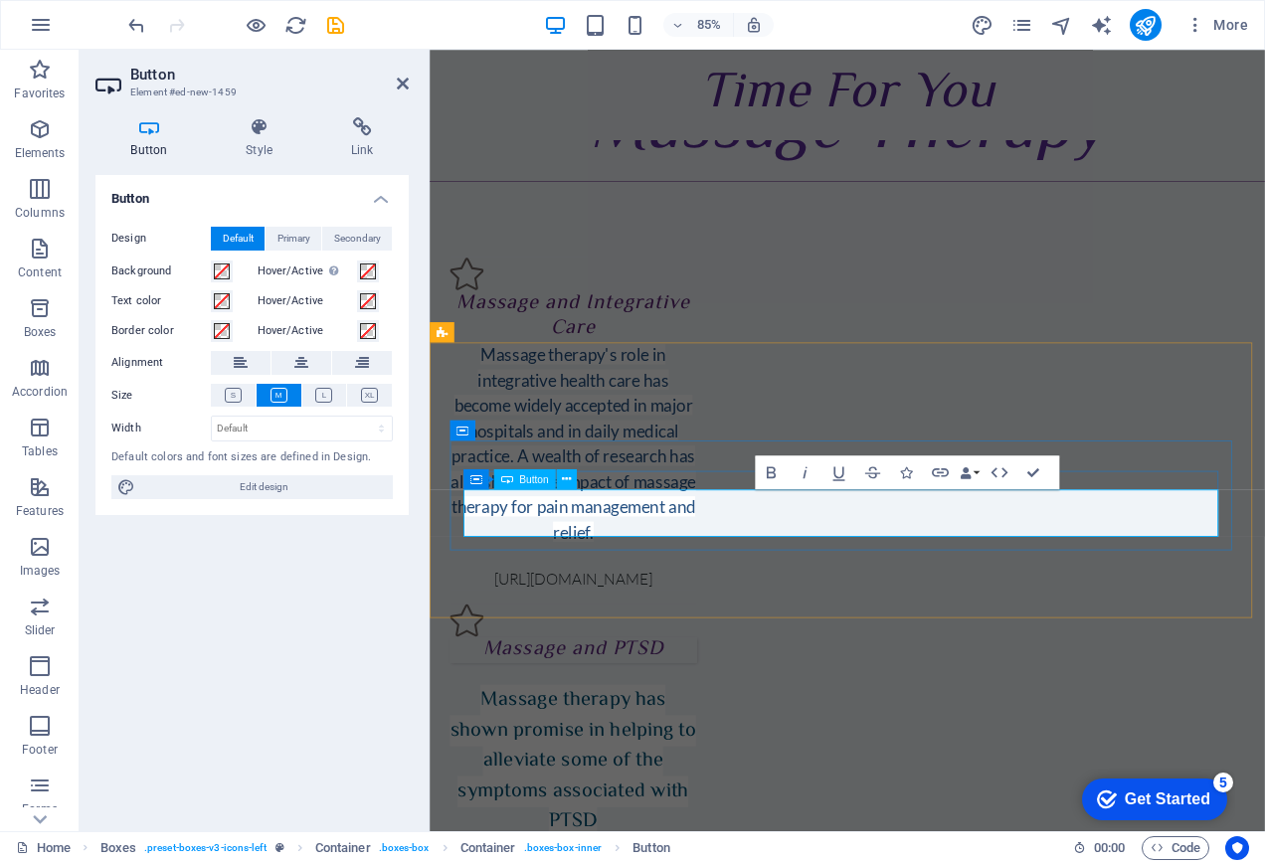
drag, startPoint x: 982, startPoint y: 590, endPoint x: 824, endPoint y: 590, distance: 158.1
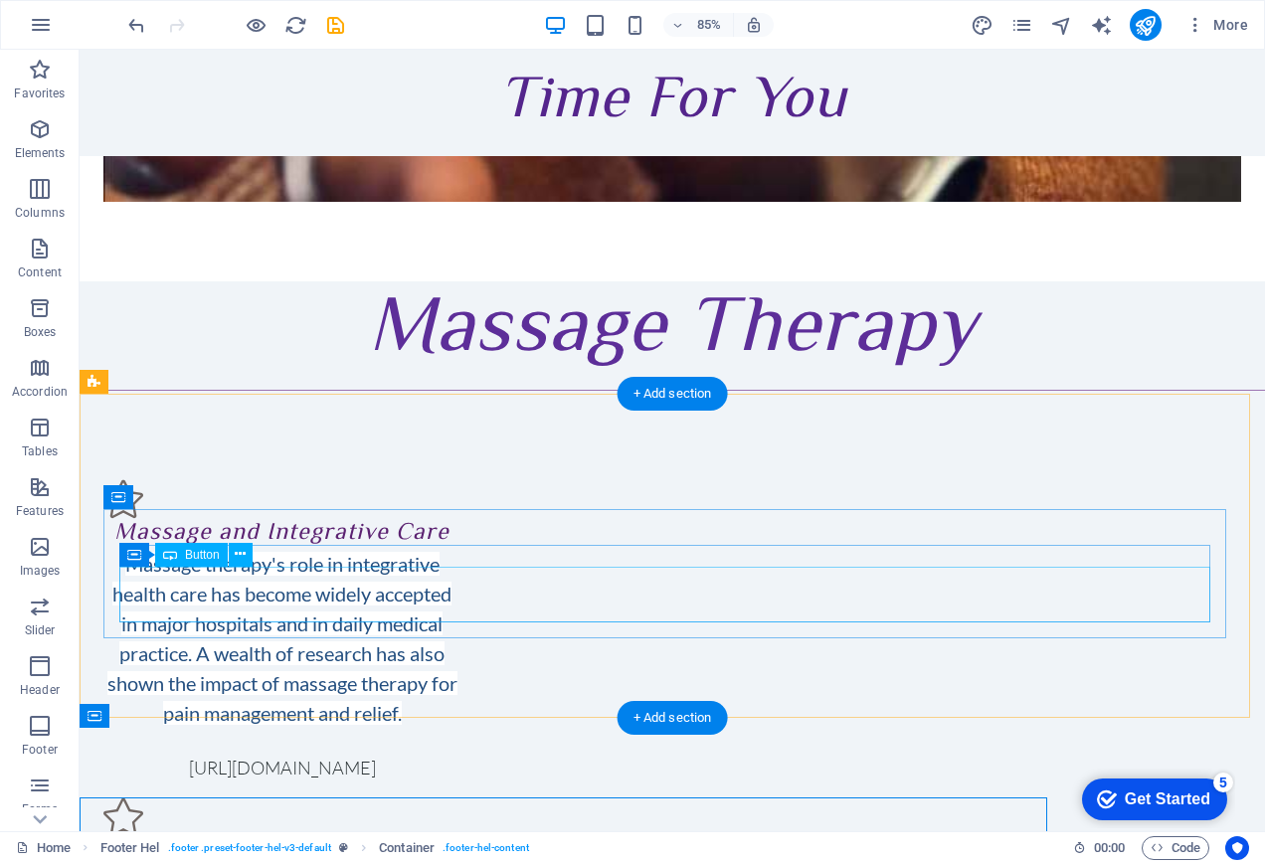
scroll to position [2276, 0]
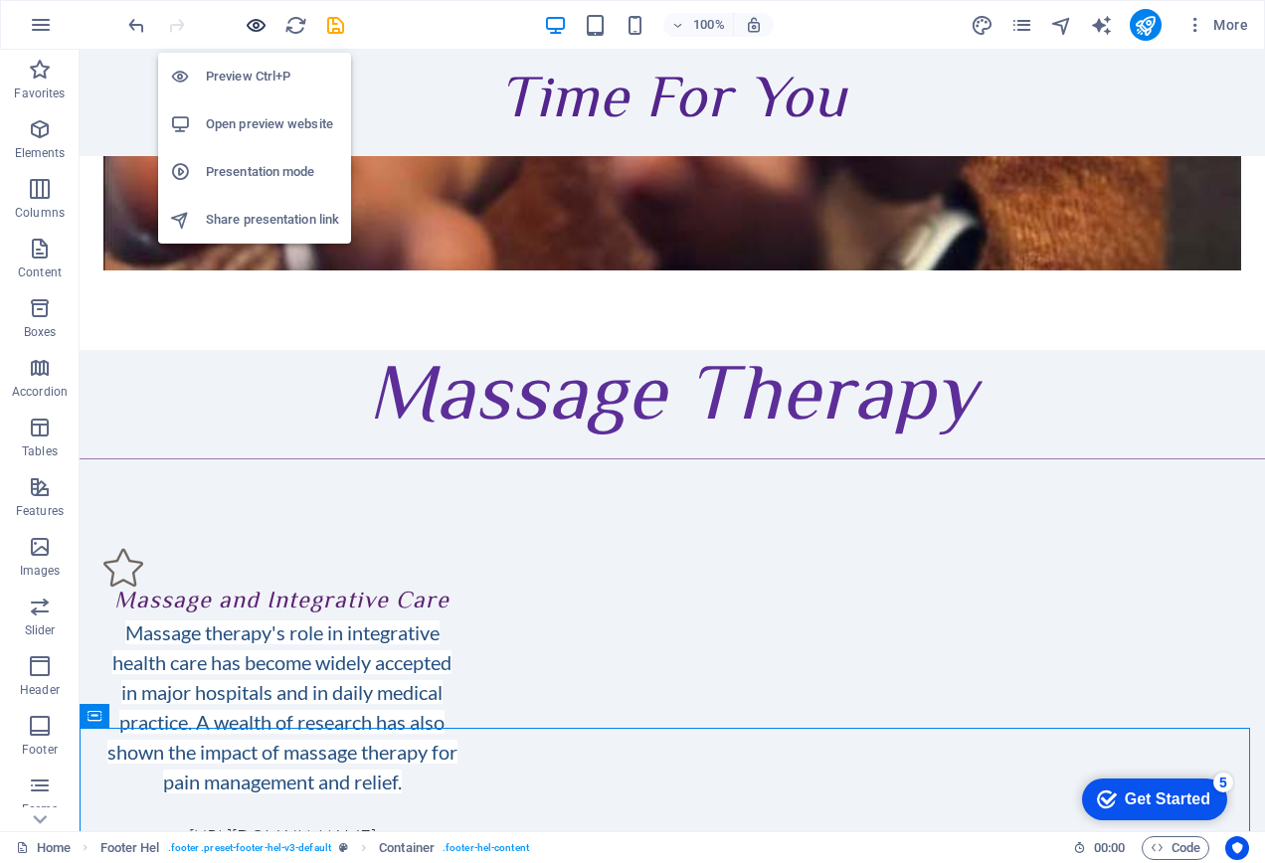
click at [262, 21] on icon "button" at bounding box center [256, 25] width 23 height 23
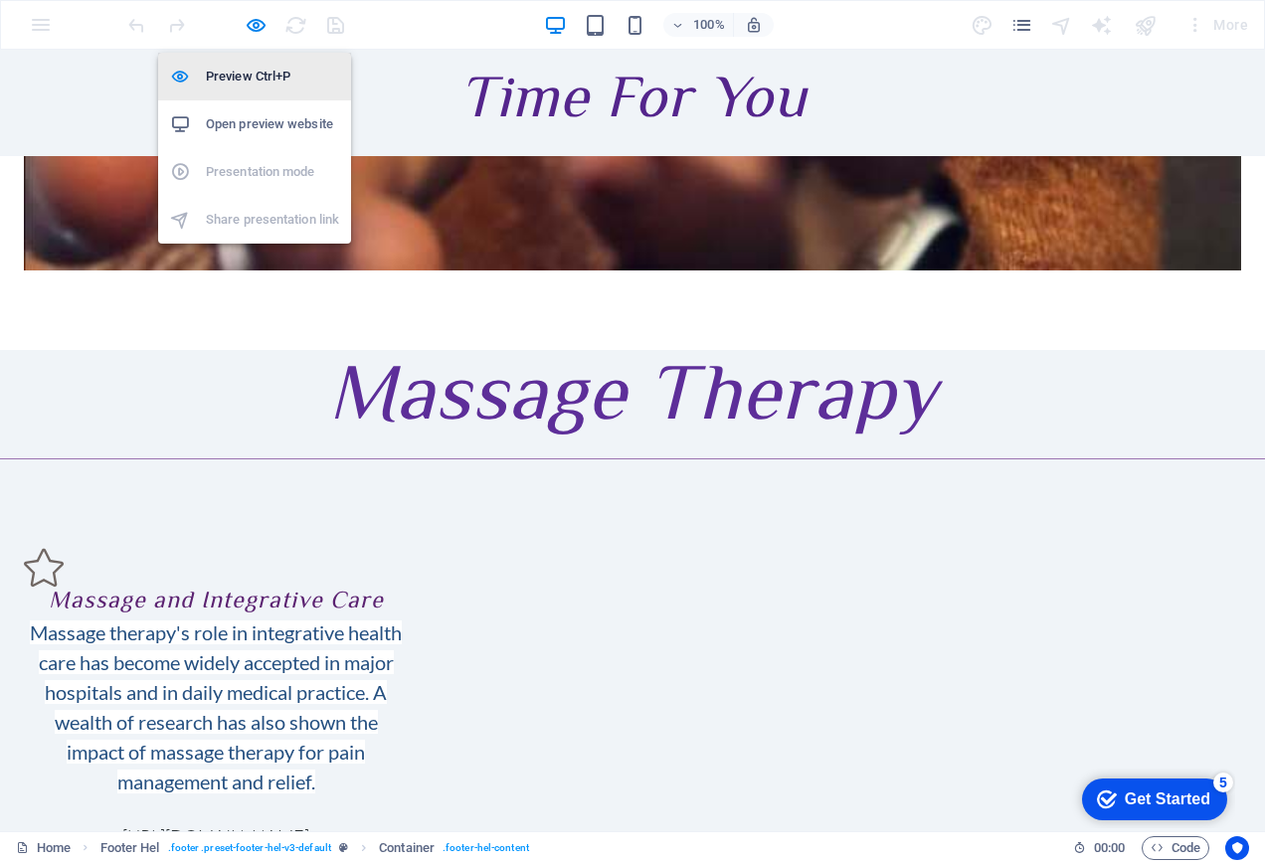
click at [257, 75] on h6 "Preview Ctrl+P" at bounding box center [272, 77] width 133 height 24
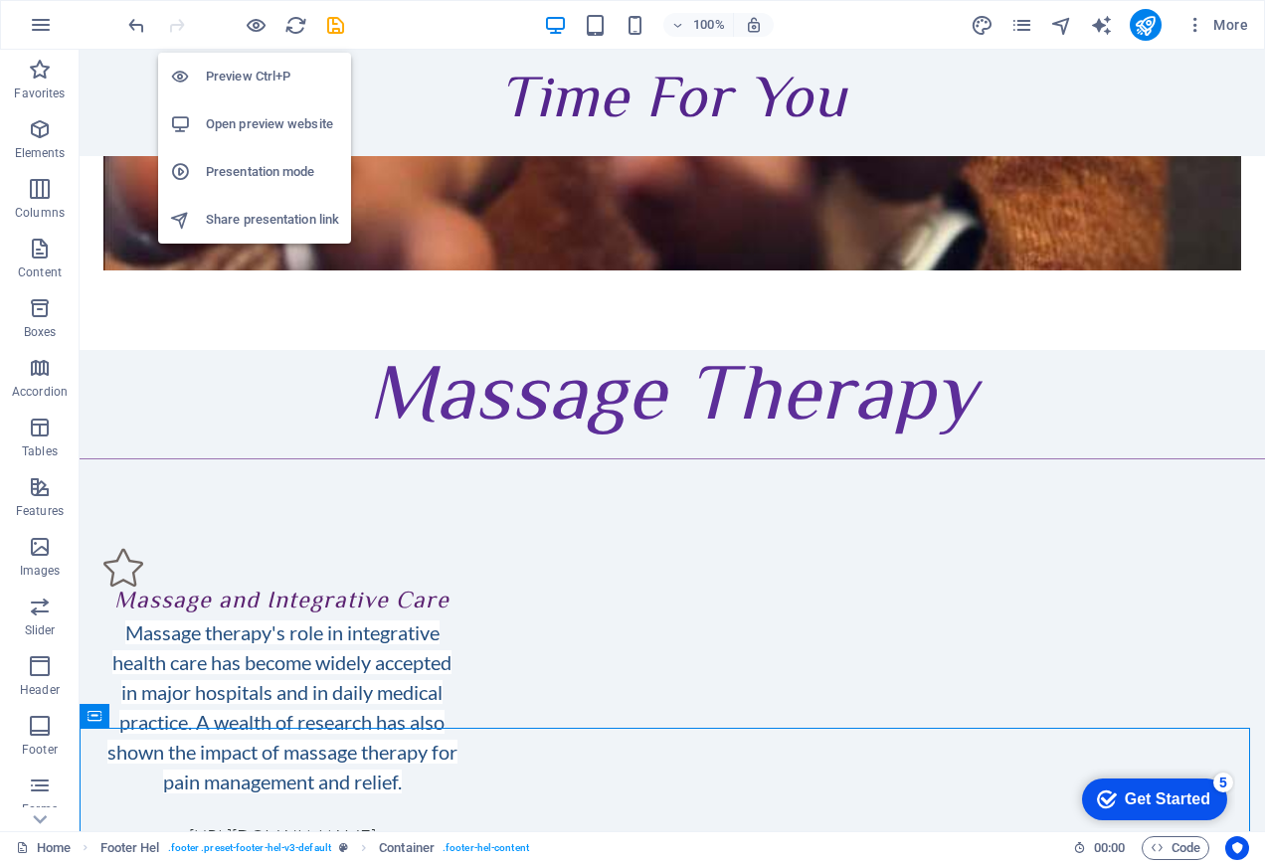
click at [252, 114] on h6 "Open preview website" at bounding box center [272, 124] width 133 height 24
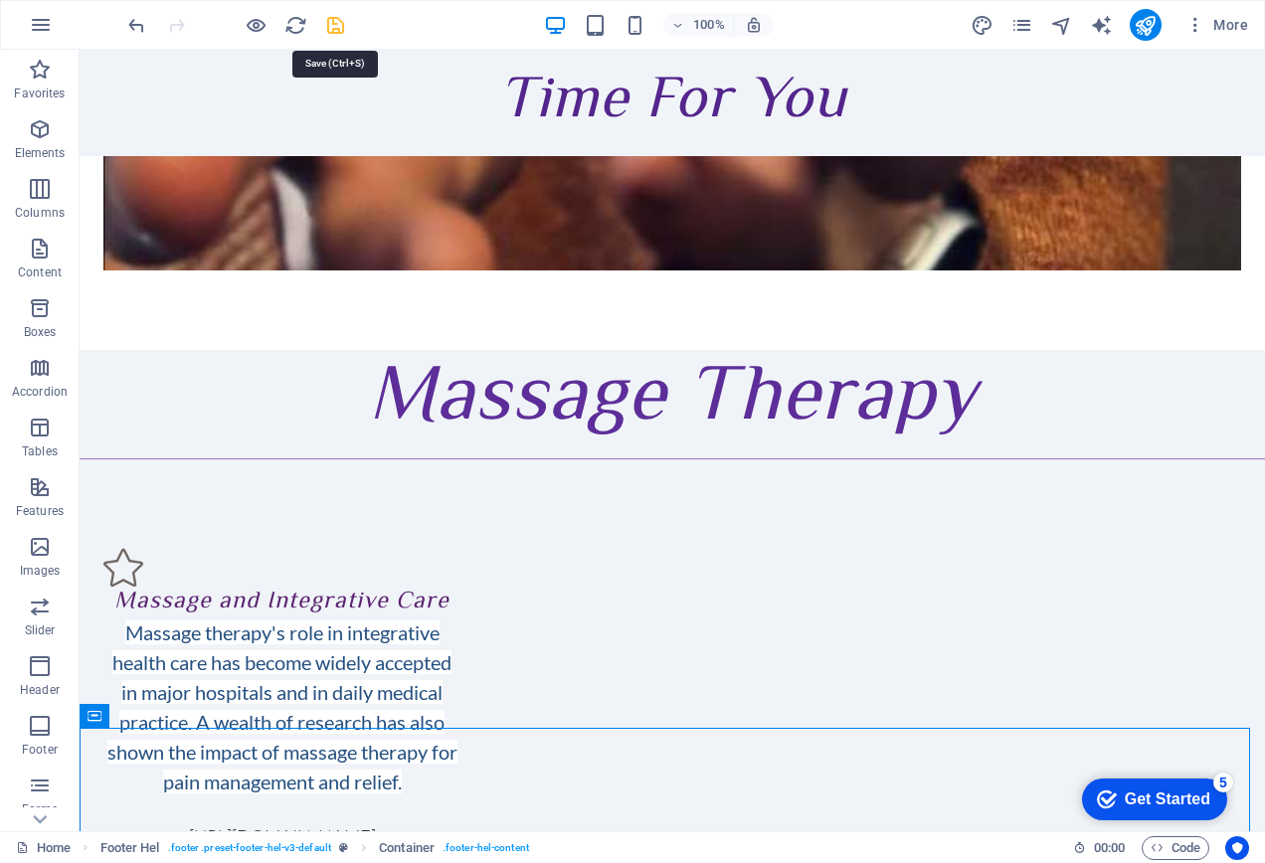
click at [333, 32] on icon "save" at bounding box center [335, 25] width 23 height 23
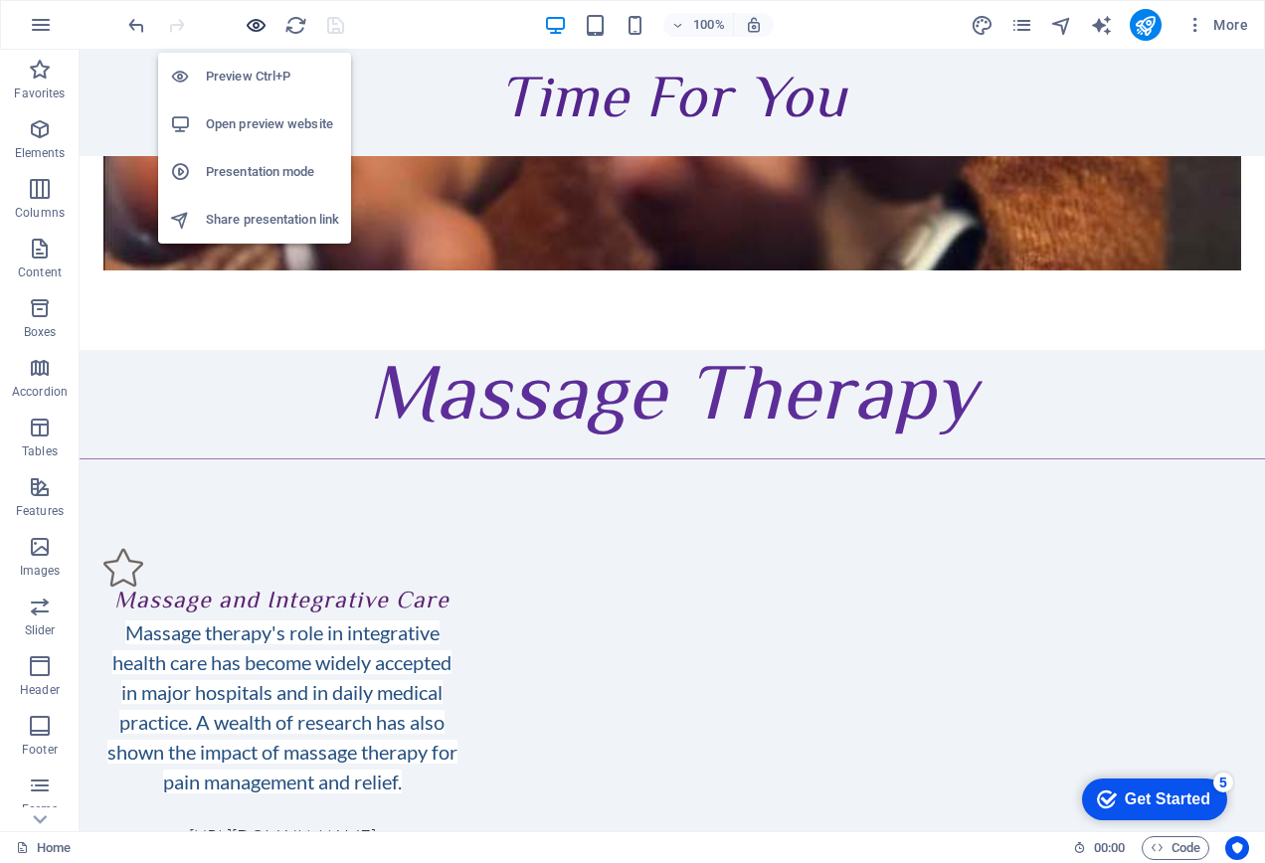
click at [260, 28] on icon "button" at bounding box center [256, 25] width 23 height 23
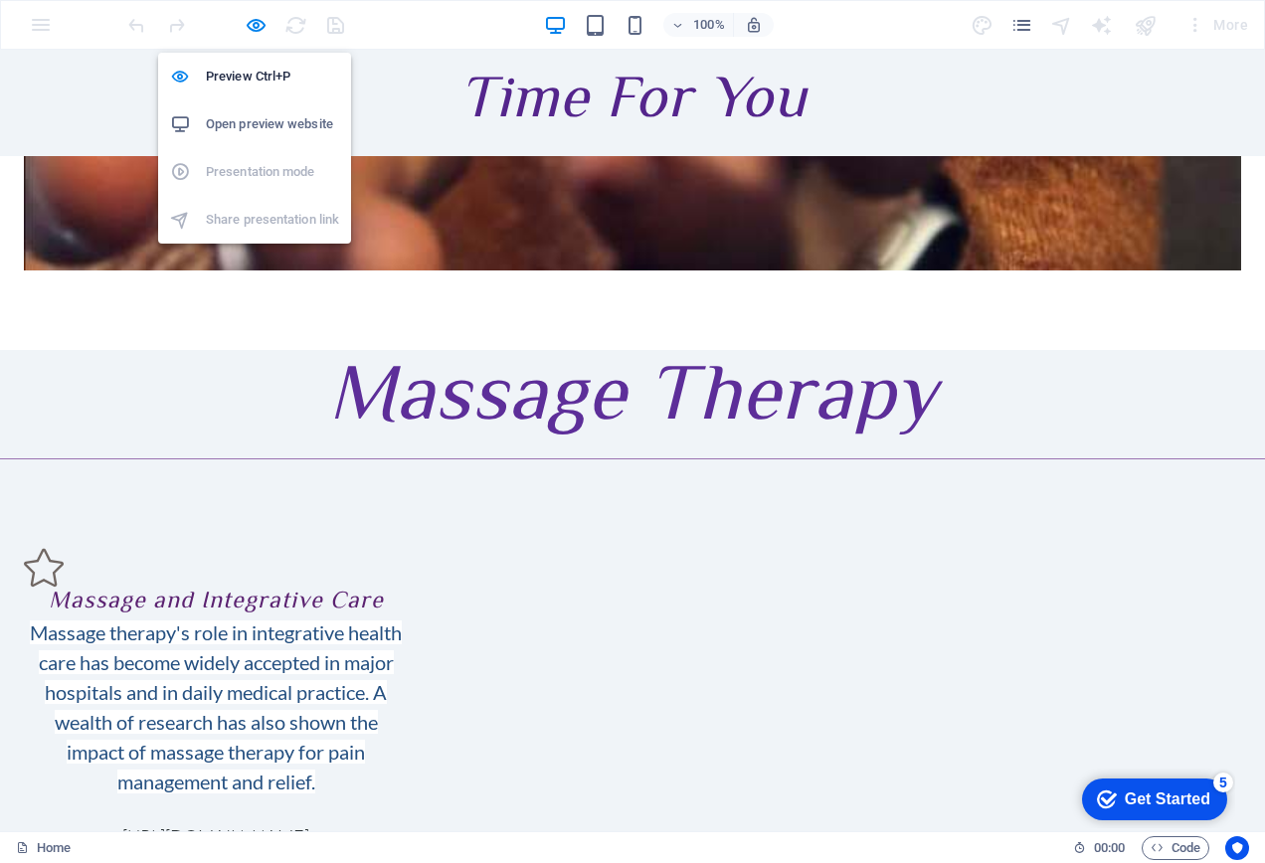
click at [249, 128] on h6 "Open preview website" at bounding box center [272, 124] width 133 height 24
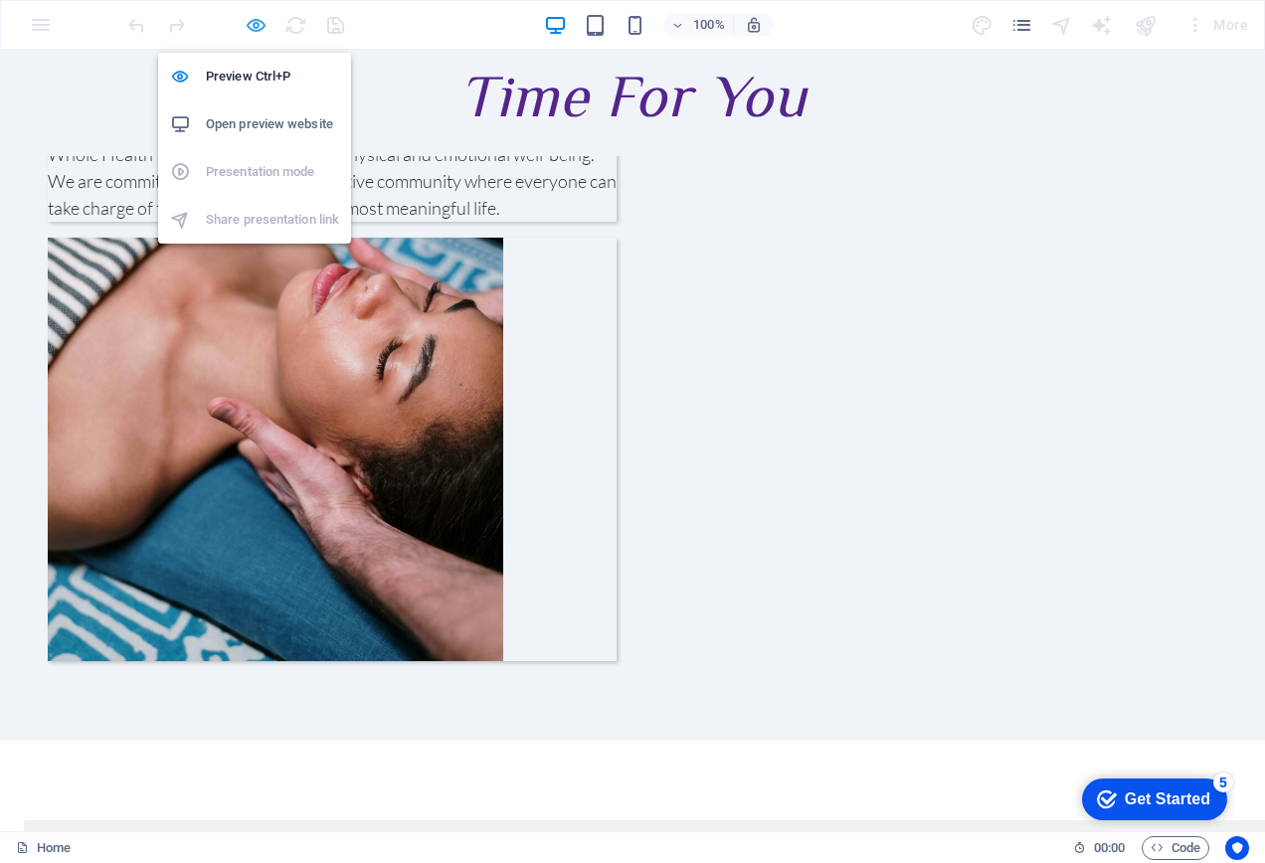
click at [255, 29] on icon "button" at bounding box center [256, 25] width 23 height 23
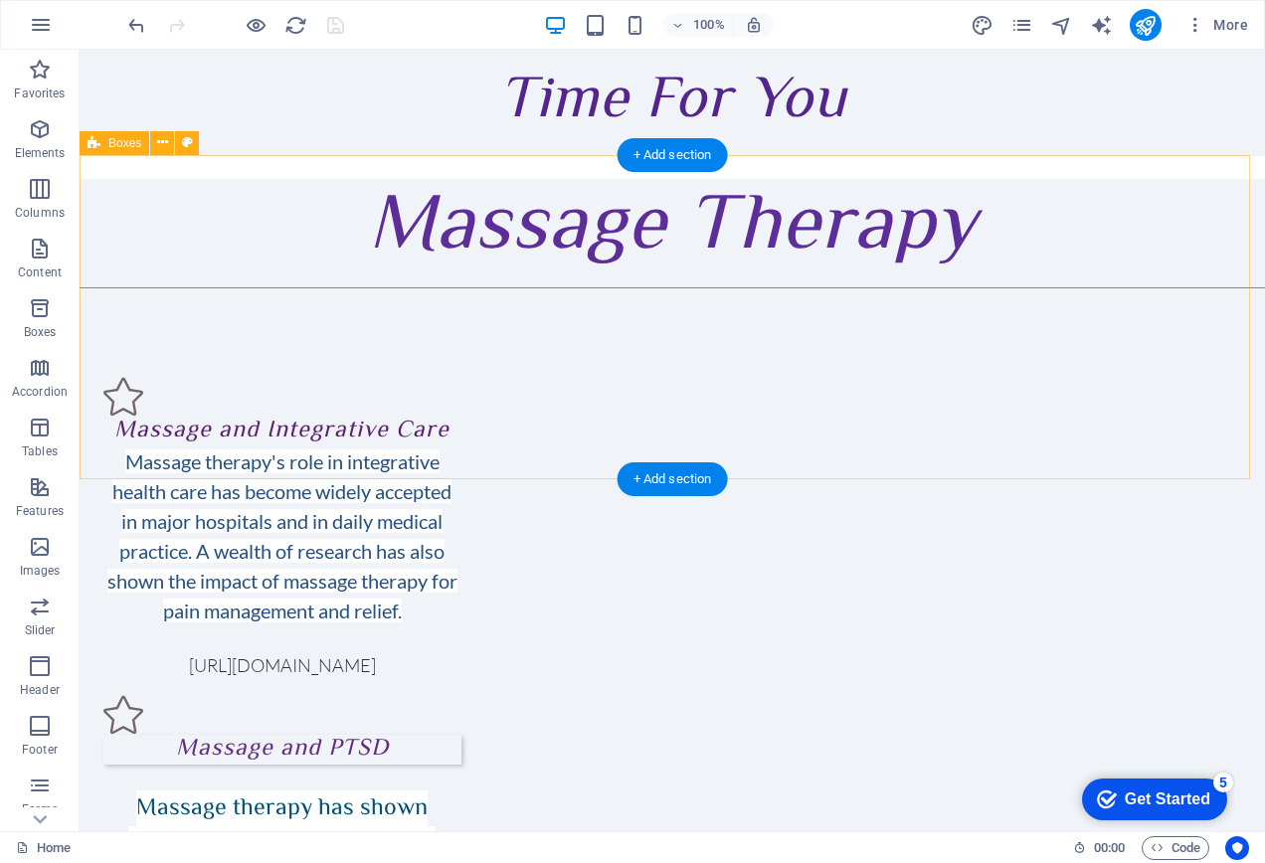
scroll to position [2417, 0]
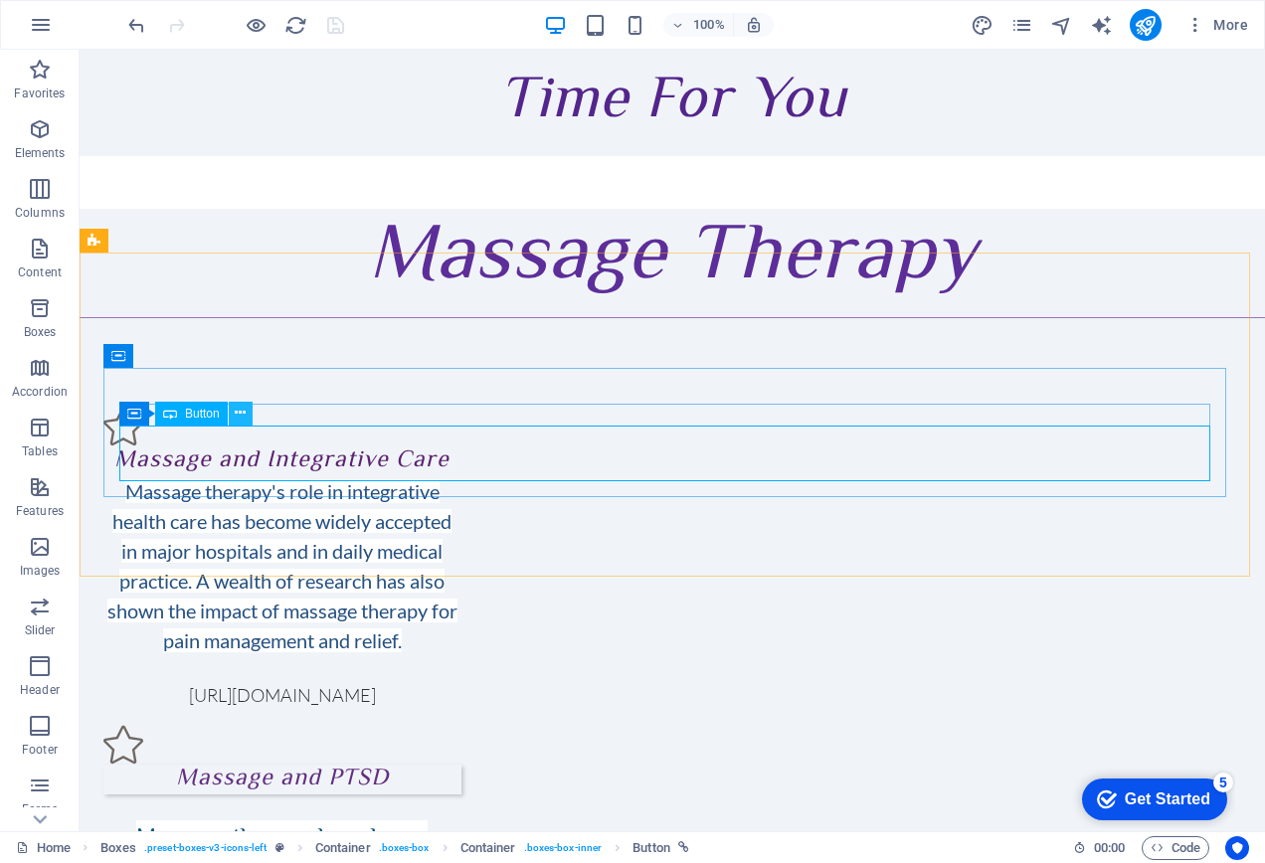
click at [235, 417] on icon at bounding box center [240, 413] width 11 height 21
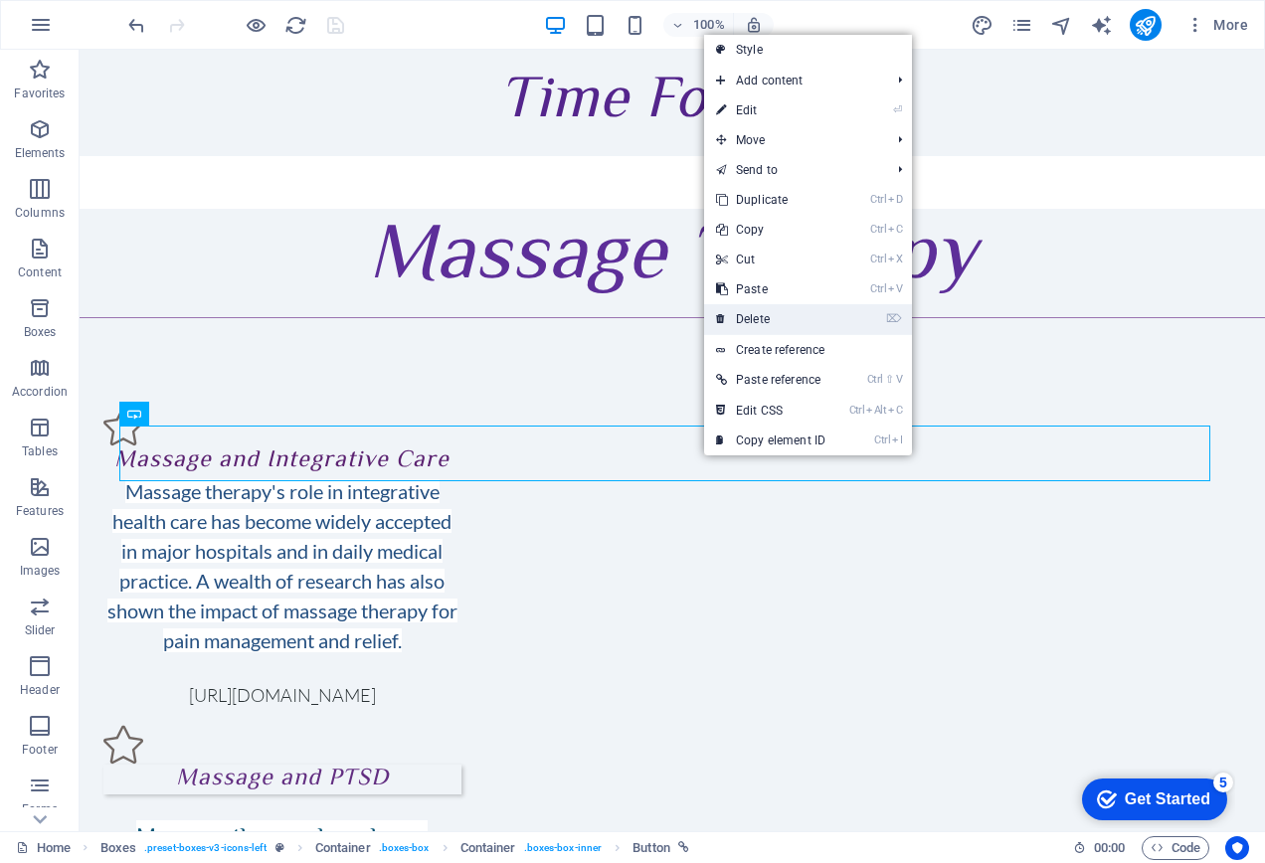
click at [743, 324] on link "⌦ Delete" at bounding box center [770, 319] width 133 height 30
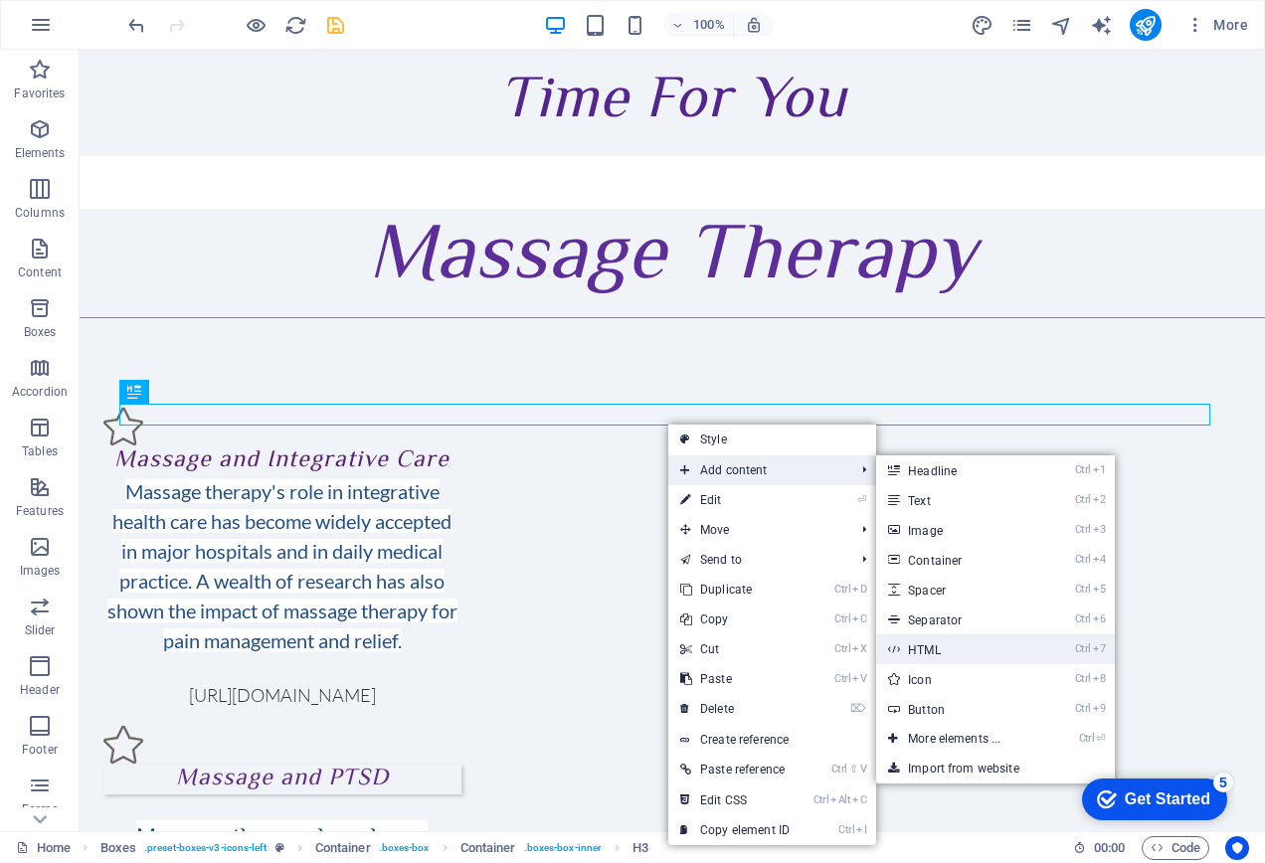
click at [1005, 639] on link "Ctrl 7 HTML" at bounding box center [958, 649] width 164 height 30
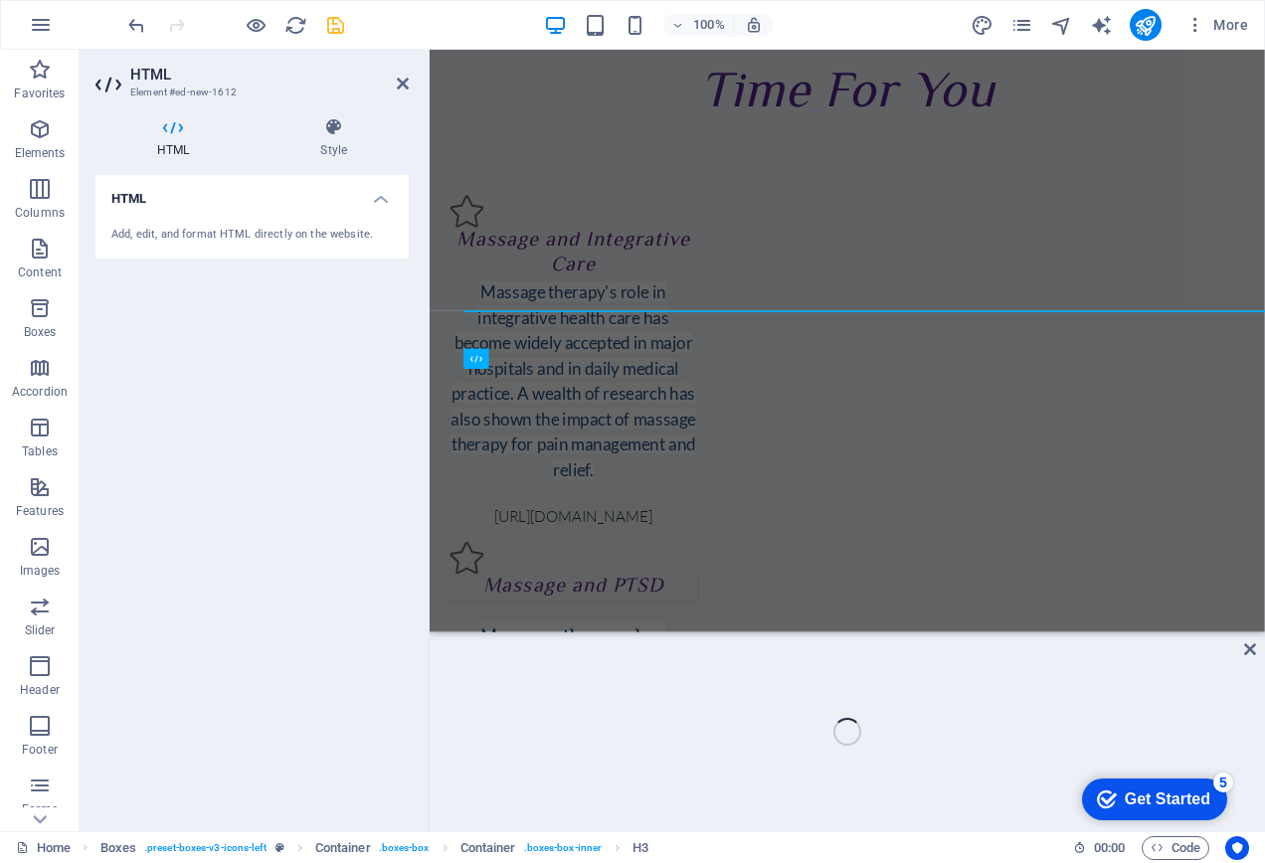
scroll to position [2486, 0]
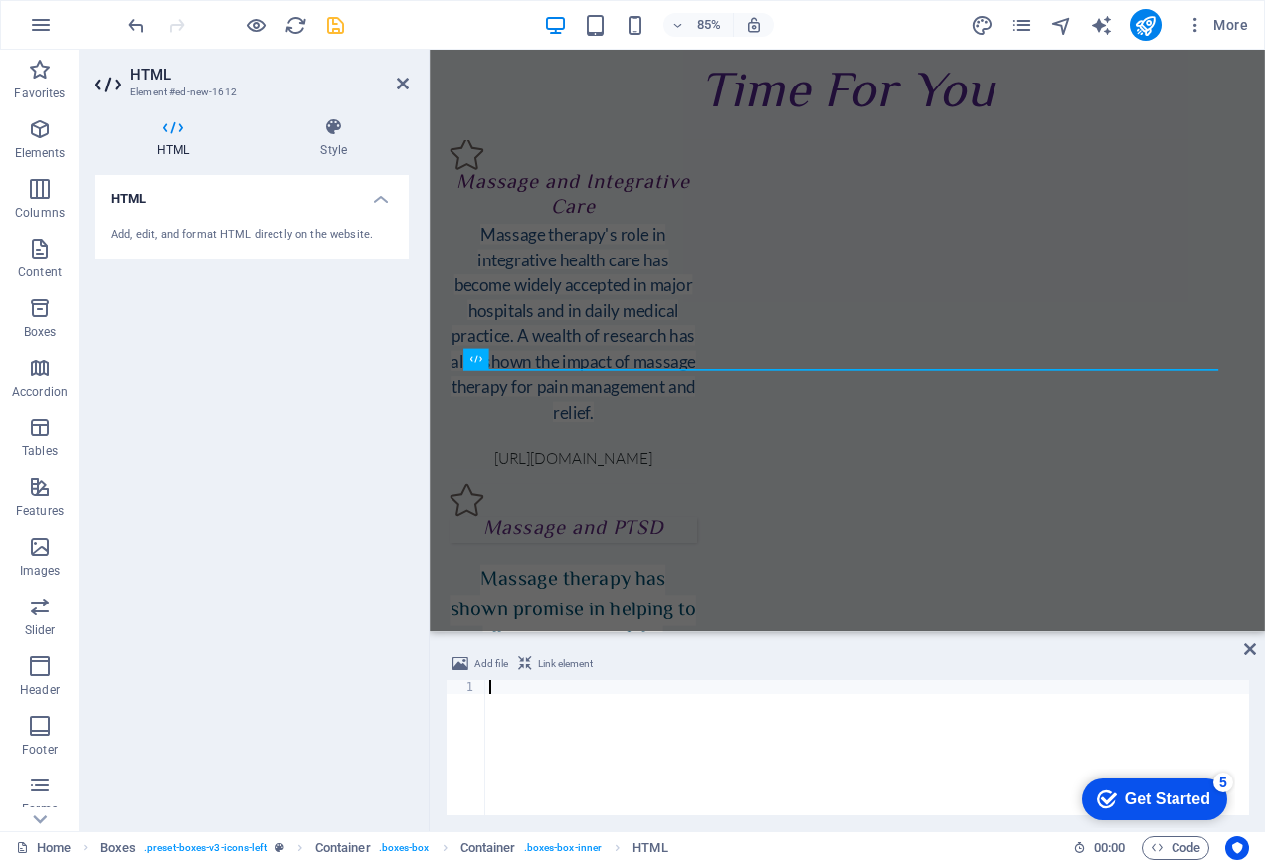
type textarea "<a href="[URL][DOMAIN_NAME]"><img src="[URL][DOMAIN_NAME]" alt="Book Now on [DO…"
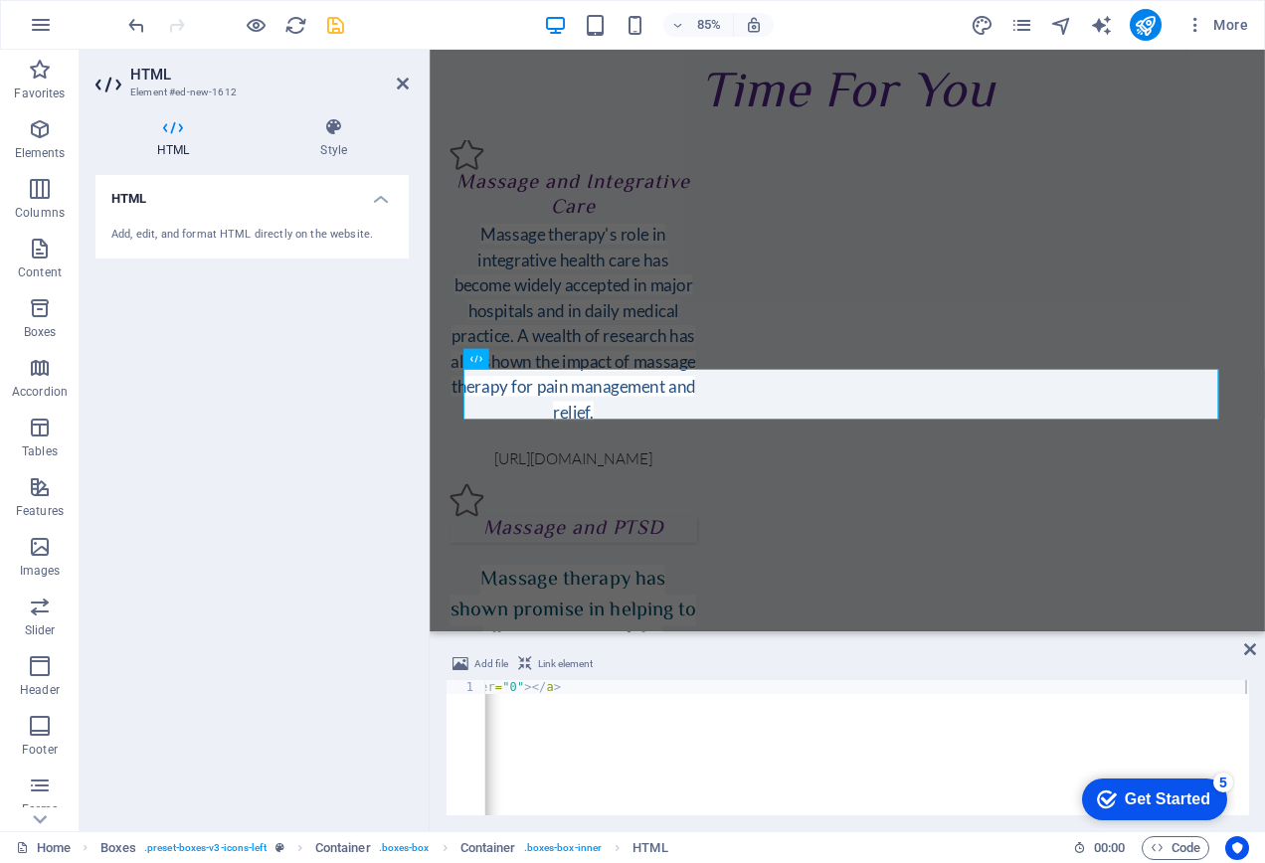
click at [338, 348] on div "HTML Add, edit, and format HTML directly on the website." at bounding box center [251, 495] width 313 height 640
click at [335, 130] on icon at bounding box center [334, 127] width 150 height 20
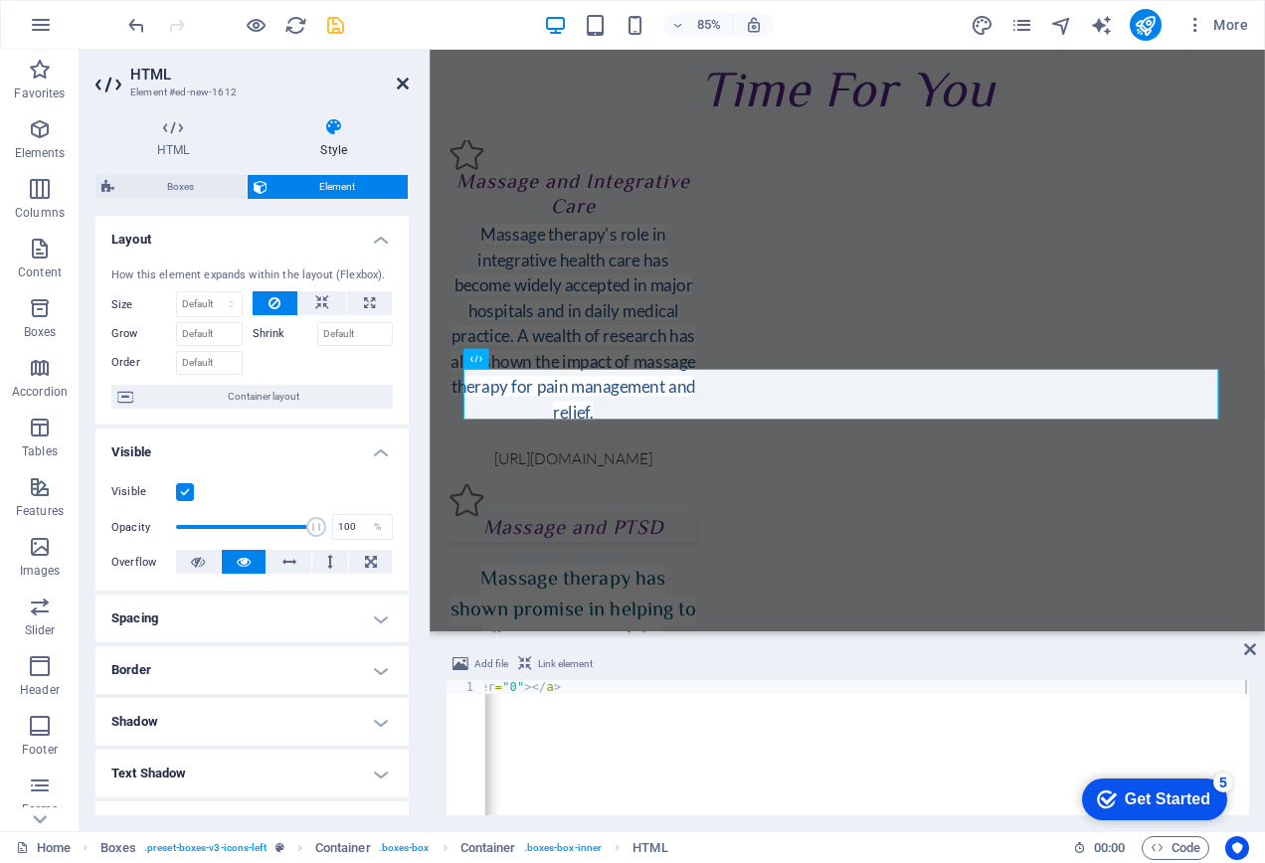
click at [402, 79] on icon at bounding box center [403, 84] width 12 height 16
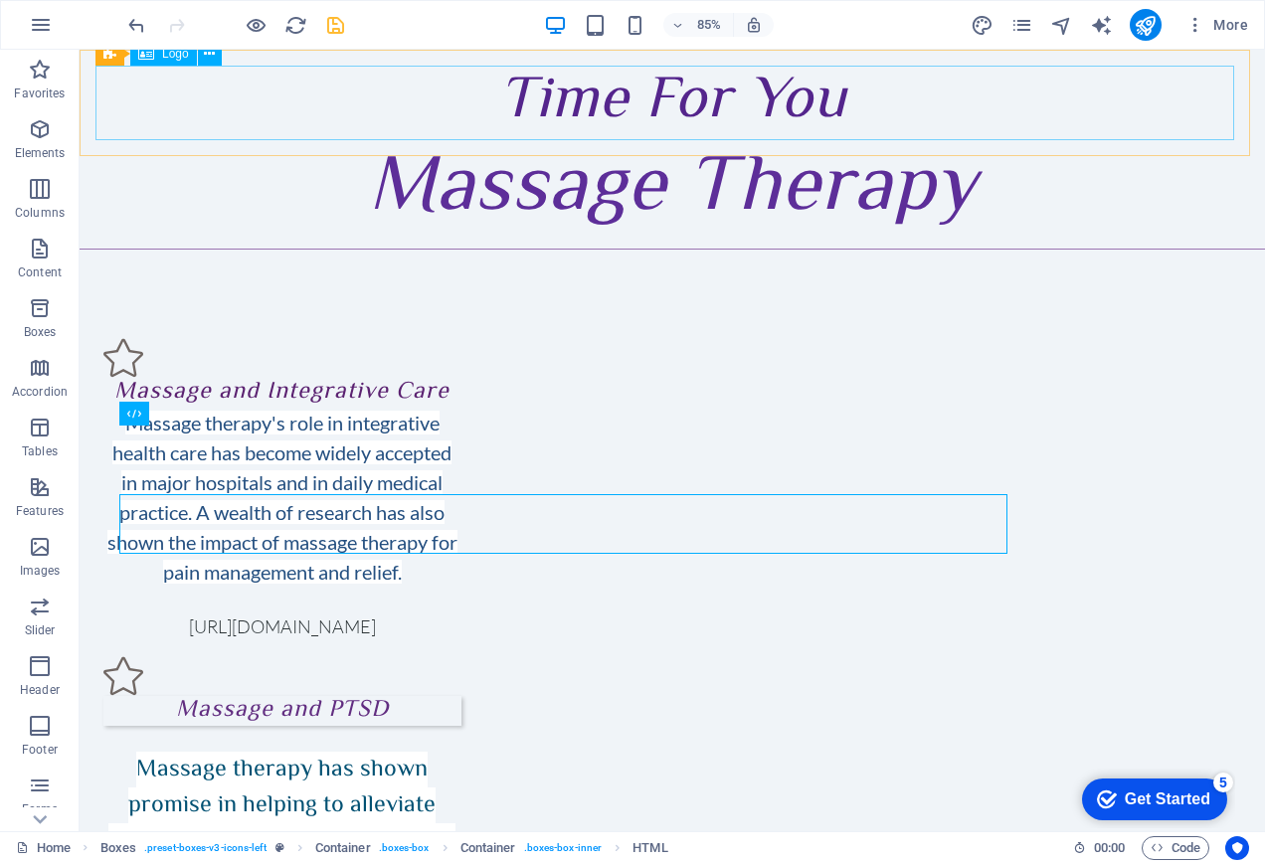
scroll to position [2417, 0]
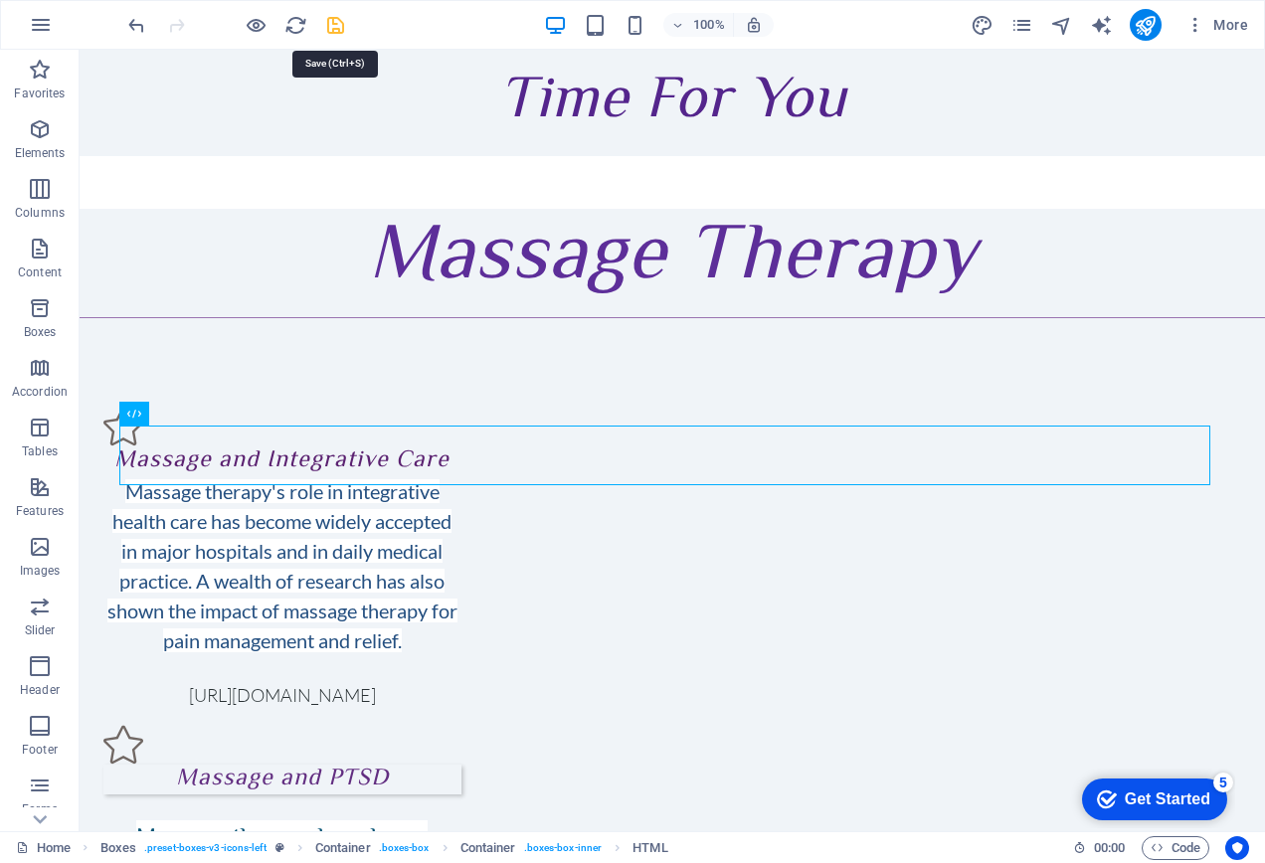
click at [329, 14] on icon "save" at bounding box center [335, 25] width 23 height 23
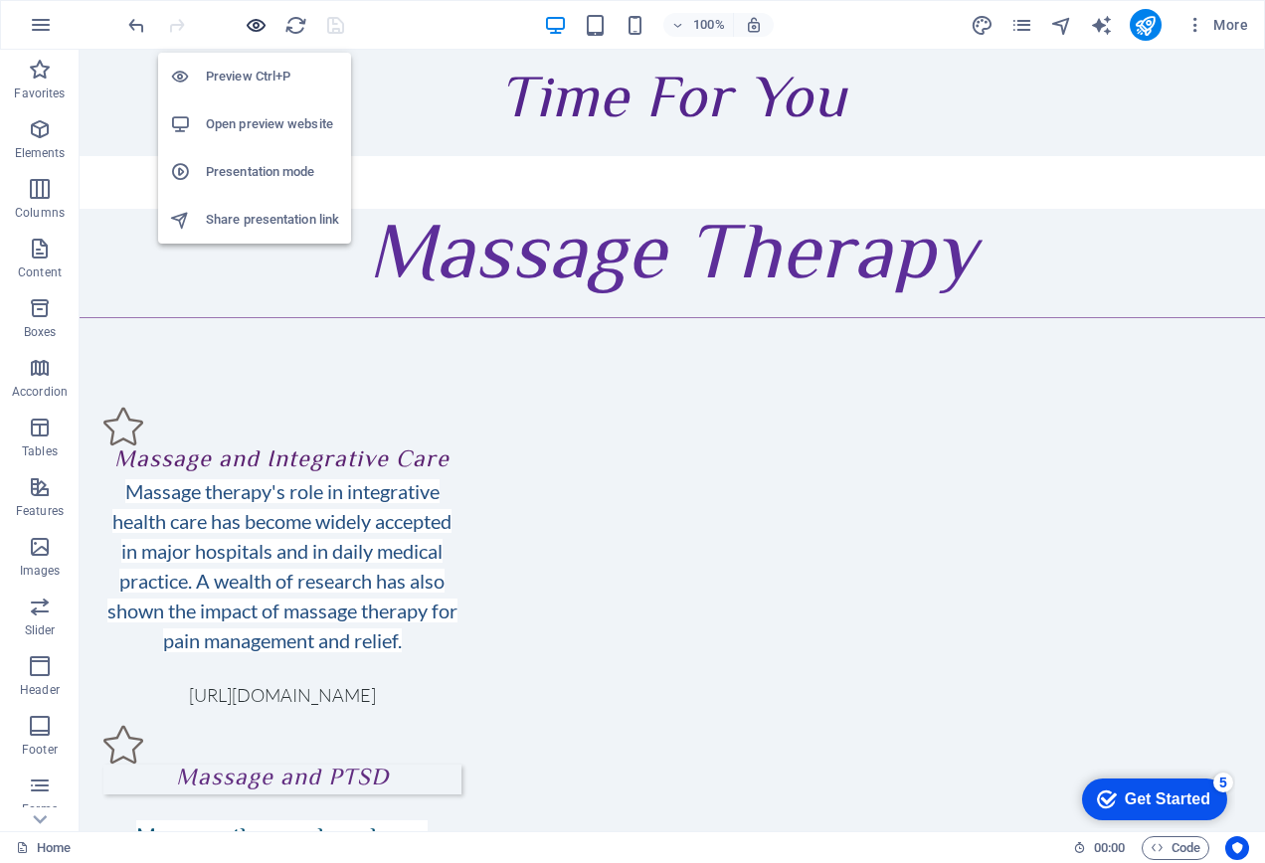
click at [257, 24] on icon "button" at bounding box center [256, 25] width 23 height 23
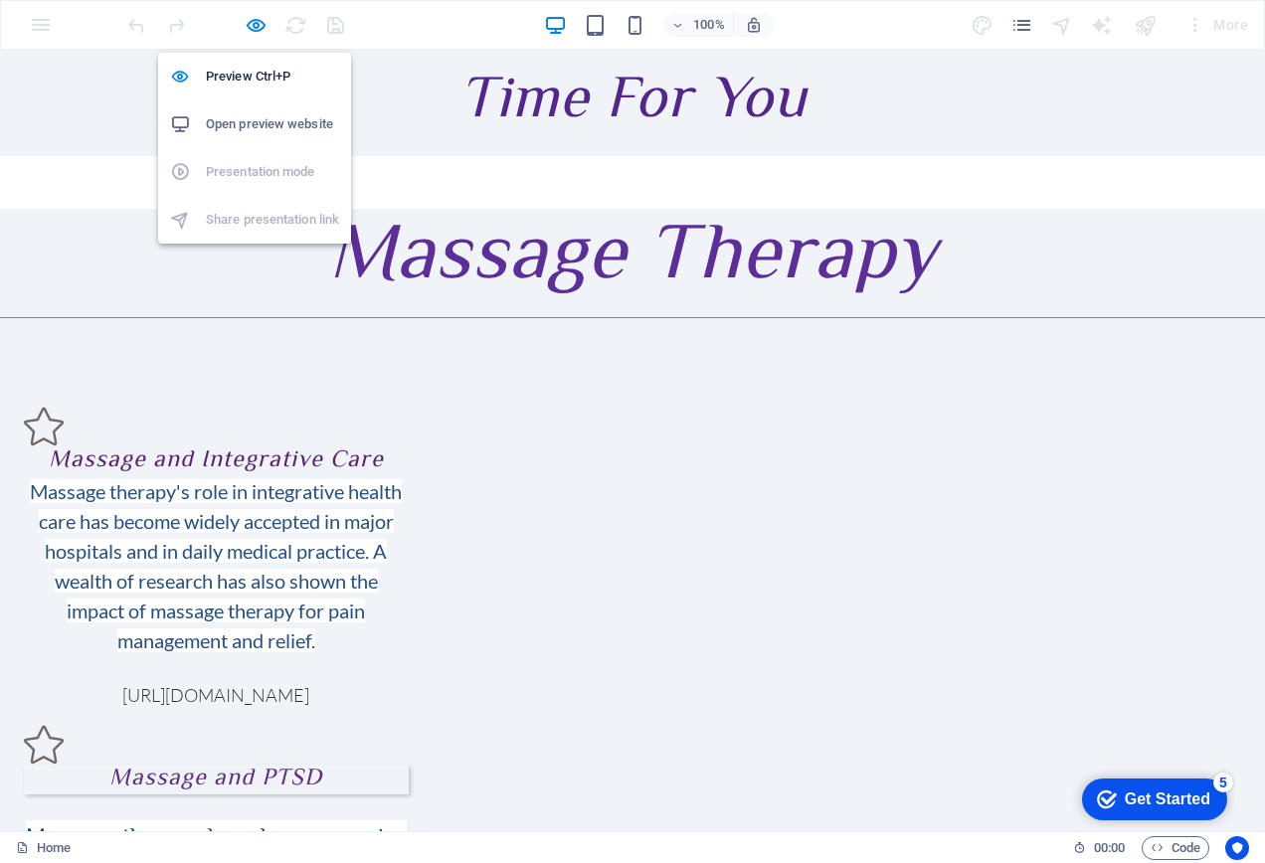
click at [254, 112] on h6 "Open preview website" at bounding box center [272, 124] width 133 height 24
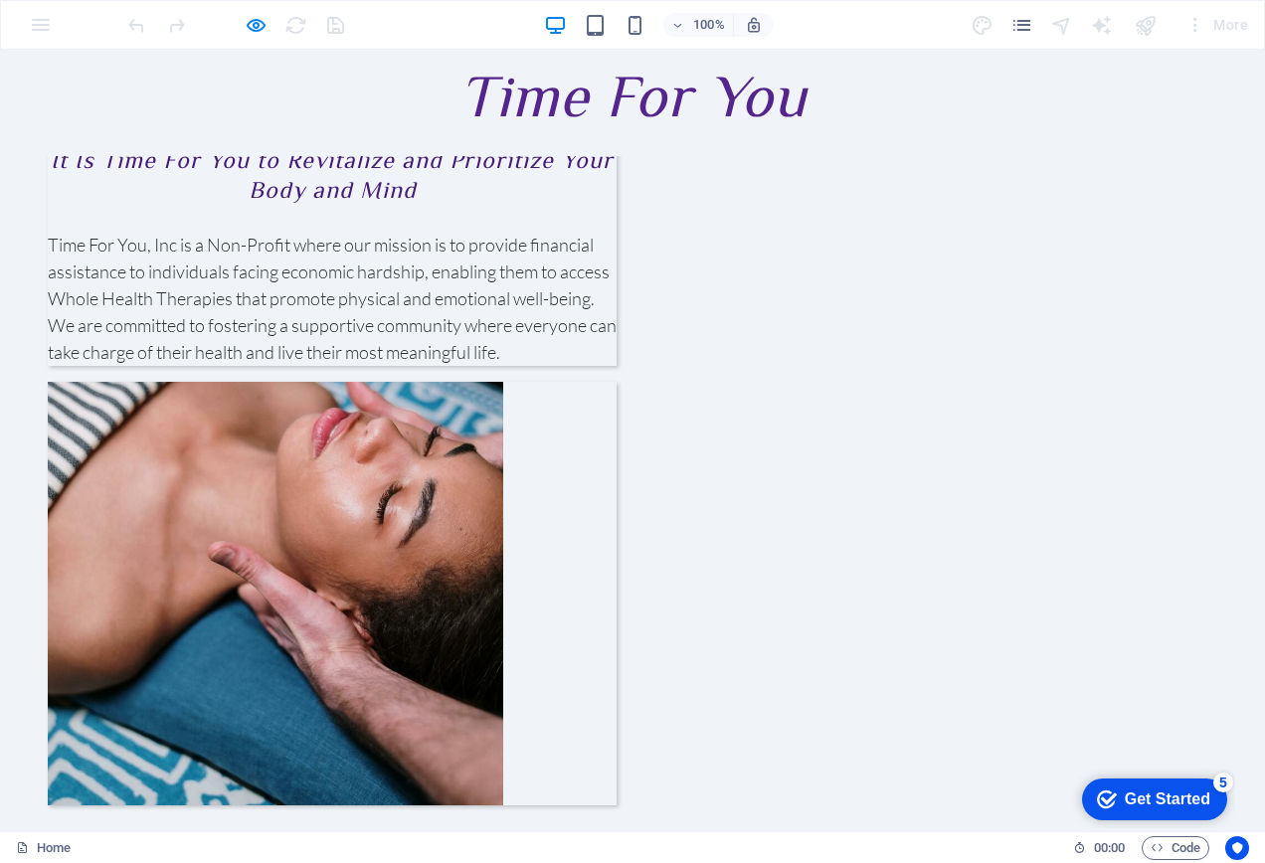
scroll to position [286, 0]
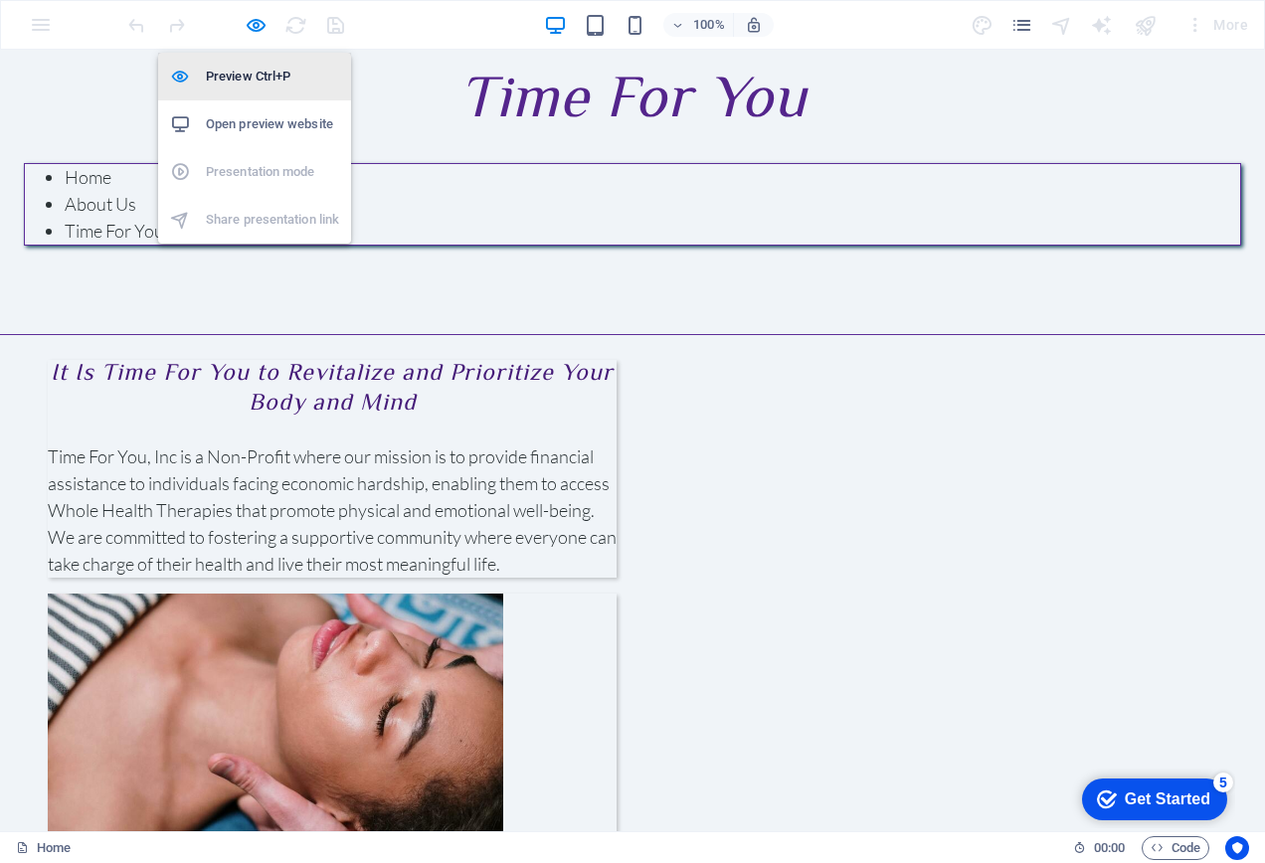
click at [255, 60] on li "Preview Ctrl+P" at bounding box center [254, 77] width 193 height 48
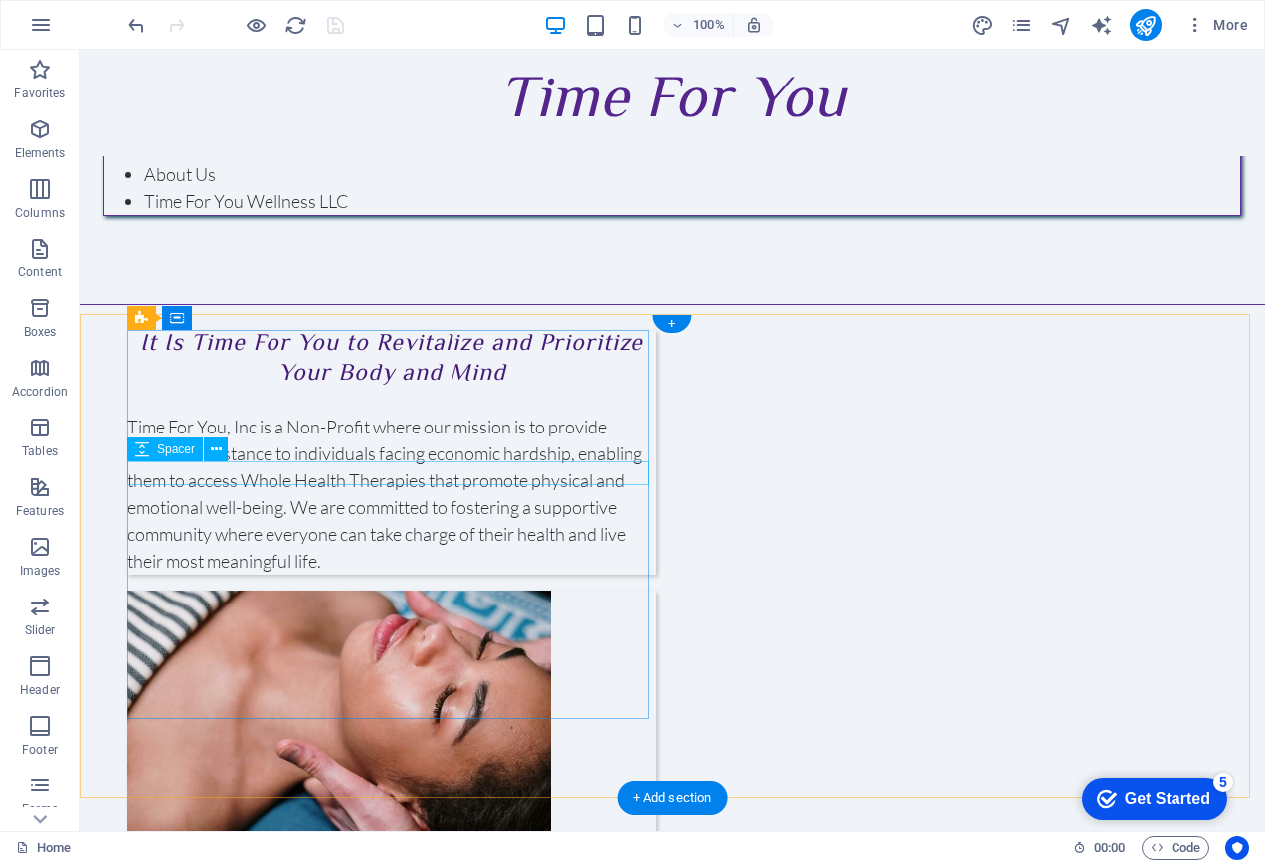
scroll to position [0, 0]
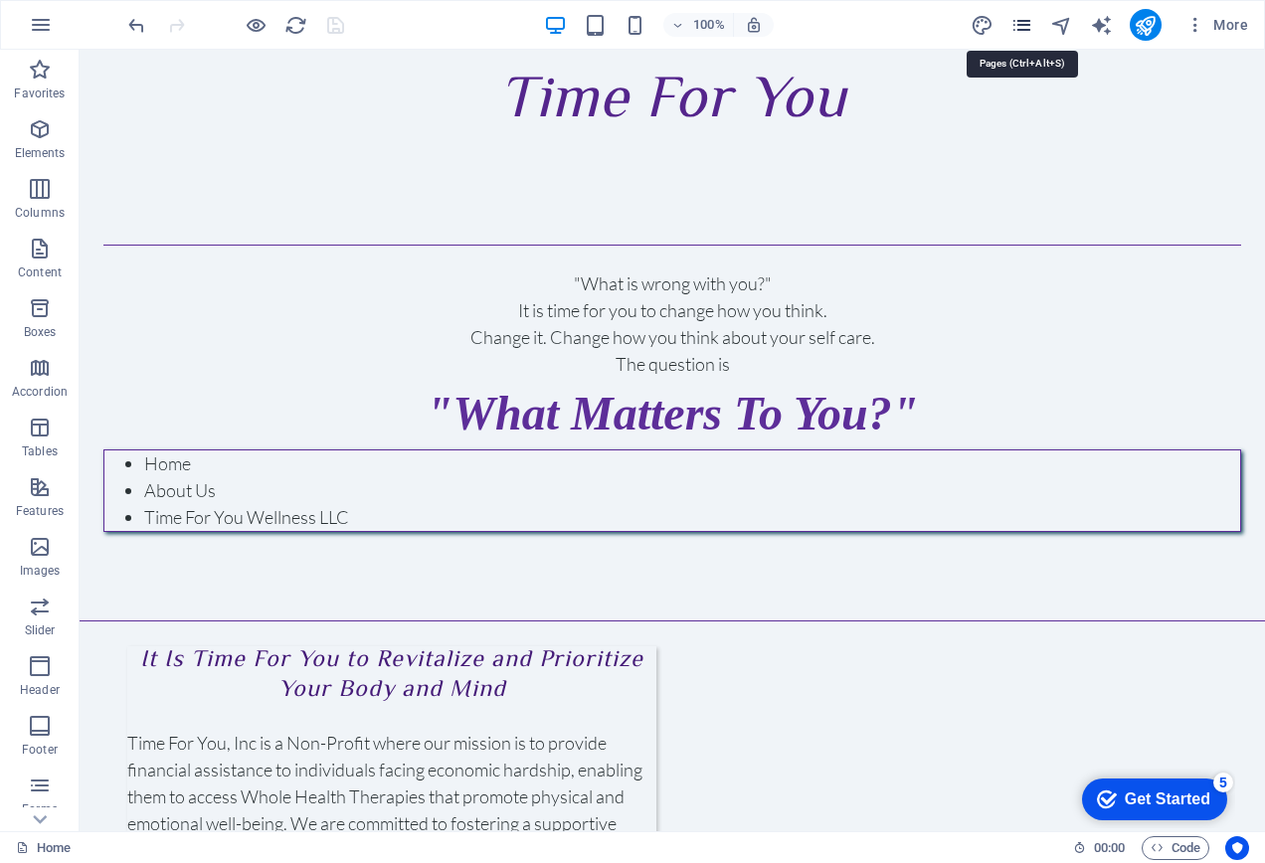
click at [1027, 32] on icon "pages" at bounding box center [1021, 25] width 23 height 23
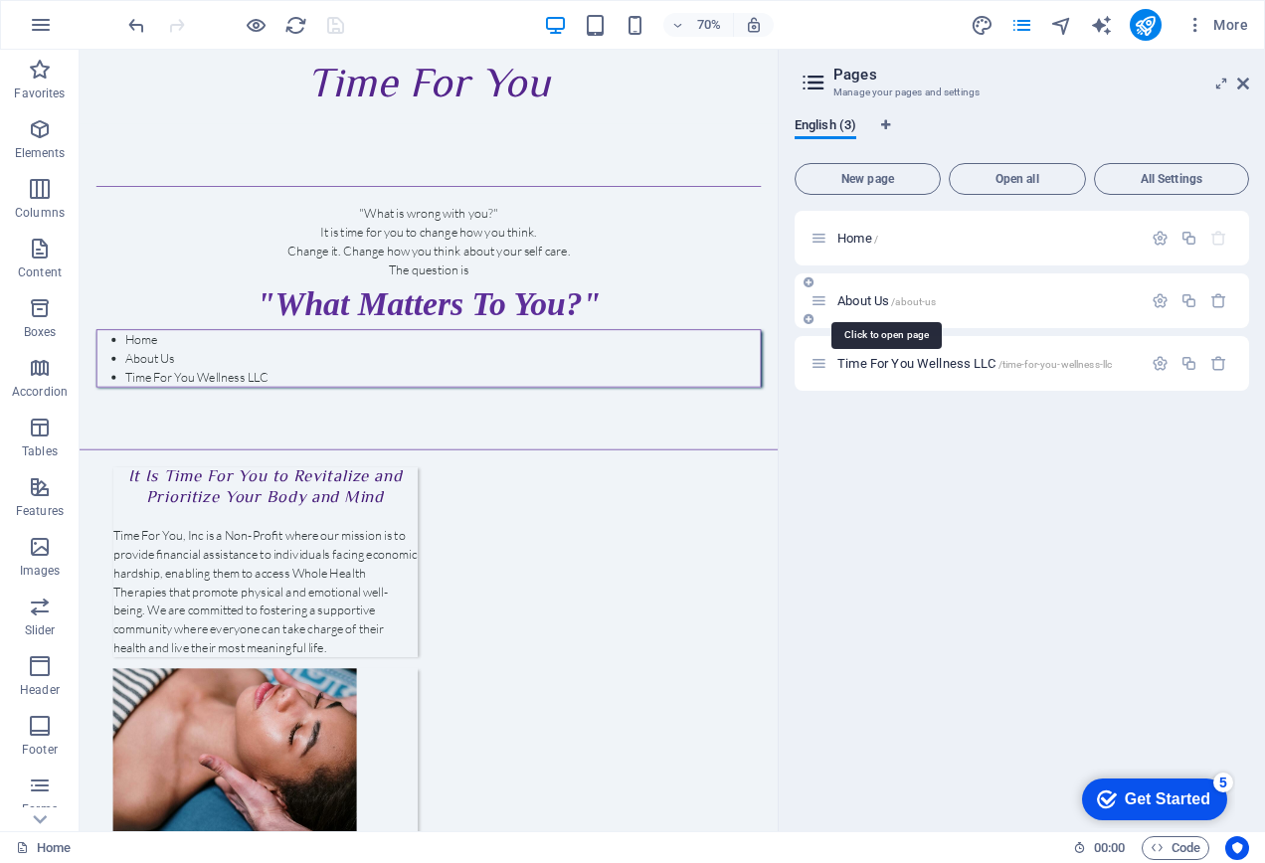
click at [875, 301] on span "About Us /about-us" at bounding box center [886, 300] width 98 height 15
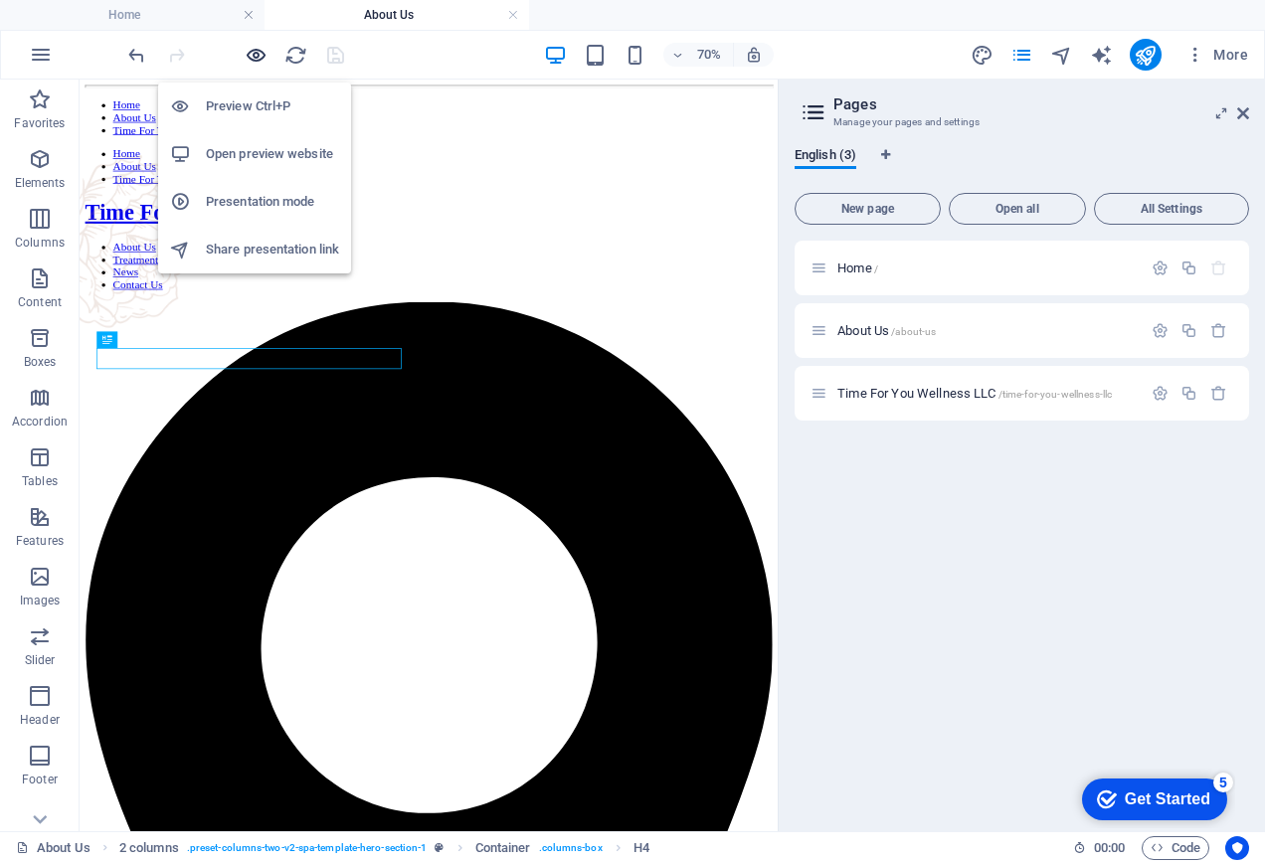
click at [255, 57] on icon "button" at bounding box center [256, 55] width 23 height 23
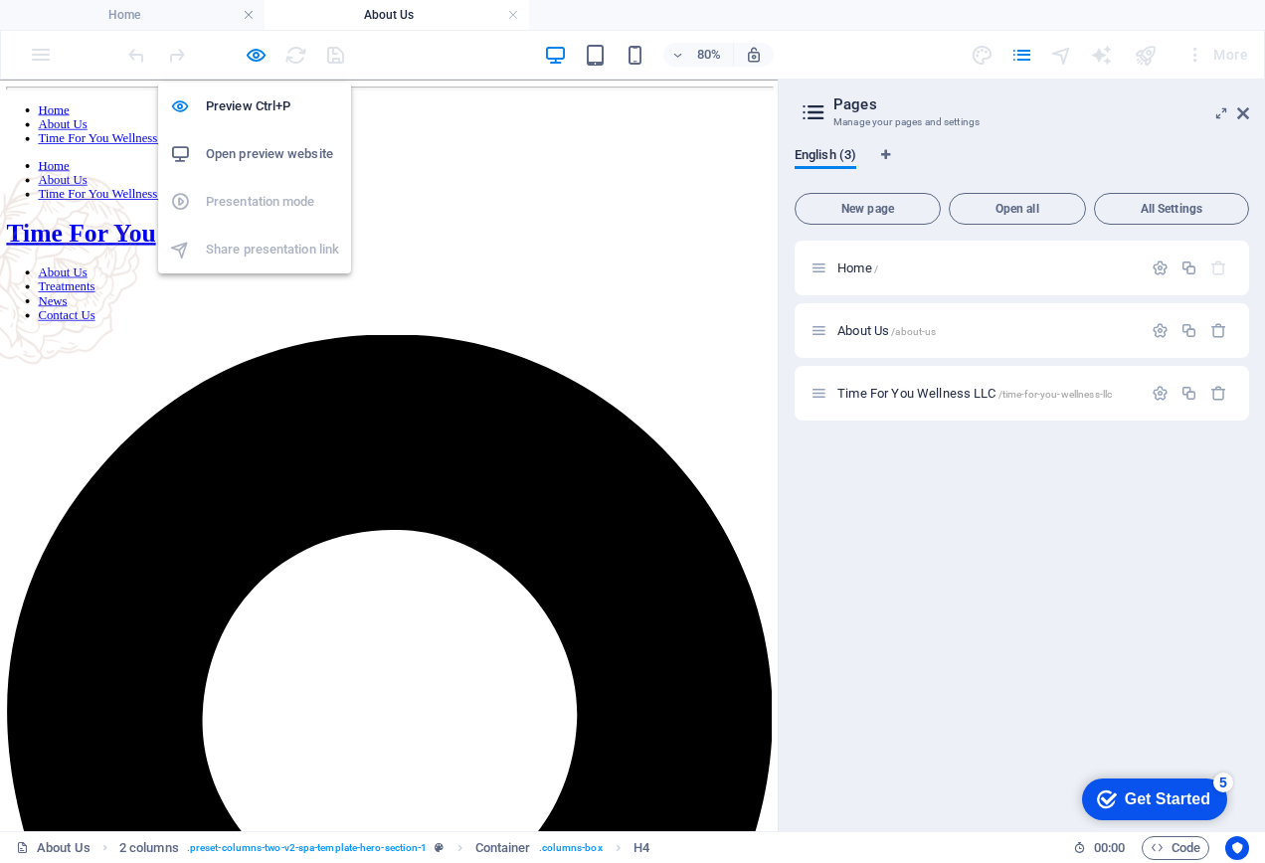
click at [245, 154] on h6 "Open preview website" at bounding box center [272, 154] width 133 height 24
click at [259, 93] on li "Preview Ctrl+P" at bounding box center [254, 107] width 193 height 48
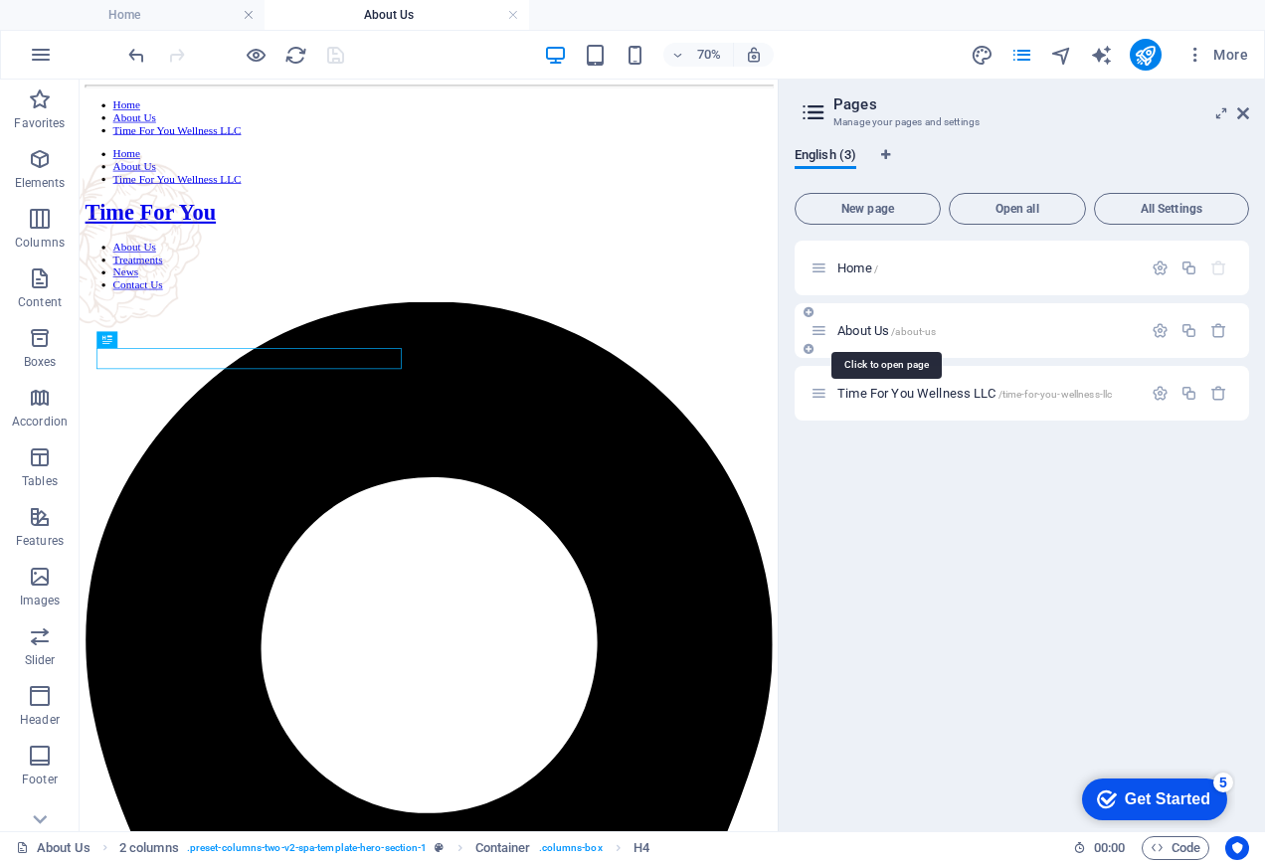
click at [931, 327] on span "/about-us" at bounding box center [913, 331] width 45 height 11
drag, startPoint x: 1240, startPoint y: 114, endPoint x: 951, endPoint y: 182, distance: 297.1
click at [1240, 114] on icon at bounding box center [1243, 113] width 12 height 16
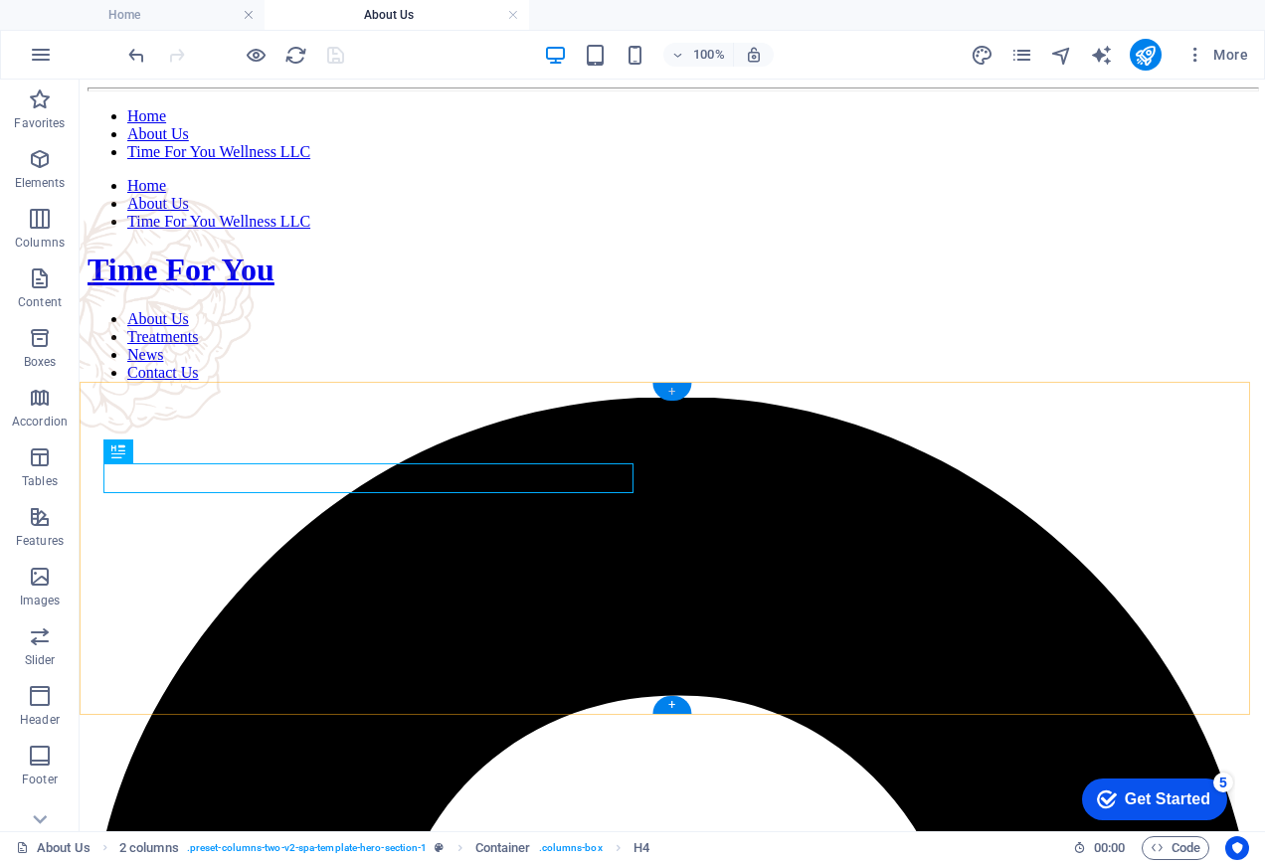
click at [673, 394] on div "+" at bounding box center [671, 392] width 39 height 18
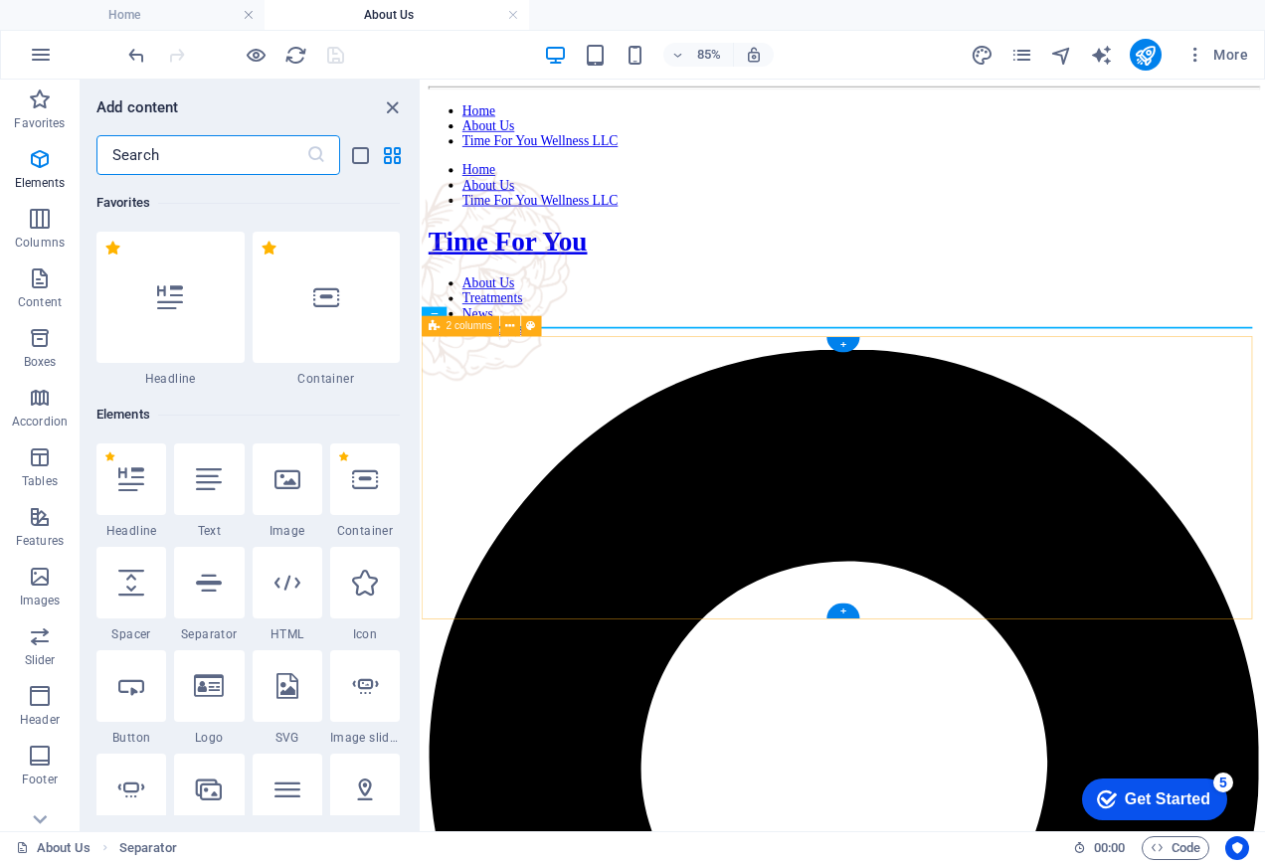
scroll to position [3479, 0]
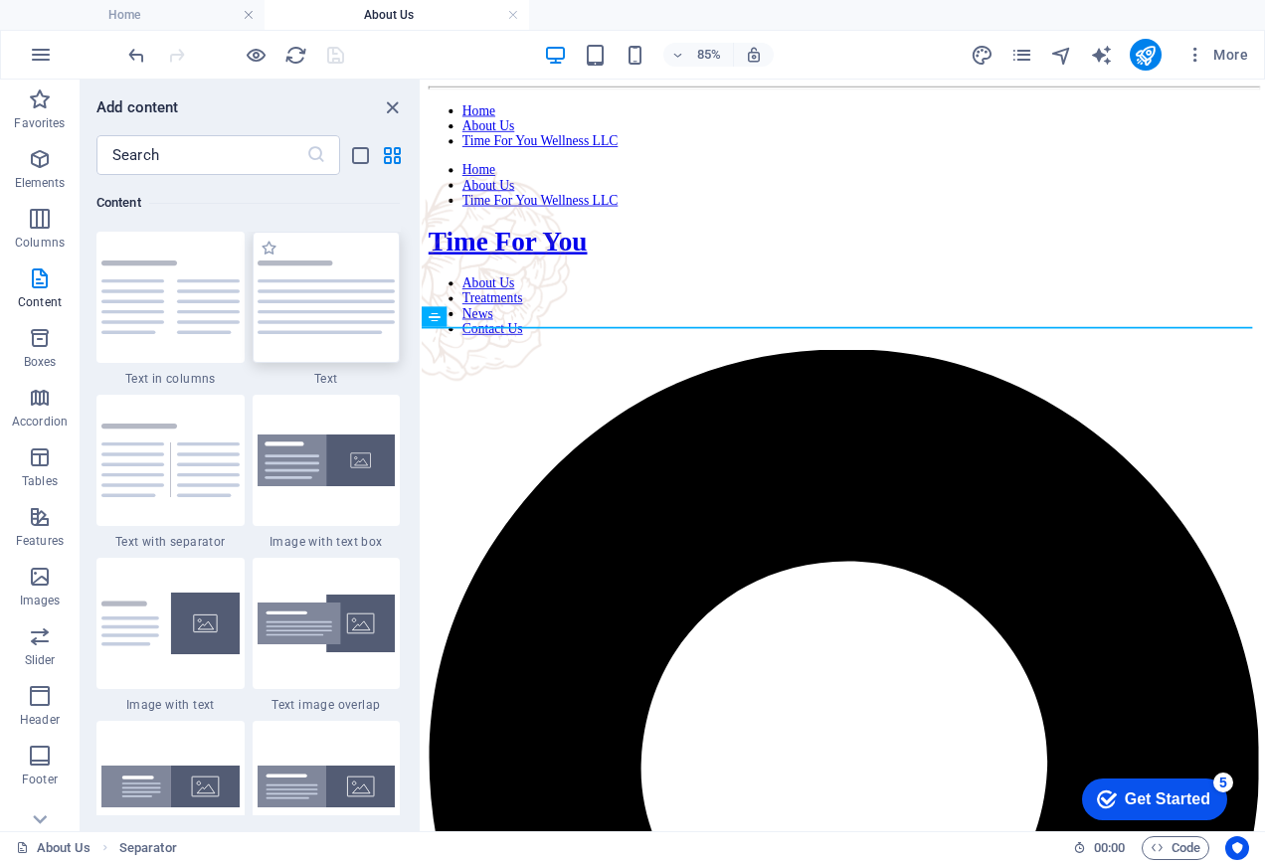
click at [340, 312] on img at bounding box center [327, 298] width 138 height 74
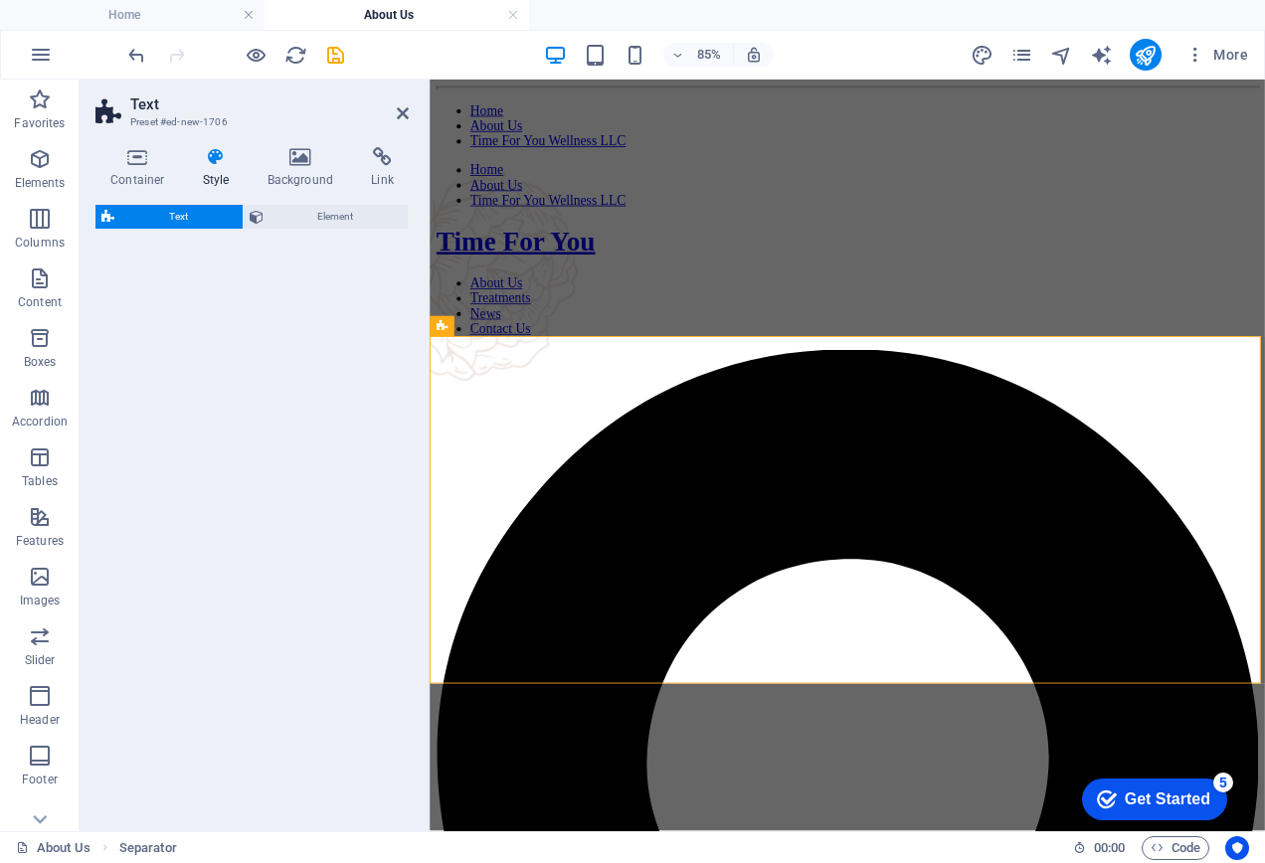
select select "preset-text-v2-default"
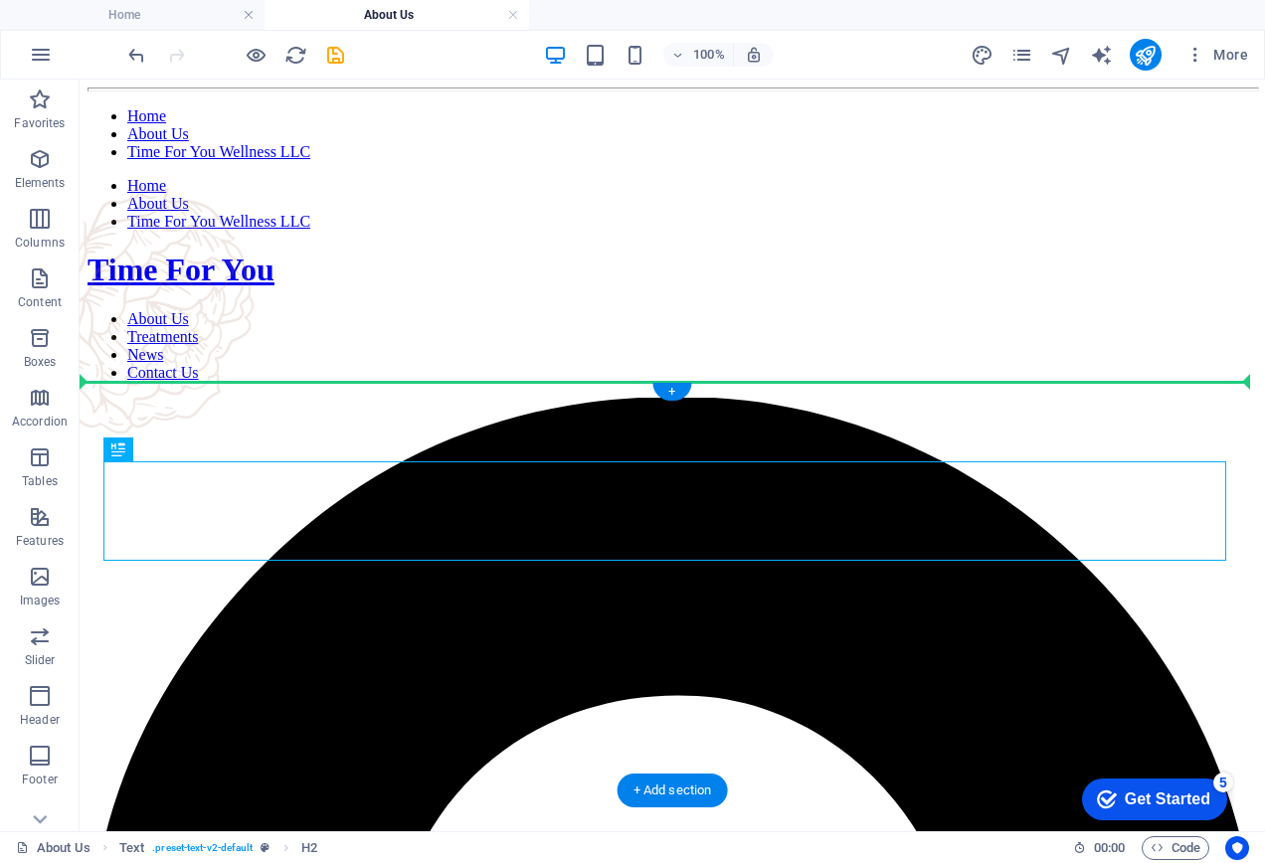
drag, startPoint x: 967, startPoint y: 438, endPoint x: 947, endPoint y: 438, distance: 20.9
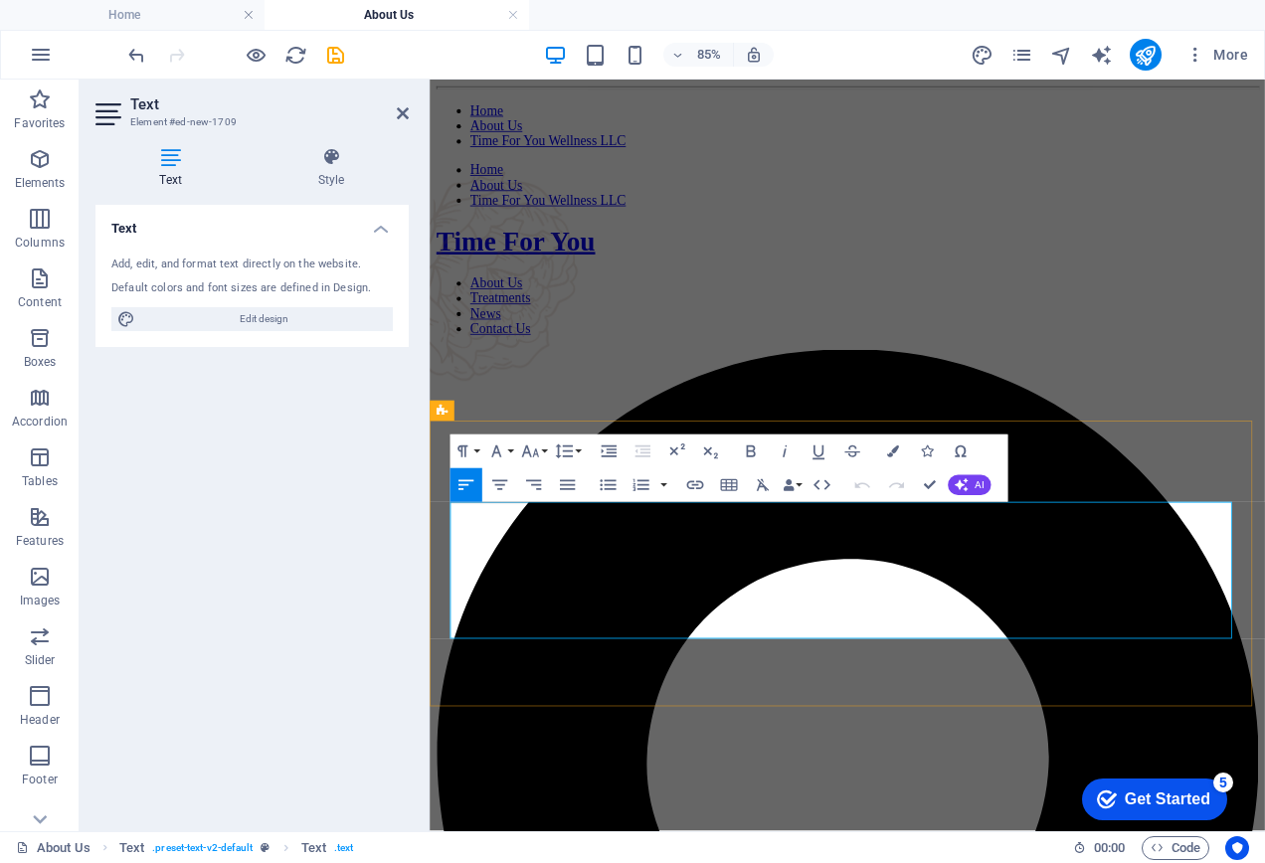
drag, startPoint x: 453, startPoint y: 594, endPoint x: 601, endPoint y: 714, distance: 190.1
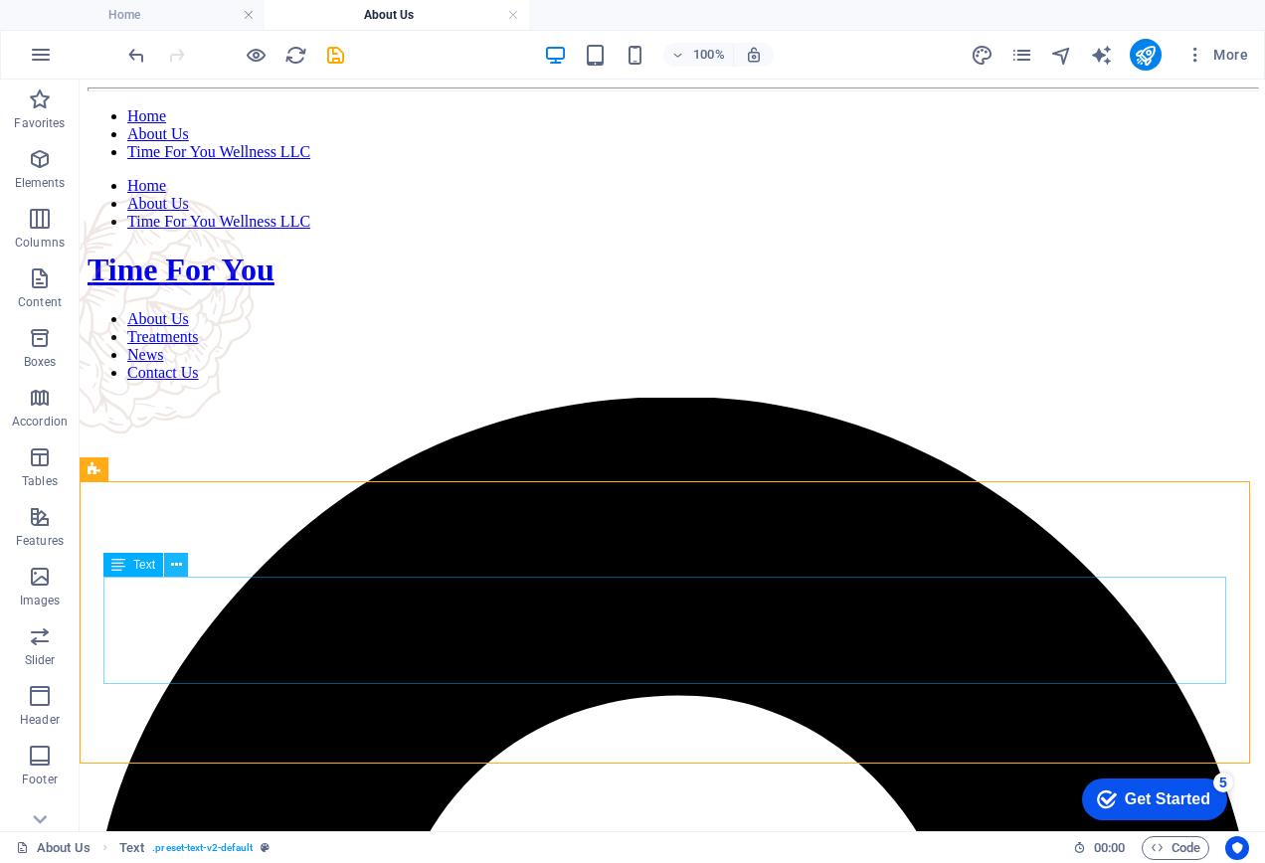
click at [176, 567] on icon at bounding box center [176, 565] width 11 height 21
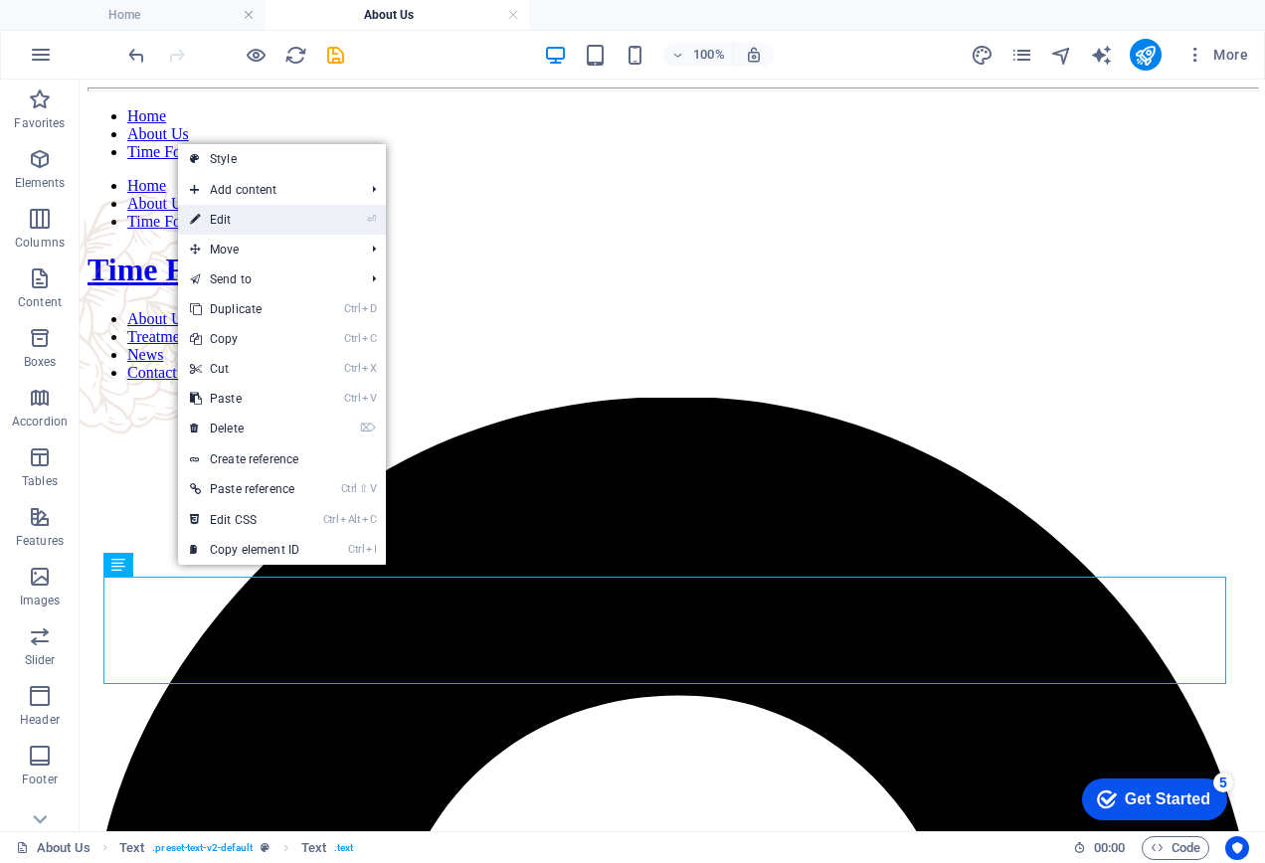
click at [262, 224] on link "⏎ Edit" at bounding box center [244, 220] width 133 height 30
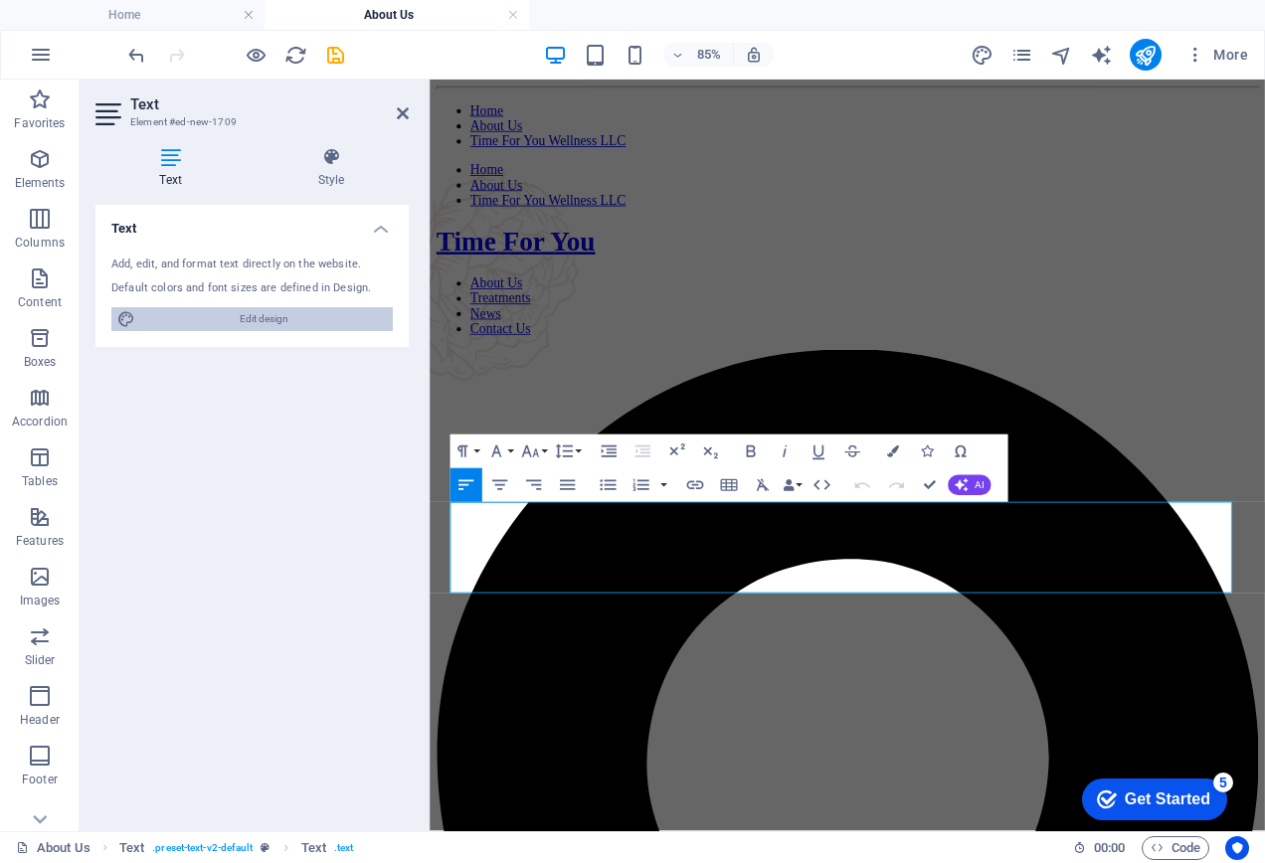
click at [272, 311] on span "Edit design" at bounding box center [264, 319] width 246 height 24
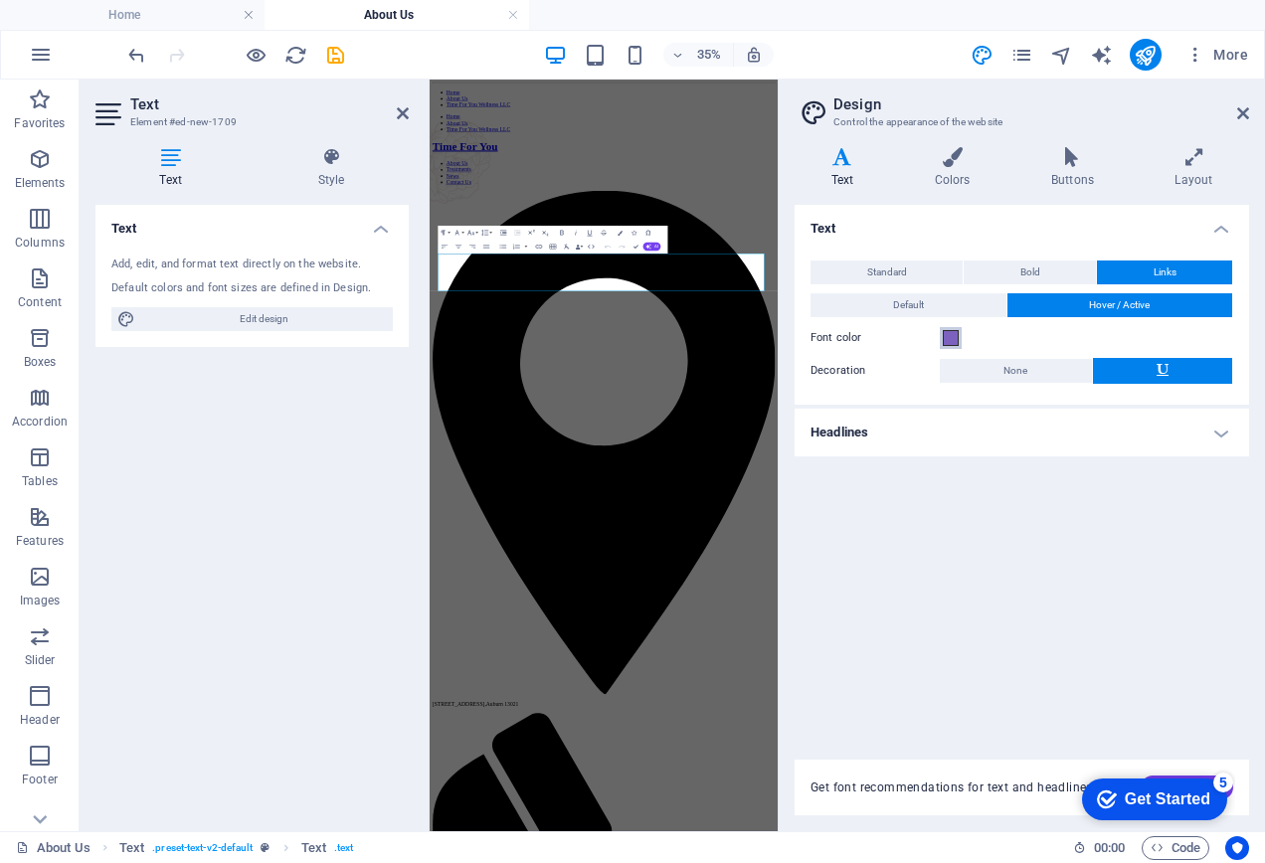
click at [960, 337] on button "Font color" at bounding box center [951, 338] width 22 height 22
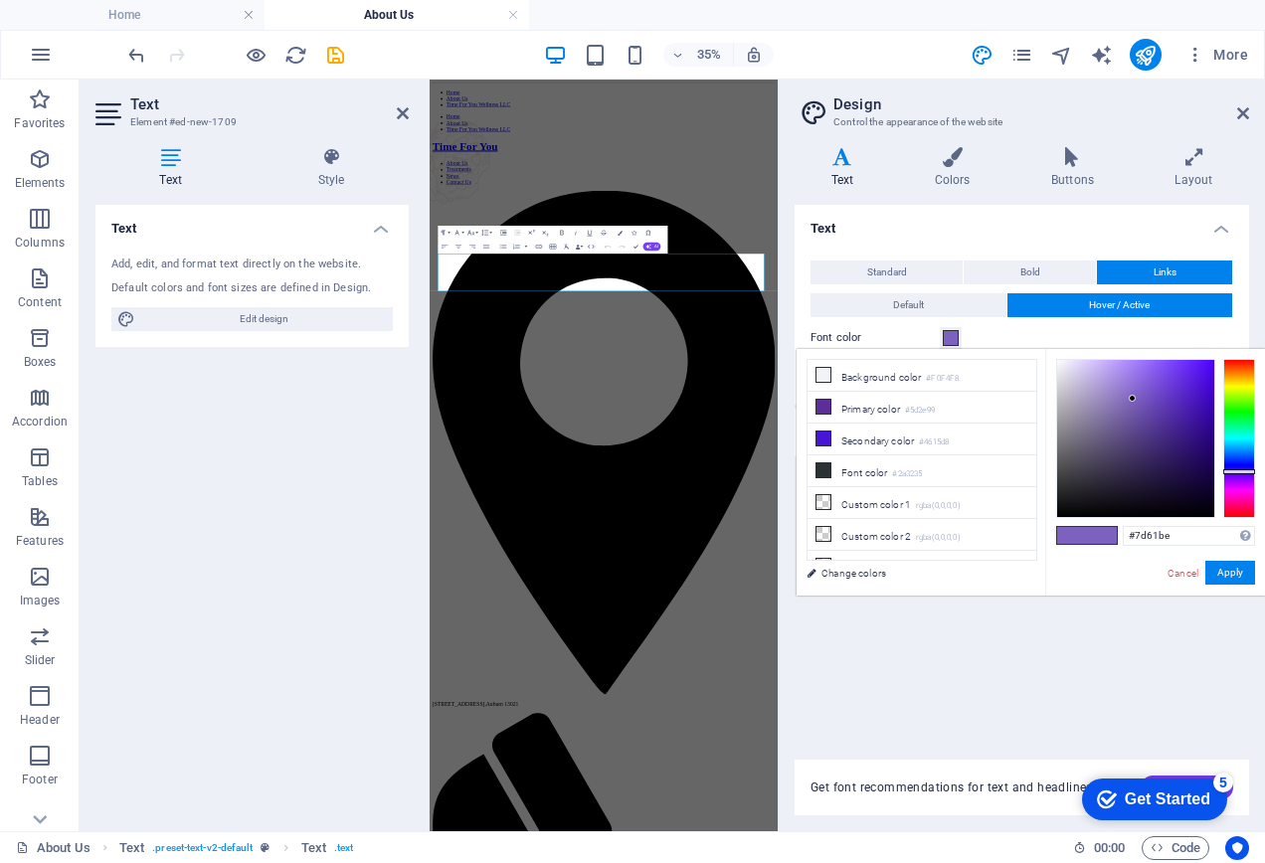
click at [960, 337] on button "Font color" at bounding box center [951, 338] width 22 height 22
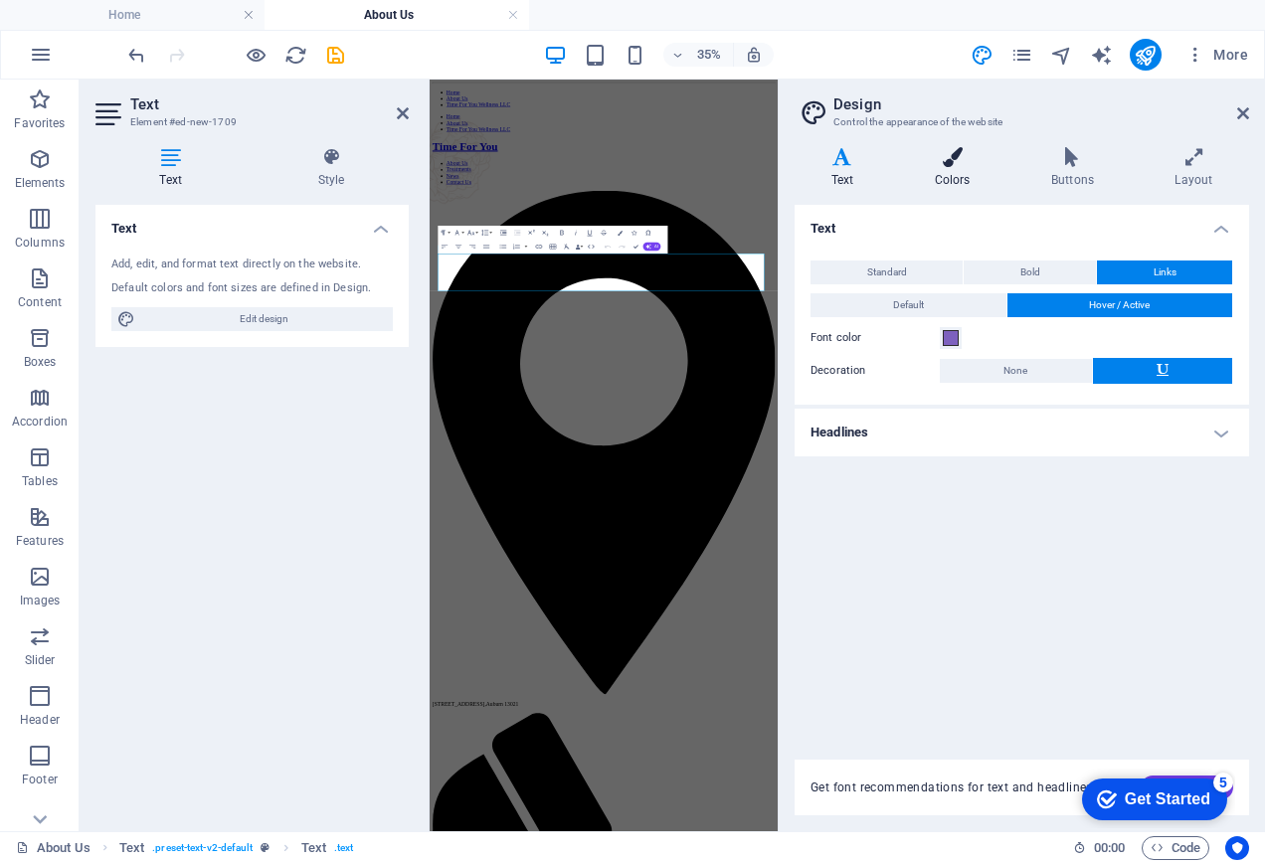
click at [953, 169] on h4 "Colors" at bounding box center [956, 168] width 116 height 42
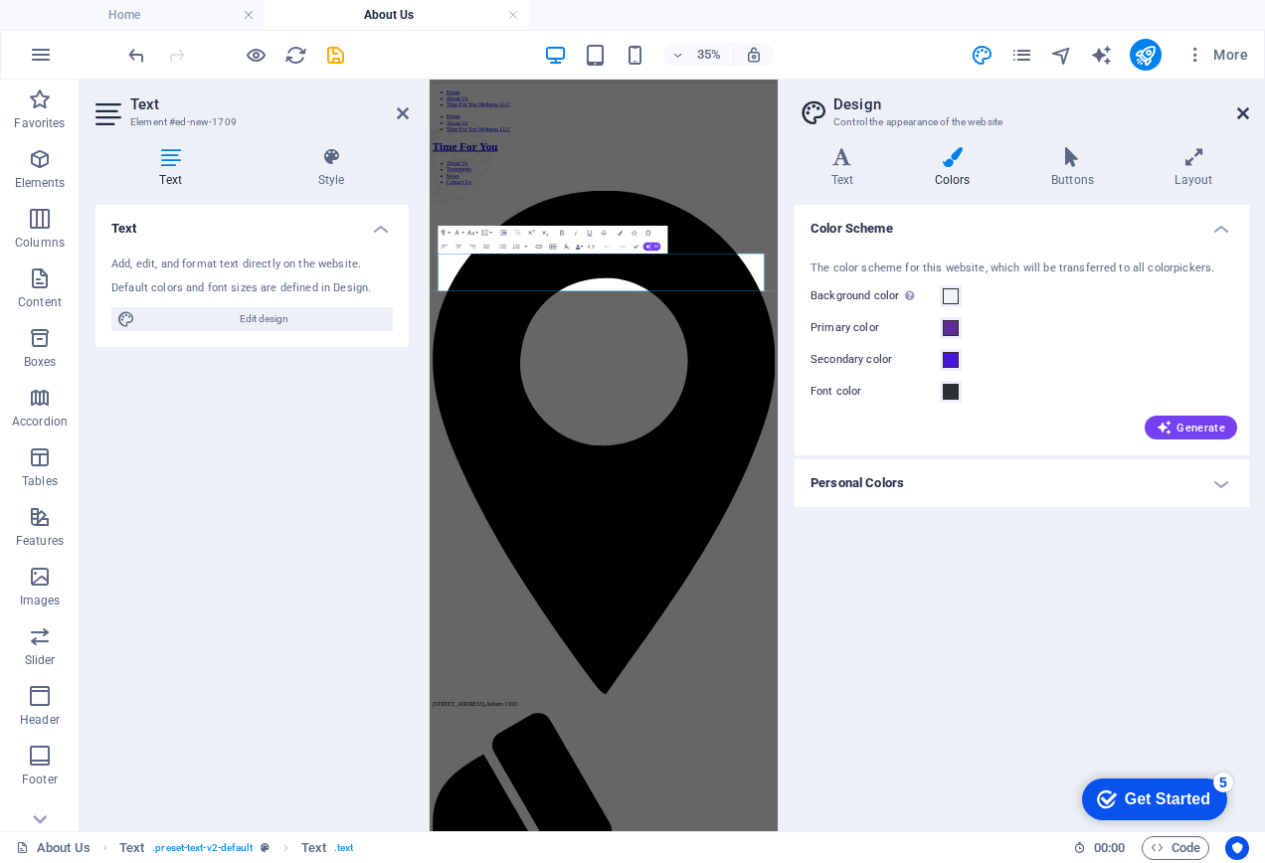
click at [1247, 112] on icon at bounding box center [1243, 113] width 12 height 16
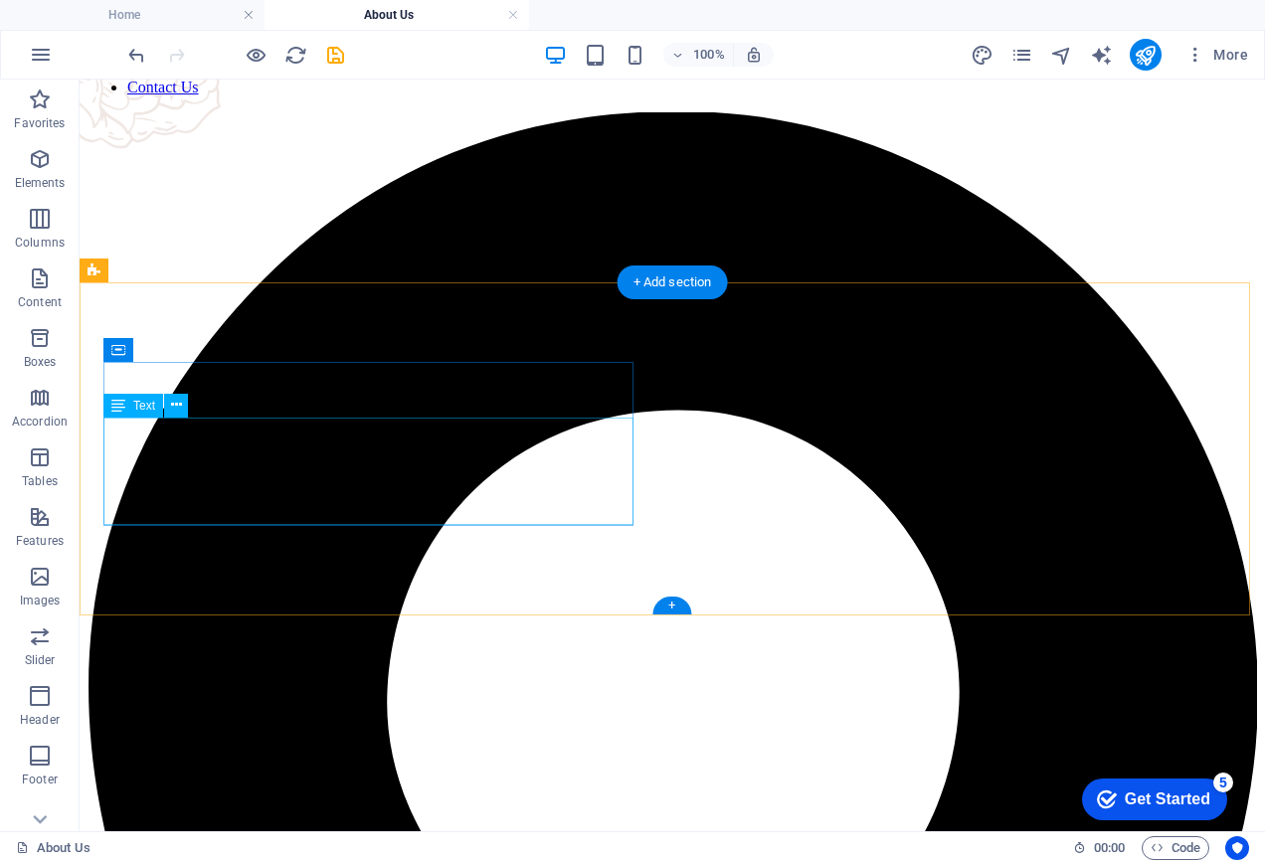
scroll to position [0, 0]
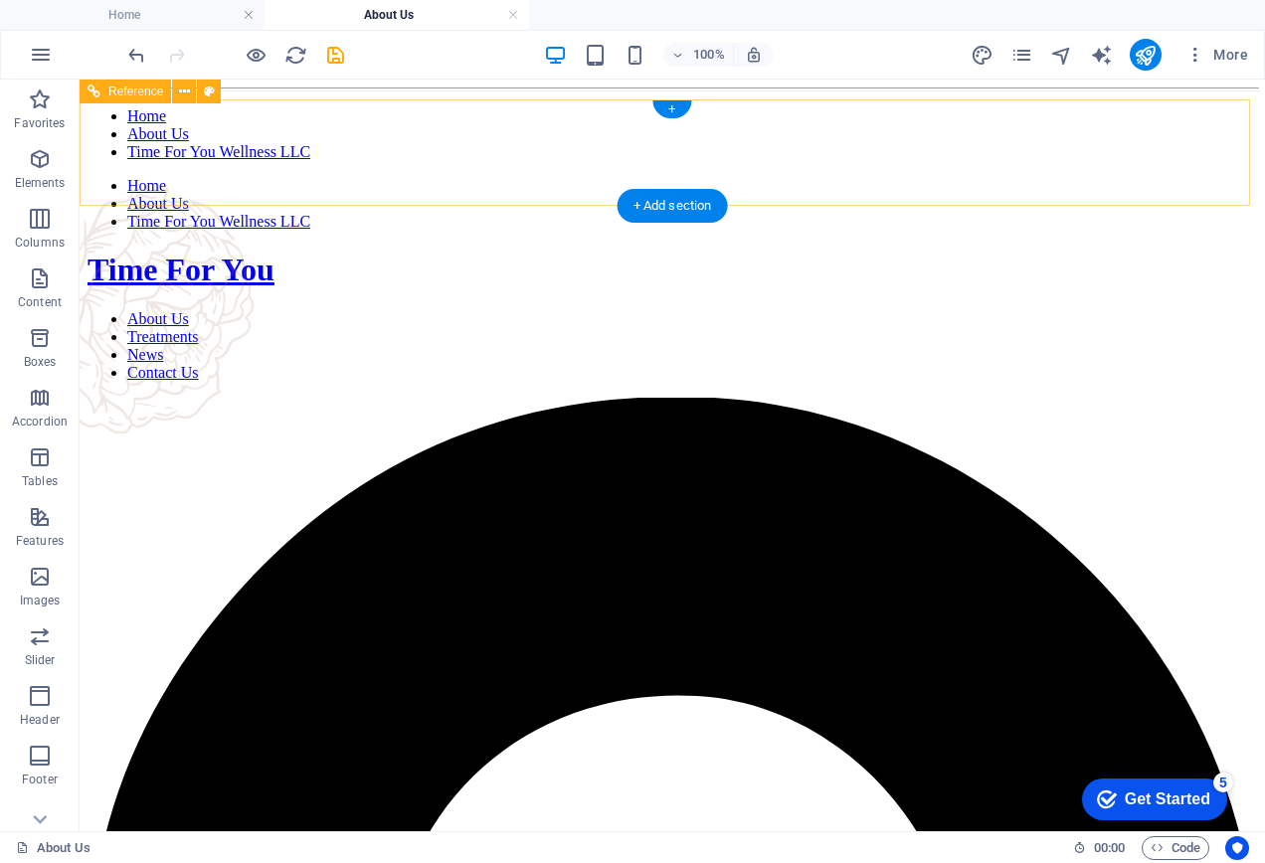
click at [730, 252] on div "Time For You" at bounding box center [671, 270] width 1169 height 37
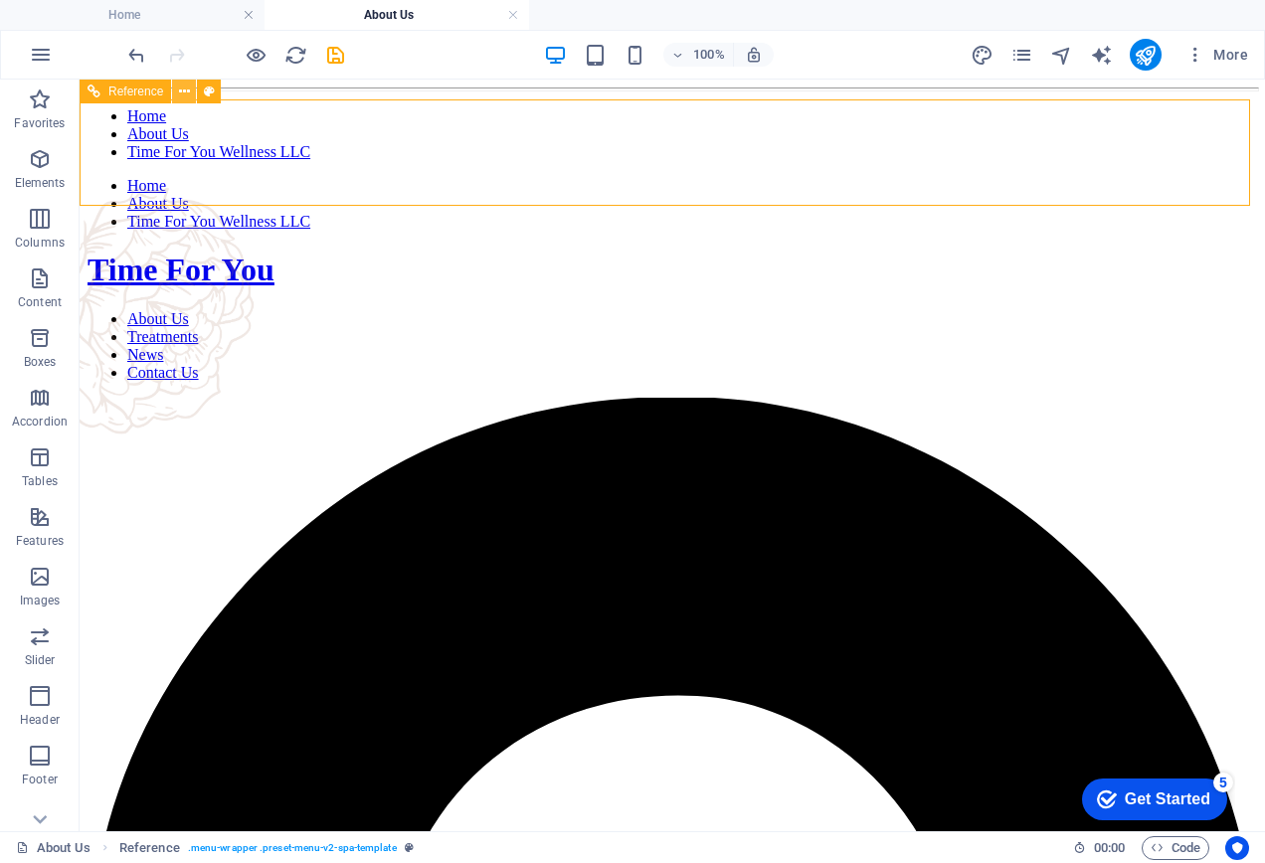
click at [189, 97] on icon at bounding box center [184, 92] width 11 height 21
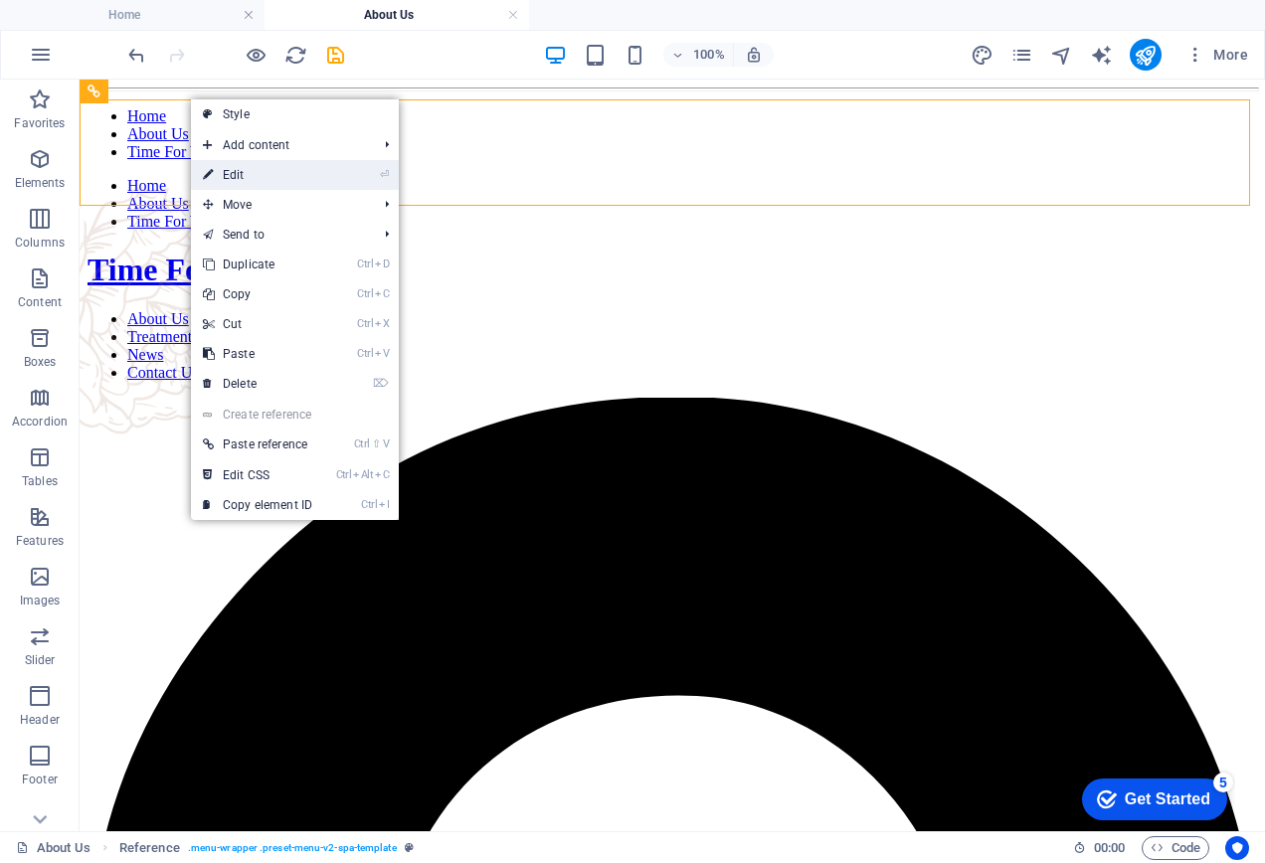
drag, startPoint x: 221, startPoint y: 167, endPoint x: 564, endPoint y: 25, distance: 371.3
click at [221, 167] on link "⏎ Edit" at bounding box center [257, 175] width 133 height 30
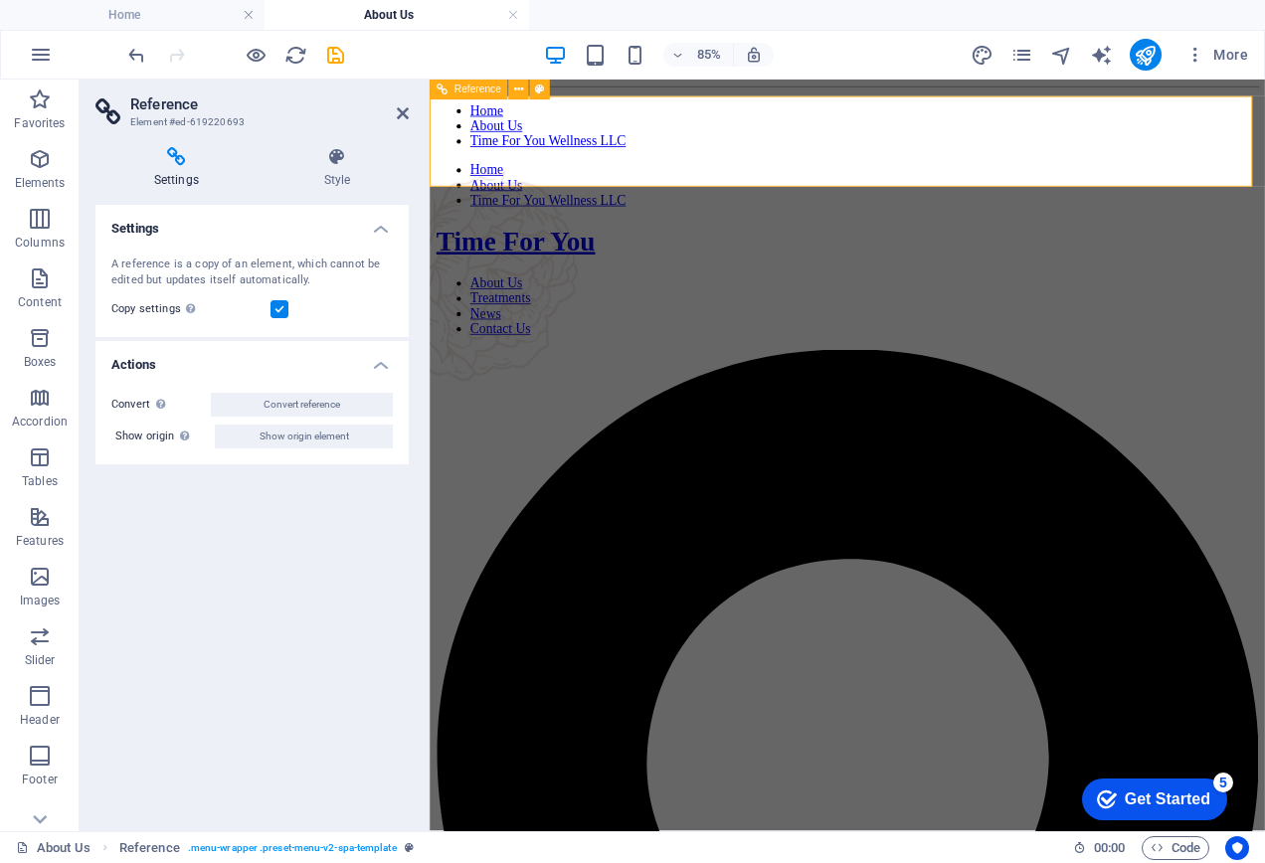
click at [1109, 252] on div "Time For You" at bounding box center [920, 270] width 966 height 37
click at [1071, 252] on div "Time For You" at bounding box center [920, 270] width 966 height 37
click at [1104, 252] on div "Time For You" at bounding box center [920, 270] width 966 height 37
click at [331, 158] on icon at bounding box center [336, 157] width 143 height 20
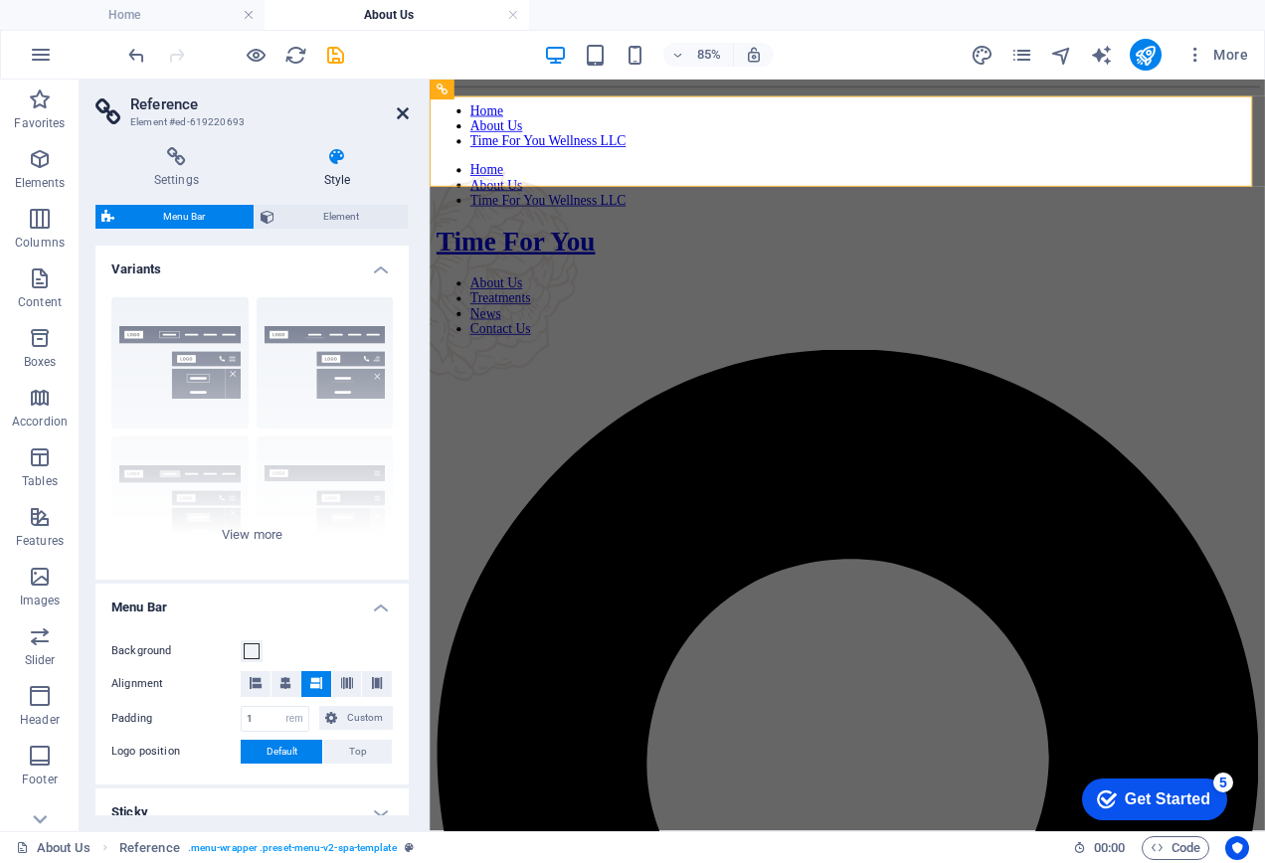
click at [406, 109] on icon at bounding box center [403, 113] width 12 height 16
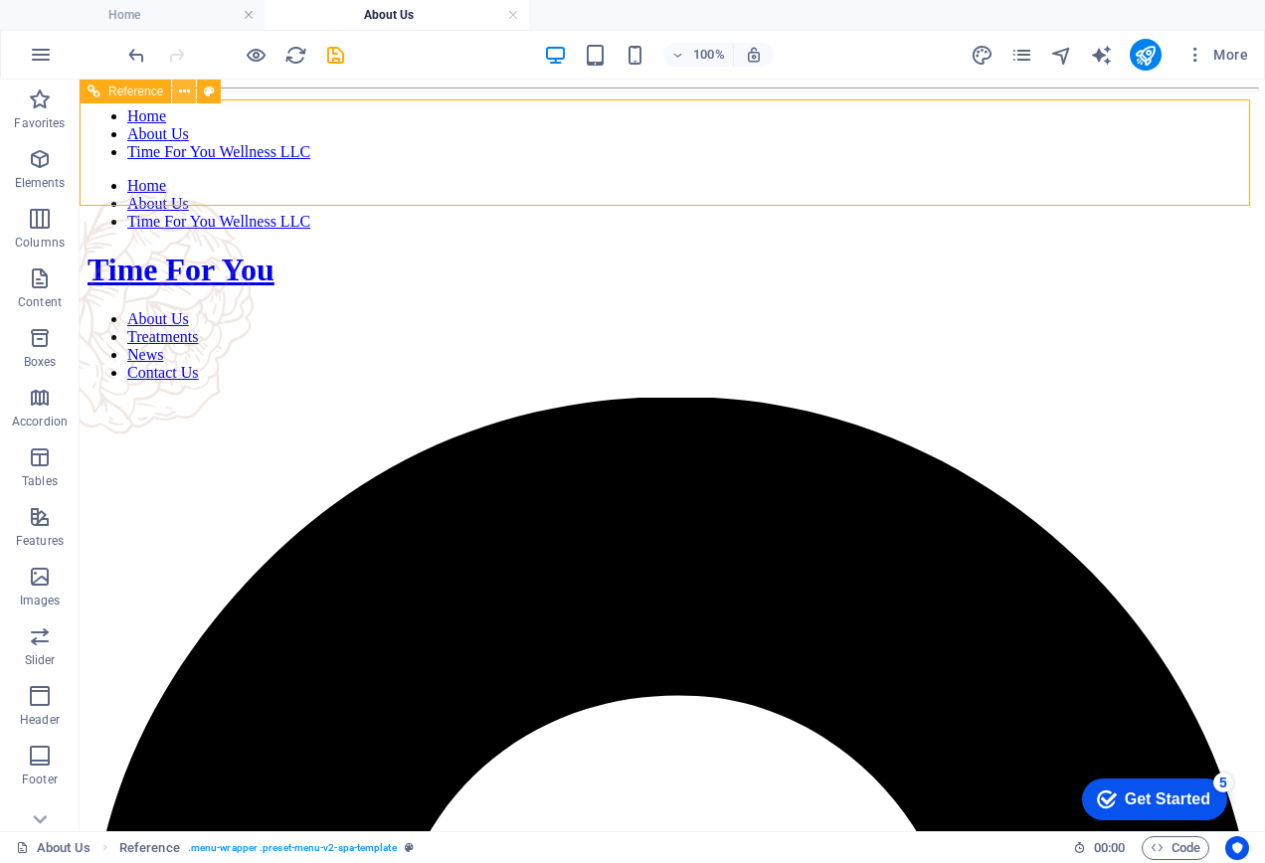
click at [191, 95] on button at bounding box center [184, 92] width 24 height 24
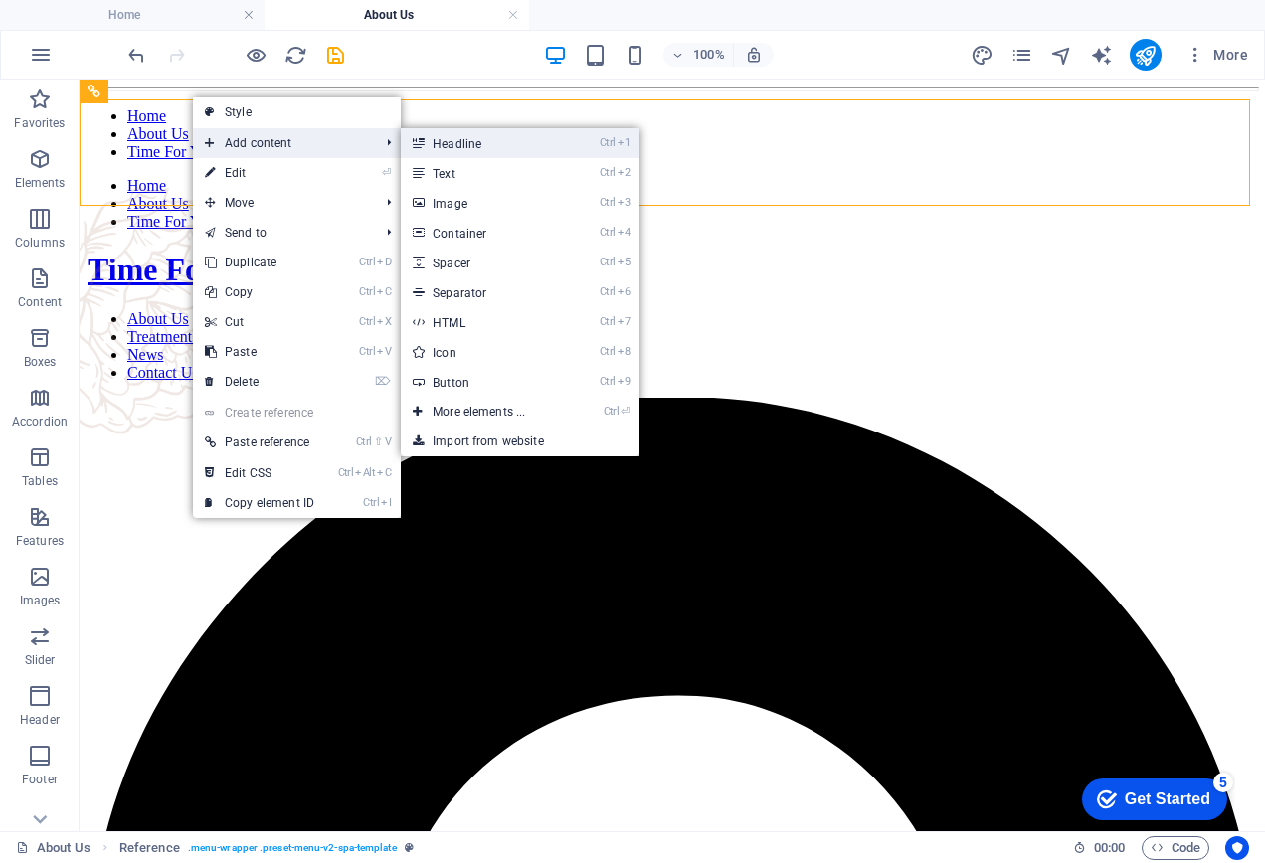
click at [478, 144] on link "Ctrl 1 Headline" at bounding box center [483, 143] width 164 height 30
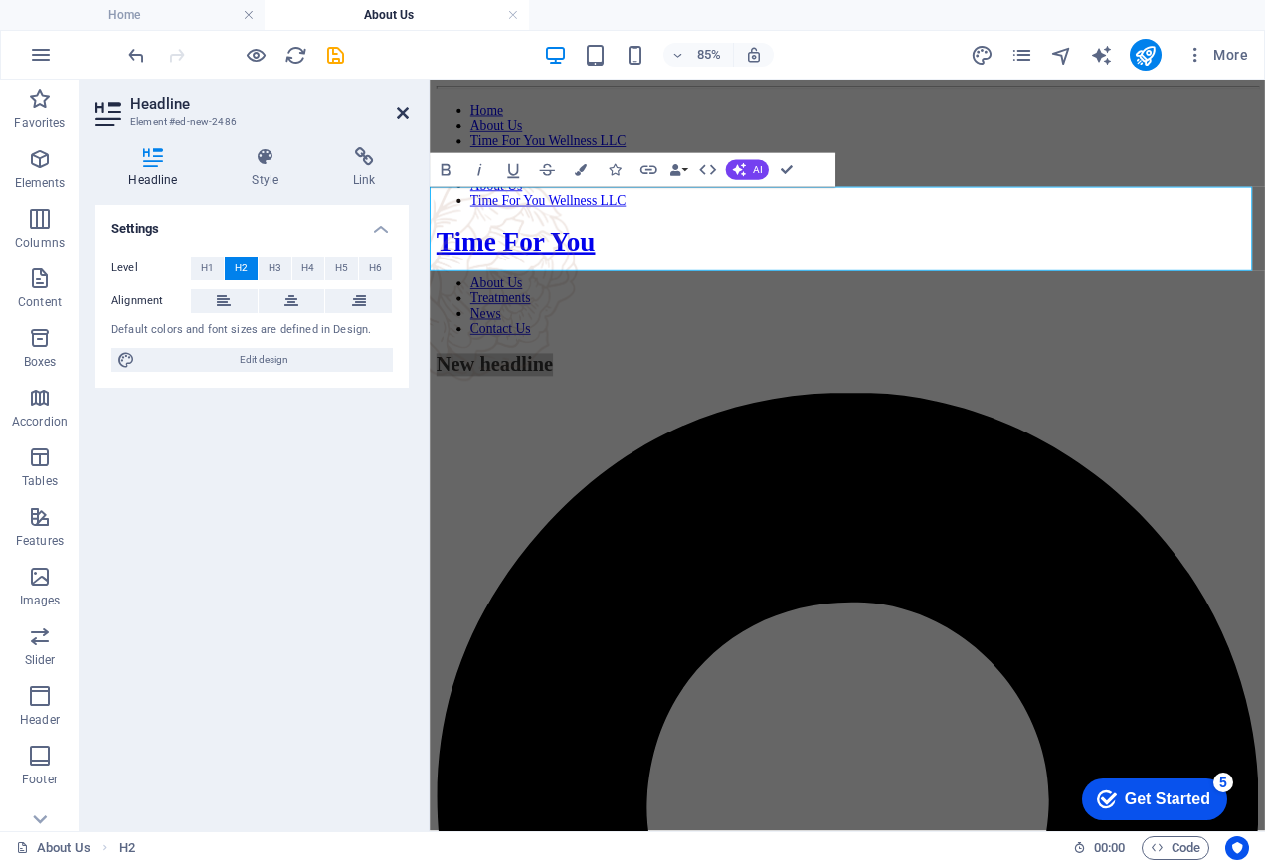
click at [400, 110] on icon at bounding box center [403, 113] width 12 height 16
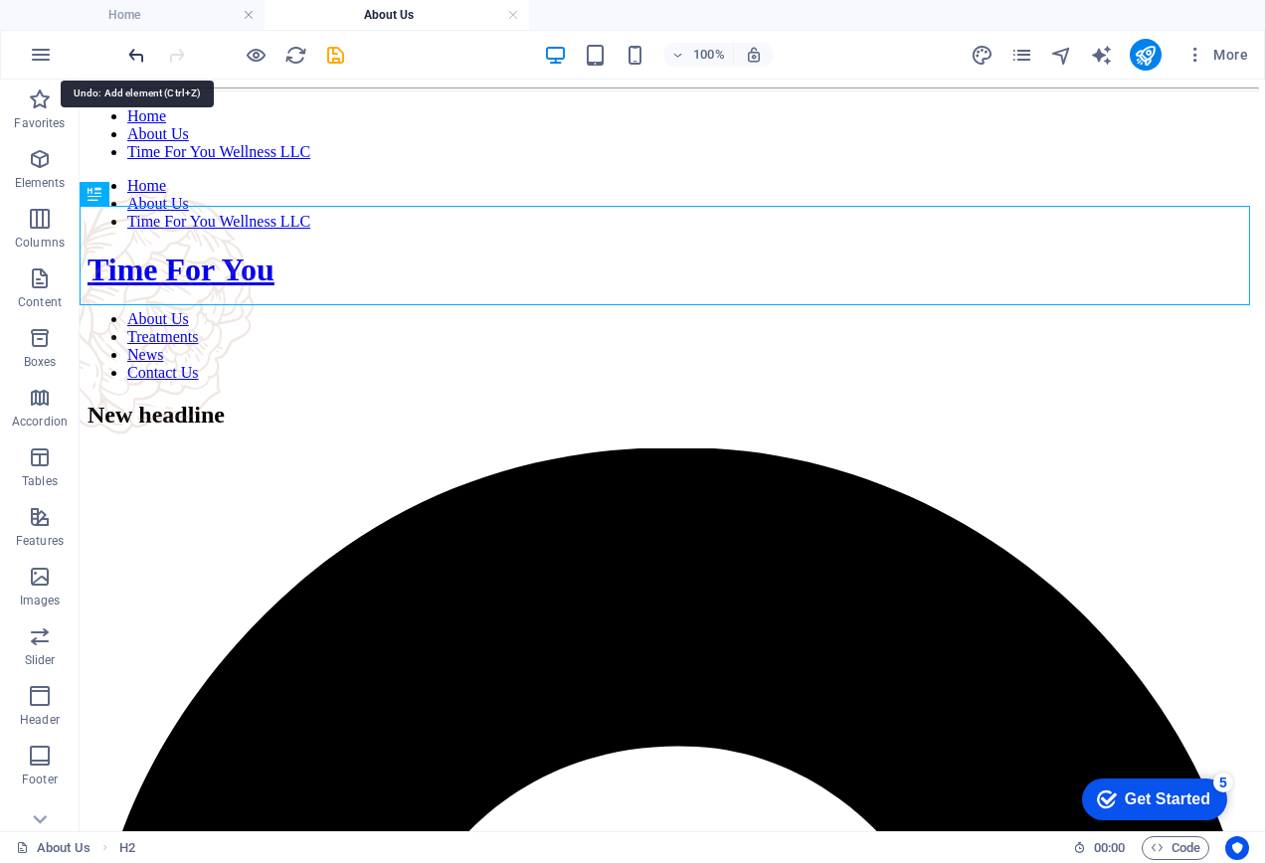
click at [134, 61] on icon "undo" at bounding box center [136, 55] width 23 height 23
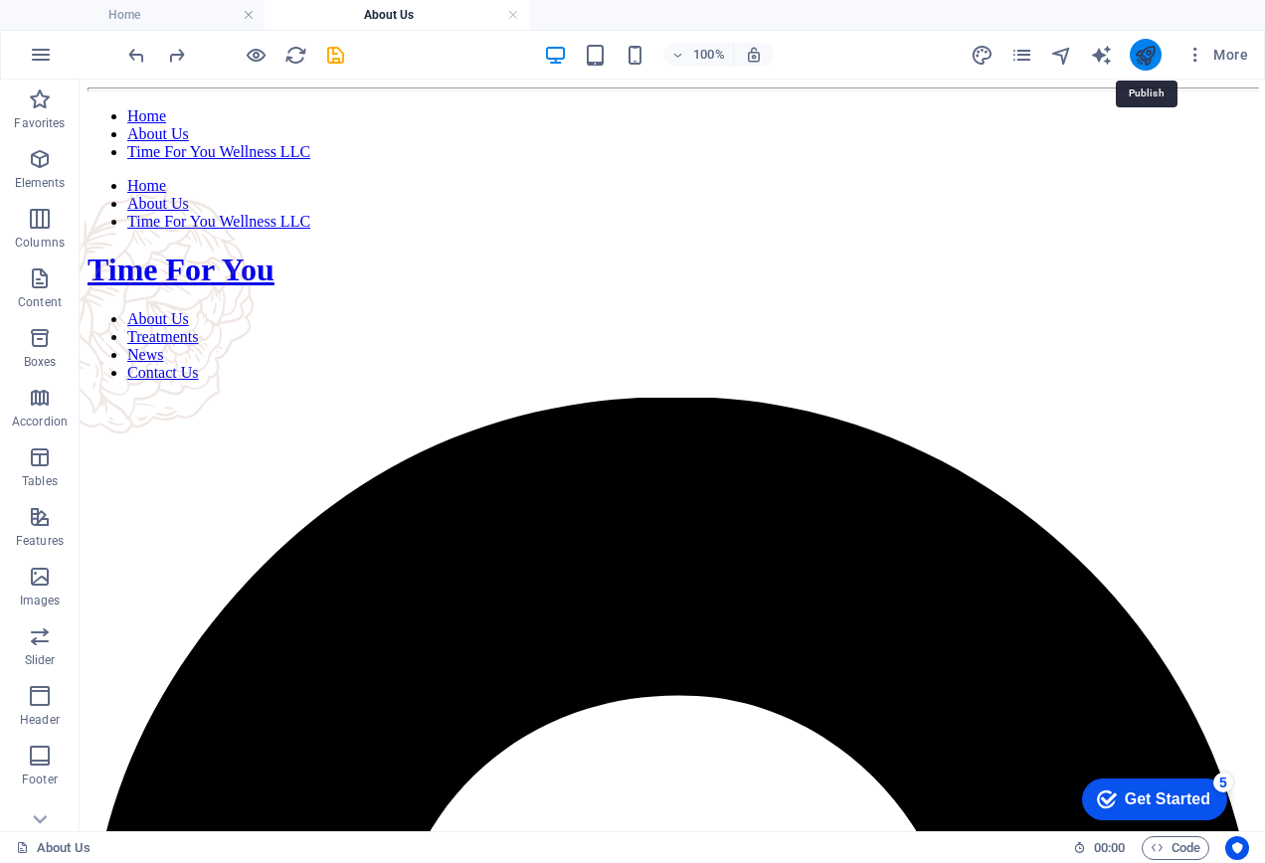
click at [1141, 54] on icon "publish" at bounding box center [1145, 55] width 23 height 23
